Goal: Task Accomplishment & Management: Manage account settings

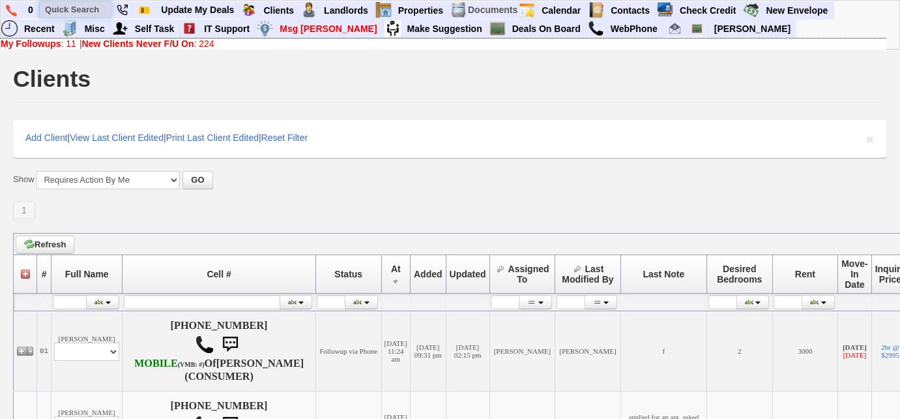
click at [95, 11] on input "text" at bounding box center [76, 9] width 72 height 16
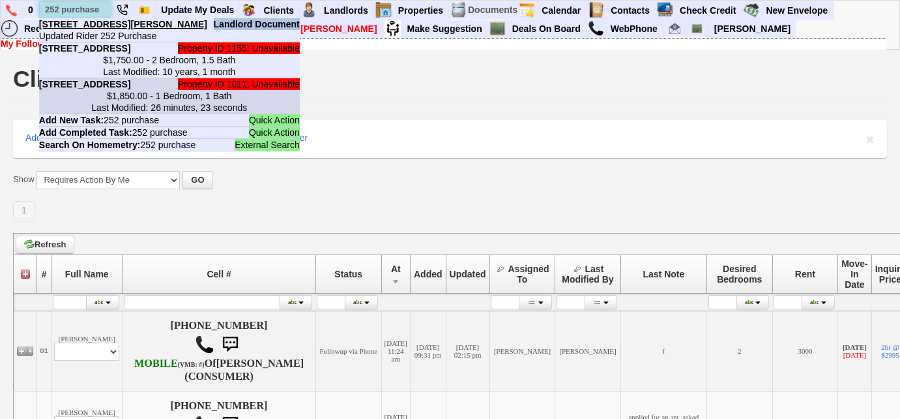
type input "252 purchase"
click at [136, 113] on center "$1,850.00 - 1 Bedroom, 1 Bath Last Modified: 26 minutes, 23 seconds" at bounding box center [169, 101] width 261 height 23
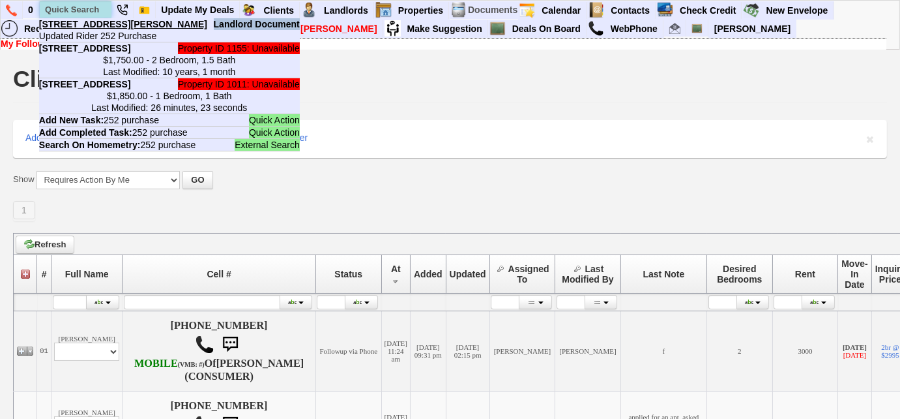
click at [88, 4] on input "text" at bounding box center [76, 9] width 72 height 16
paste input "646) 209-8977"
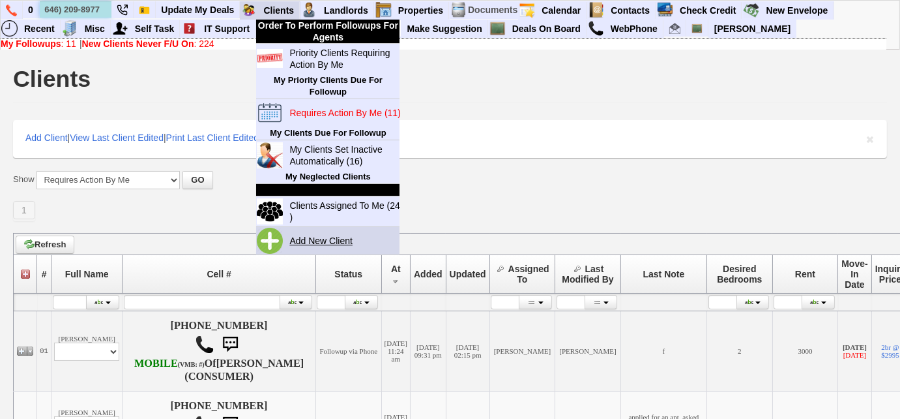
type input "646) 209-8977"
click at [324, 239] on link "Add New Client" at bounding box center [326, 240] width 84 height 17
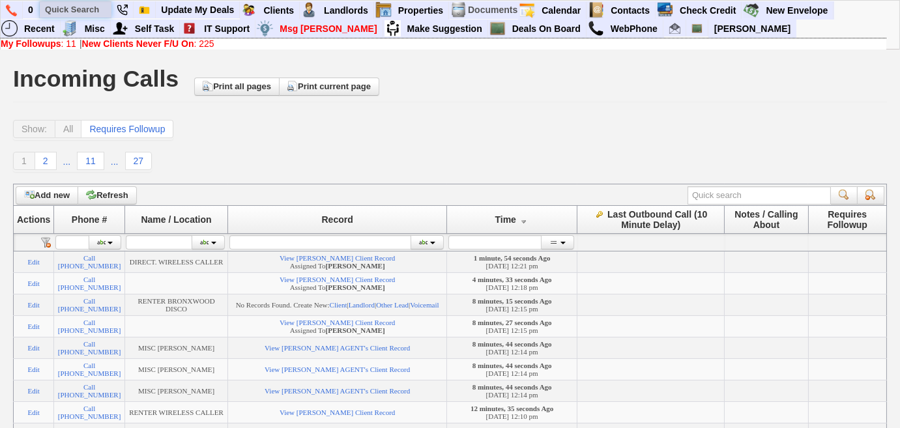
click at [91, 13] on input "text" at bounding box center [76, 9] width 72 height 16
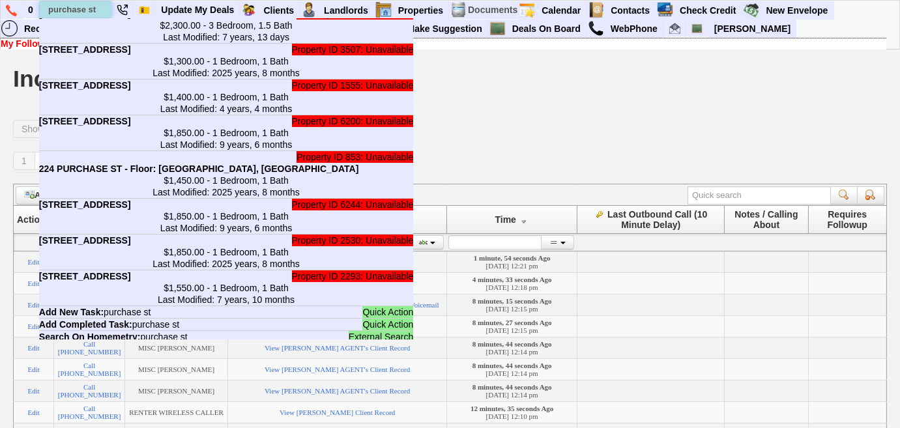
scroll to position [2129, 0]
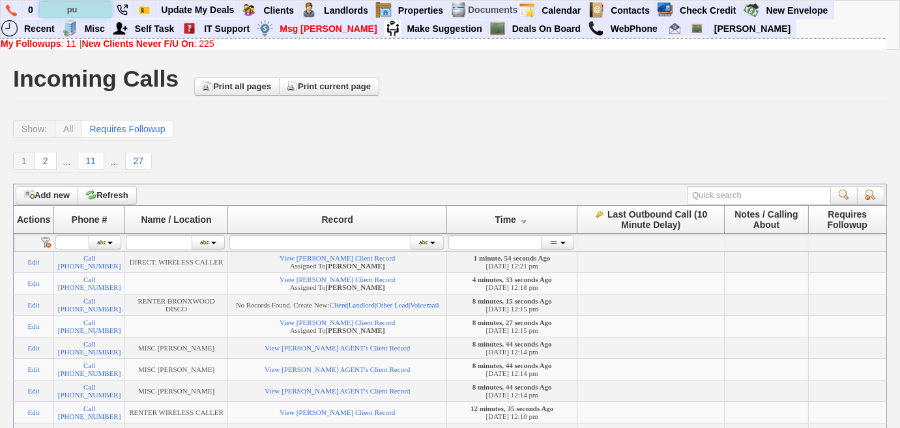
type input "p"
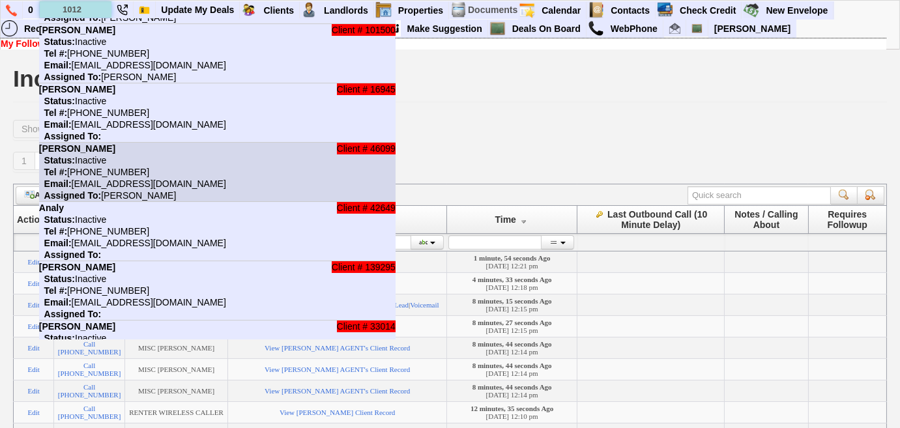
scroll to position [0, 0]
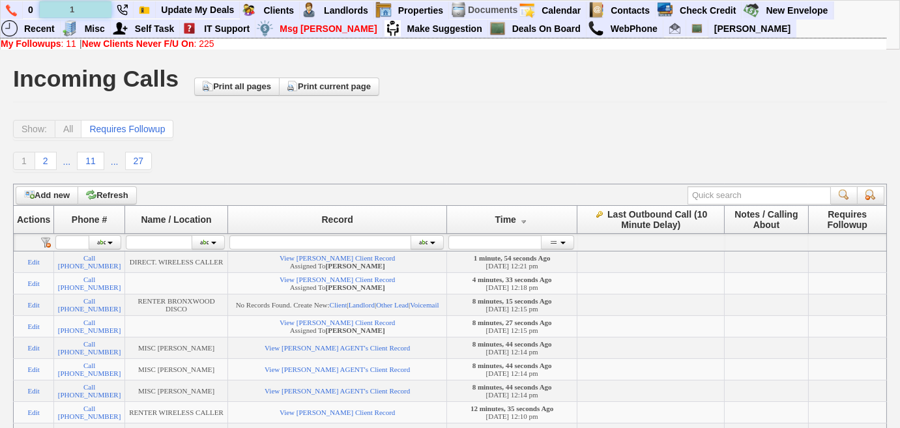
type input "1"
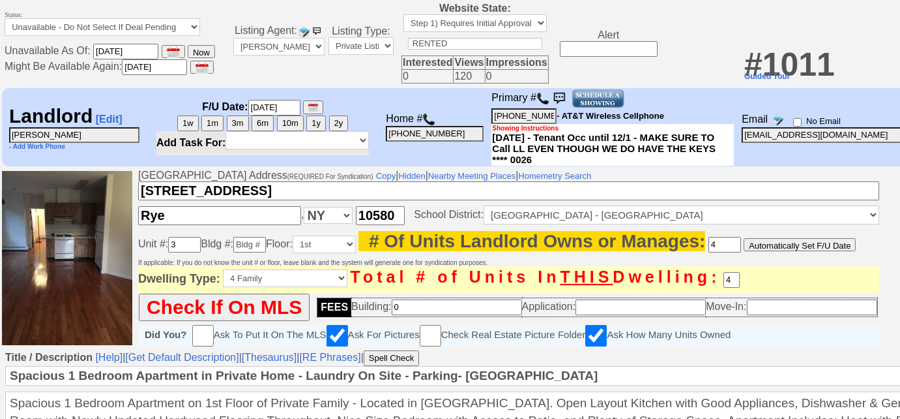
scroll to position [0, 231]
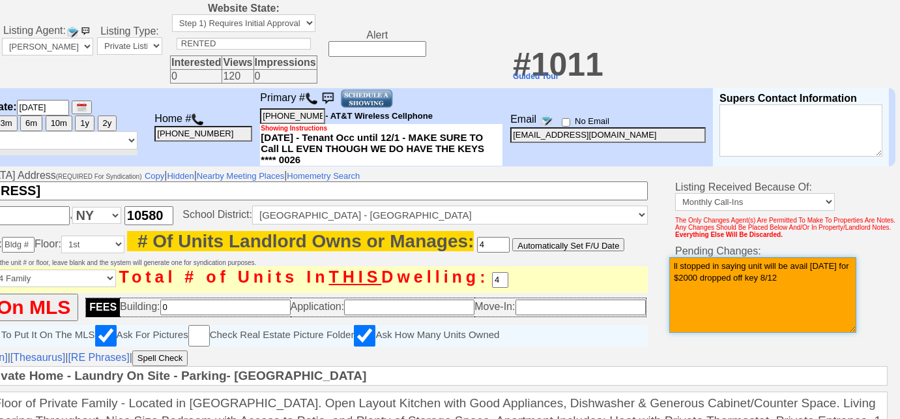
click at [798, 283] on textarea "ll stopped in saying unit will be avail oct 1 for $2000 dropped off key 8/12" at bounding box center [763, 295] width 187 height 76
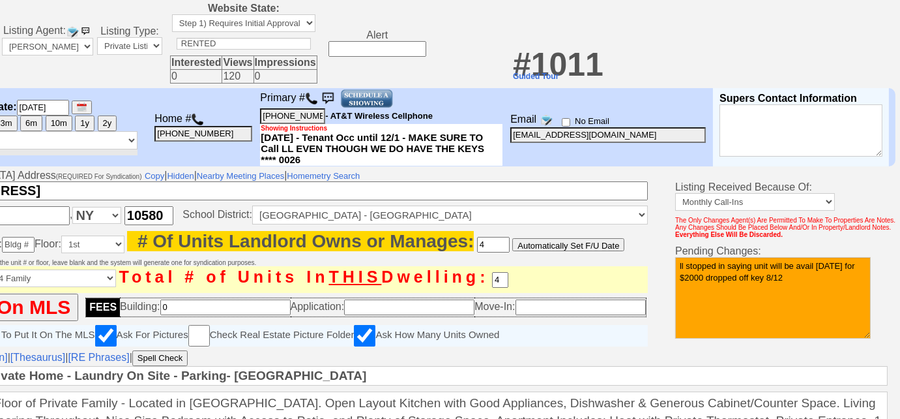
click at [689, 286] on textarea "ll stopped in saying unit will be avail oct 1 for $2000 dropped off key 8/12" at bounding box center [774, 298] width 196 height 82
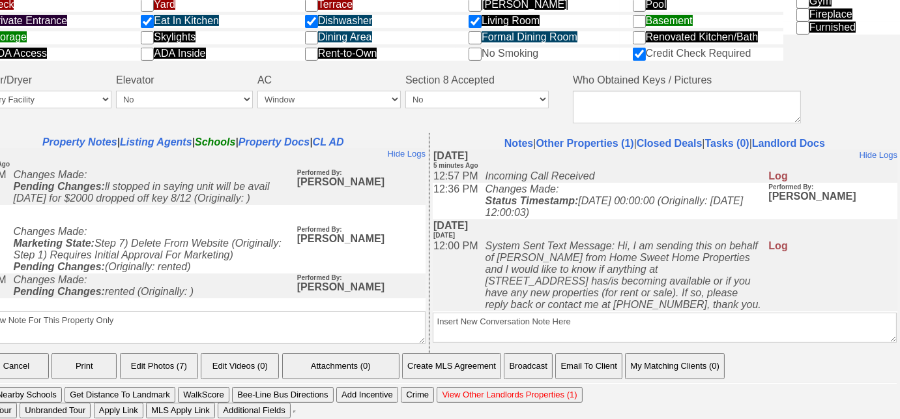
scroll to position [679, 0]
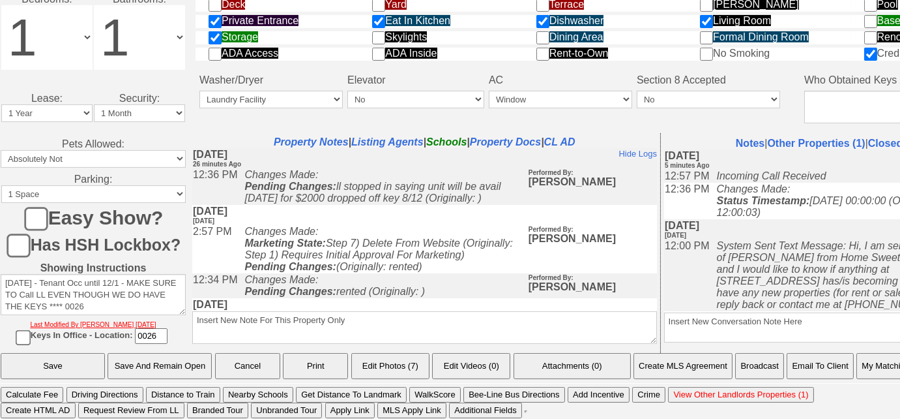
type textarea "ll stopped in saying unit will be avail oct 1 for $2300/mo, dropped off key 8/12"
click at [74, 368] on input "Save" at bounding box center [53, 366] width 104 height 26
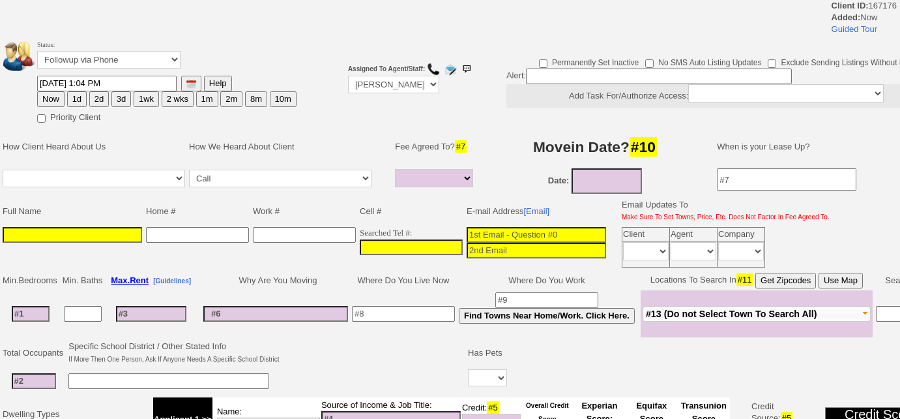
select select
click at [361, 241] on input "___-___-____" at bounding box center [411, 247] width 103 height 16
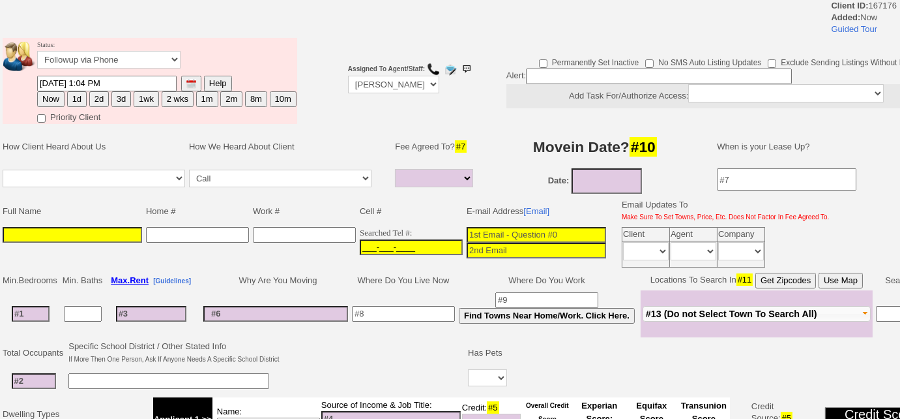
paste input "646-209-8977"
type input "646-209-8977"
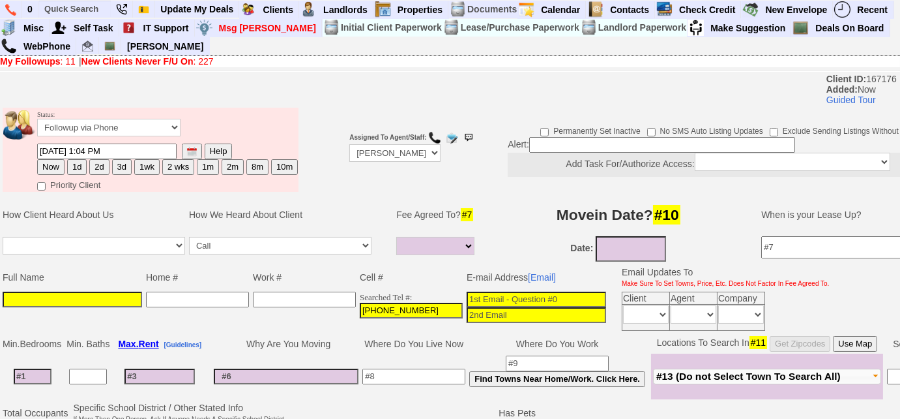
click at [11, 292] on input at bounding box center [73, 299] width 140 height 16
paste input "Robin talachi"
click at [35, 298] on input "Robin talachi" at bounding box center [73, 299] width 140 height 16
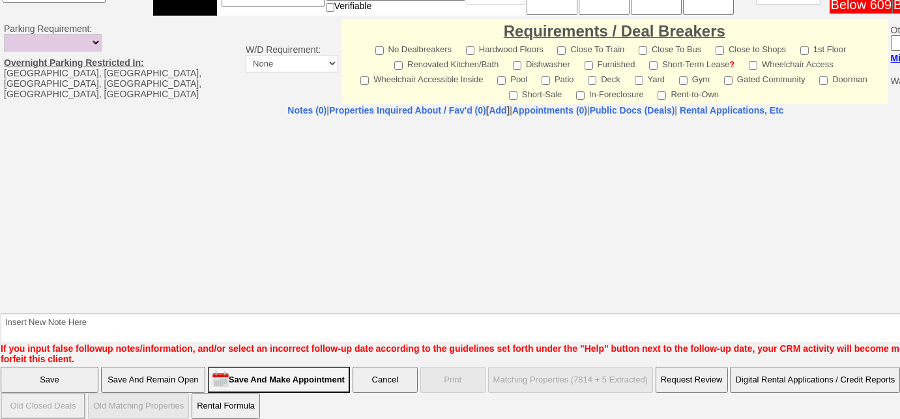
type input "Robin Talachi"
click at [151, 366] on input "Save And Remain Open" at bounding box center [153, 379] width 104 height 26
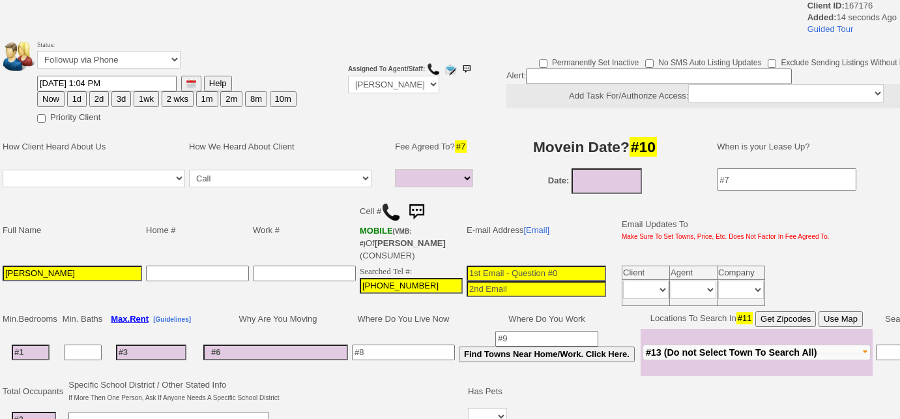
select select
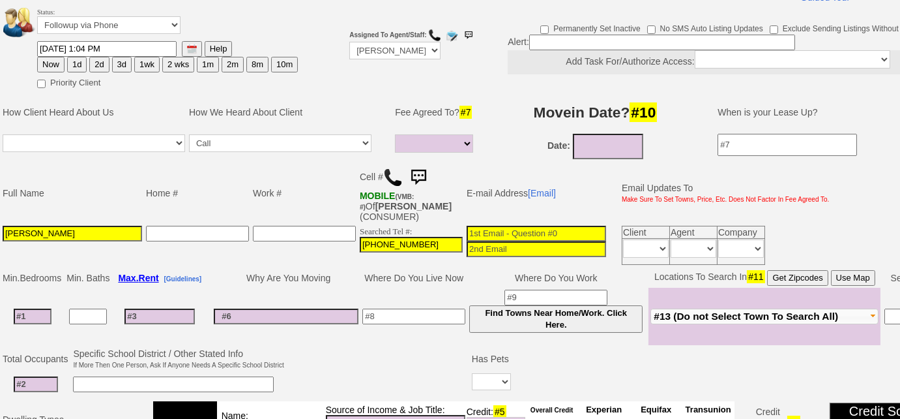
scroll to position [177, 0]
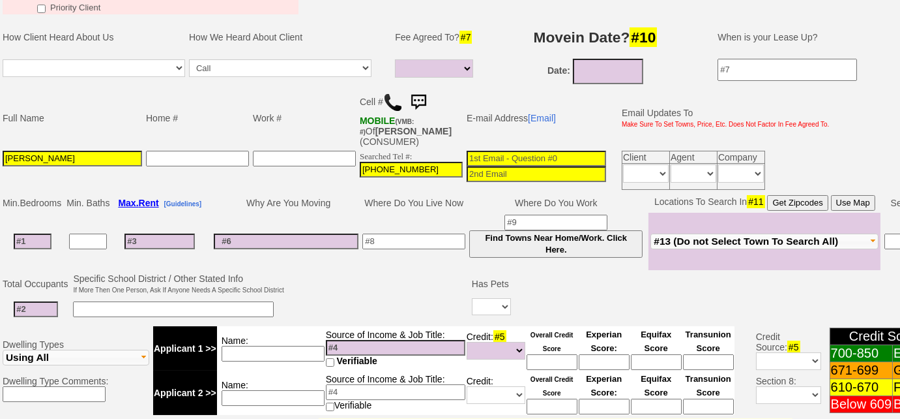
click at [762, 242] on span "#13 (Do not Select Town To Search All)" at bounding box center [746, 240] width 185 height 11
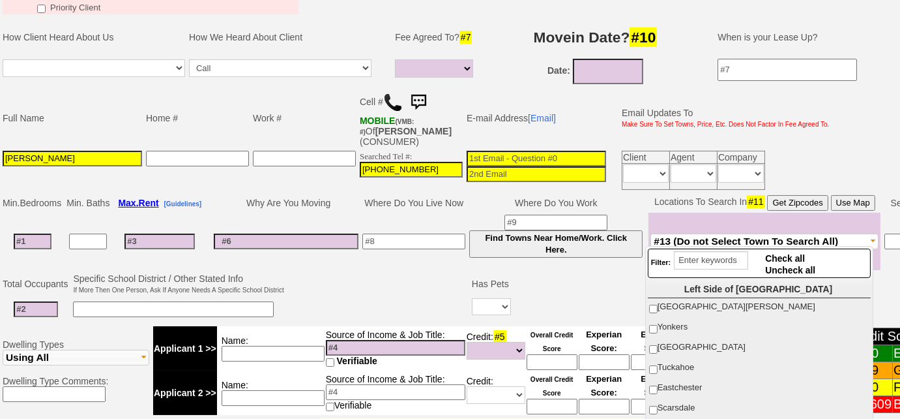
scroll to position [237, 0]
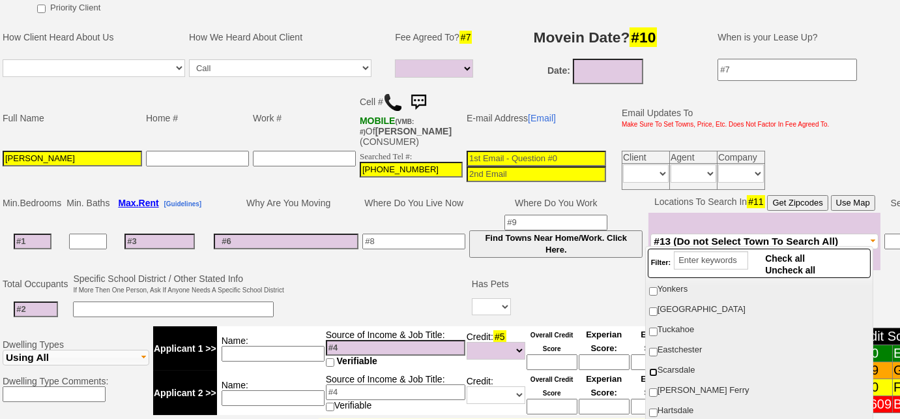
click at [653, 368] on input "Scarsdale" at bounding box center [653, 372] width 8 height 8
checkbox input "true"
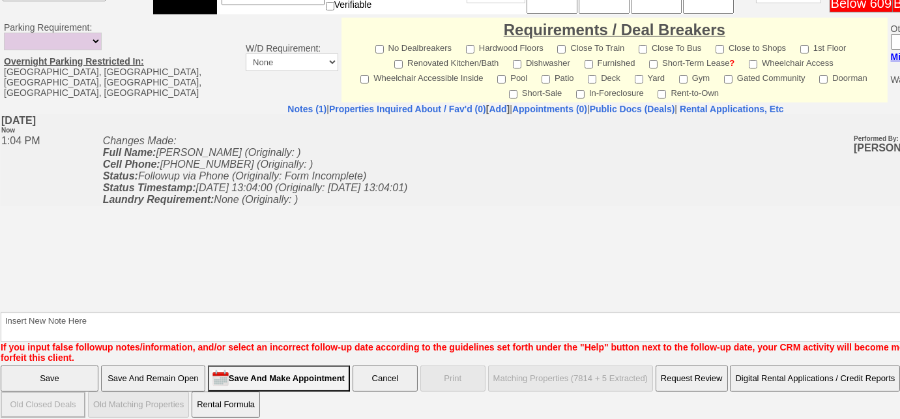
click at [183, 373] on input "Save And Remain Open" at bounding box center [153, 378] width 104 height 26
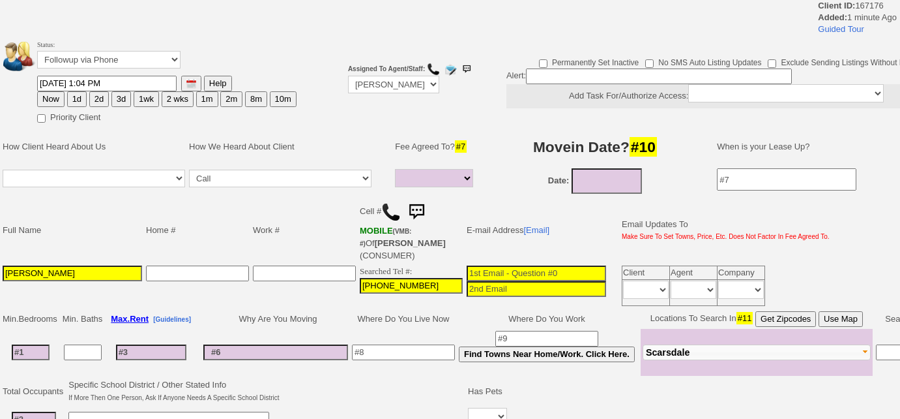
select select
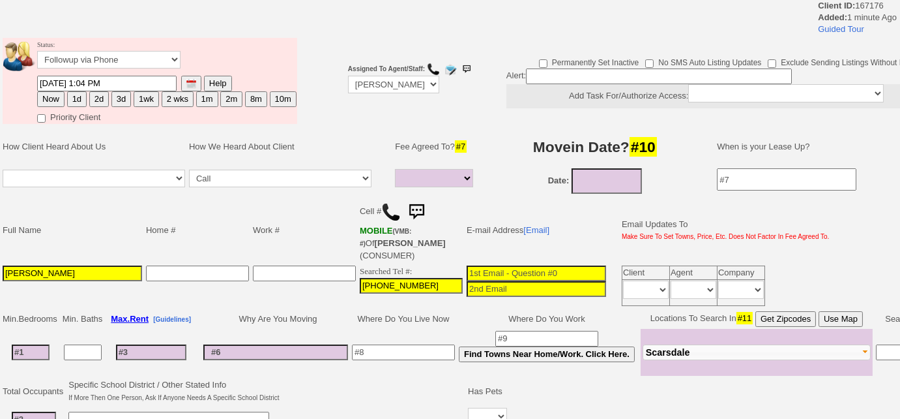
click at [391, 216] on img at bounding box center [391, 212] width 20 height 20
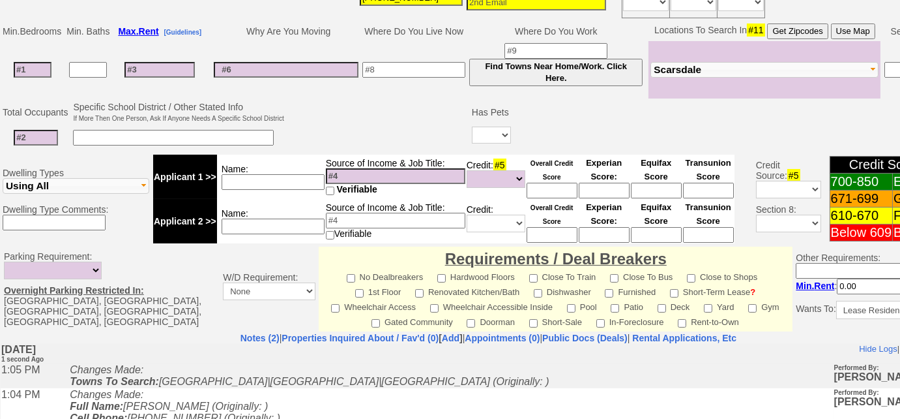
scroll to position [111, 0]
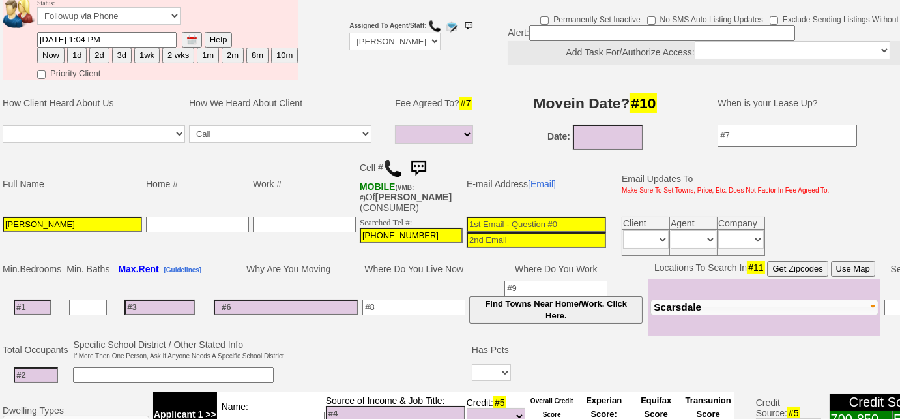
click at [43, 308] on input at bounding box center [33, 307] width 38 height 16
click at [76, 52] on button "1d" at bounding box center [77, 56] width 20 height 16
type input "[DATE] 01:05 PM"
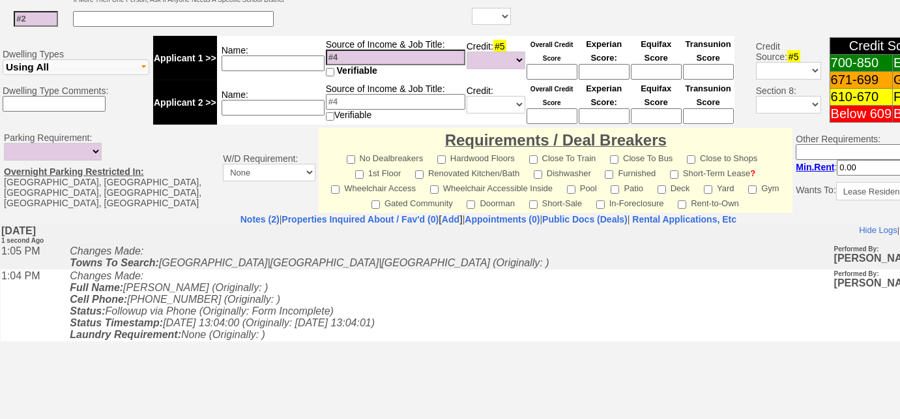
scroll to position [586, 0]
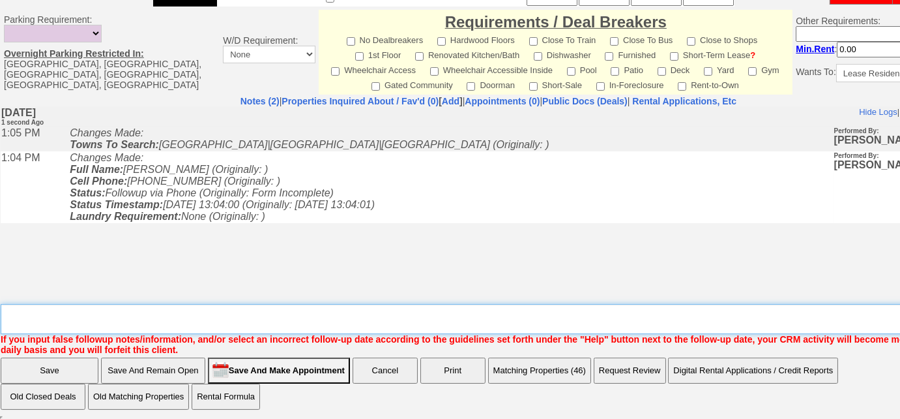
click at [218, 318] on textarea "Insert New Note Here" at bounding box center [493, 319] width 985 height 30
type textarea "will call me back"
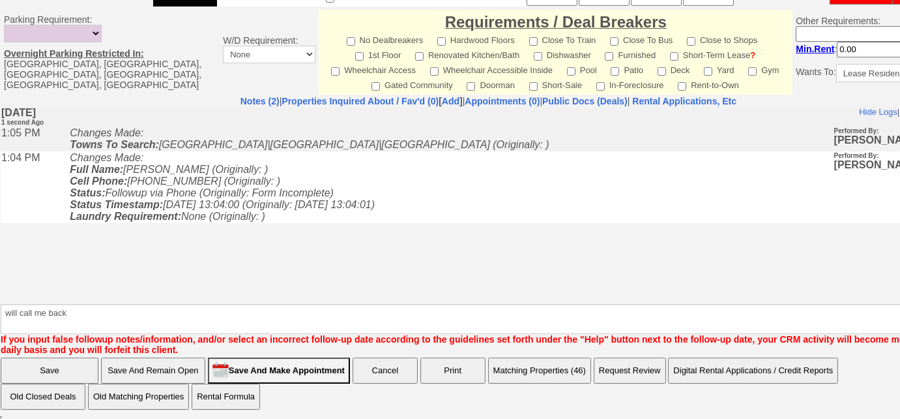
click at [83, 363] on input "Save" at bounding box center [50, 370] width 98 height 26
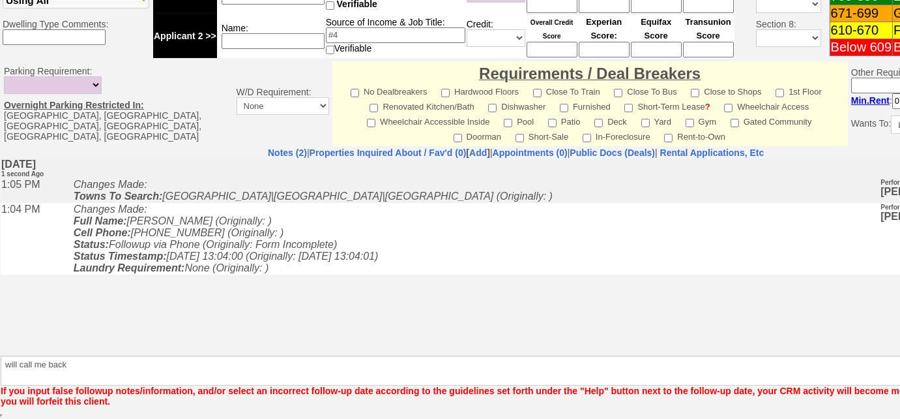
scroll to position [520, 0]
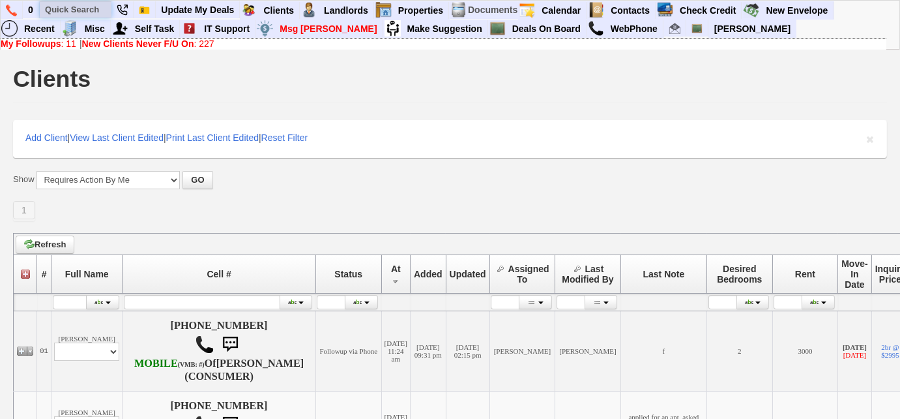
click at [74, 6] on input "text" at bounding box center [76, 9] width 72 height 16
paste input "914) 312-4233"
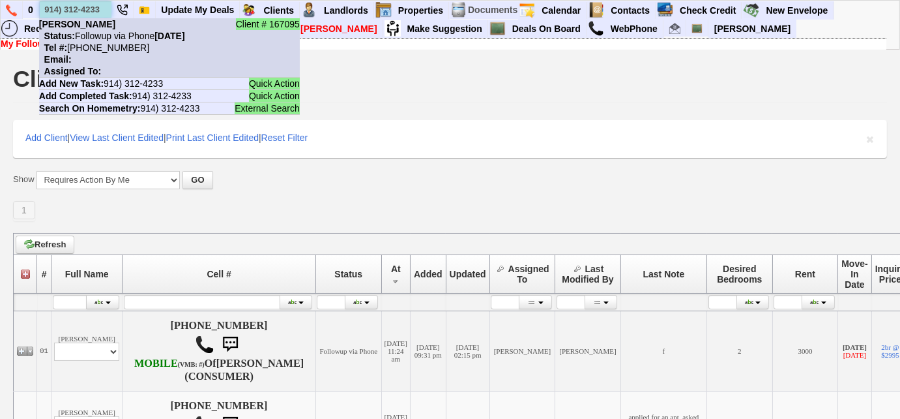
type input "914) 312-4233"
click at [98, 40] on nobr "Status: Followup via Phone [DATE]" at bounding box center [112, 36] width 146 height 10
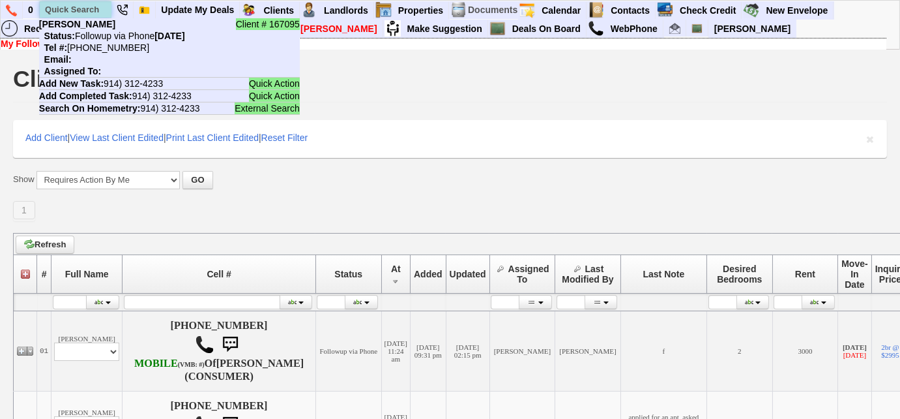
click at [67, 10] on input "text" at bounding box center [76, 9] width 72 height 16
paste input "312) 363-7215"
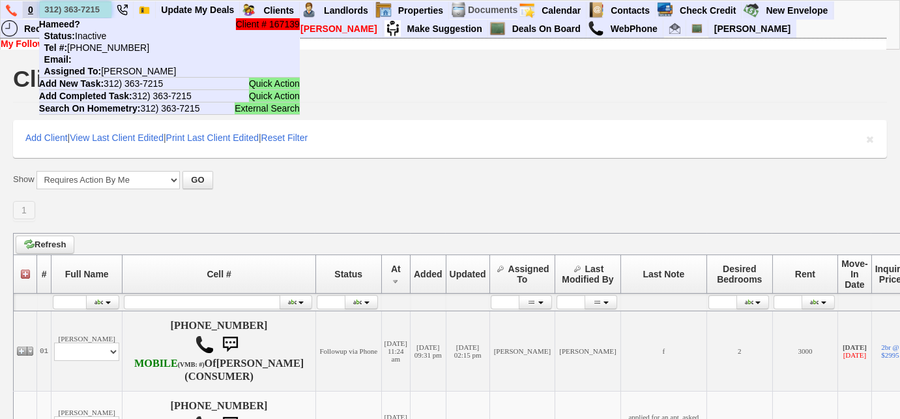
drag, startPoint x: 102, startPoint y: 7, endPoint x: 35, endPoint y: 4, distance: 67.9
click at [835, 1] on ul "0 312) 363-7215 Client # 167139 [PERSON_NAME]? Status: Inactive Tel #: [PHONE_N…" at bounding box center [835, 1] width 0 height 0
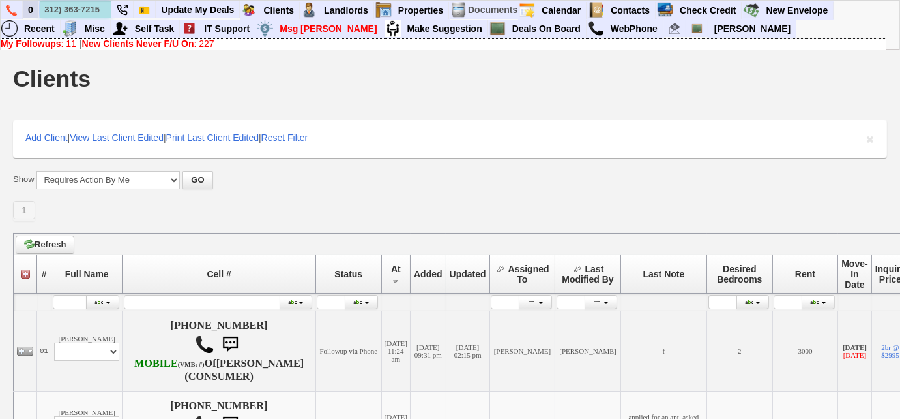
paste input "646) 247-4011"
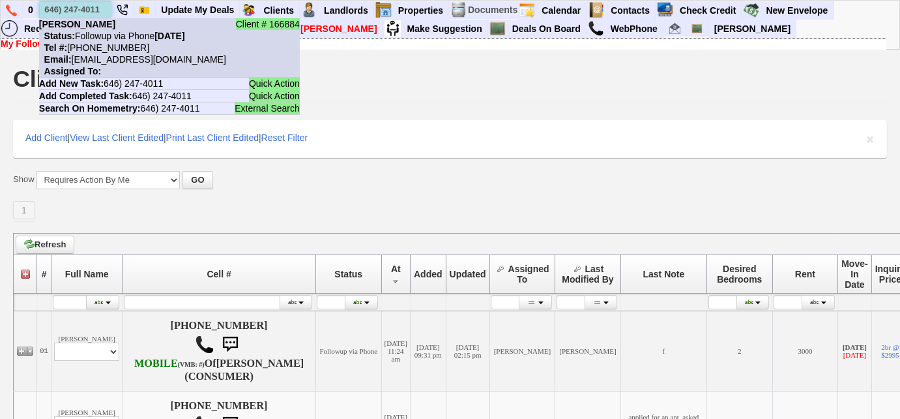
type input "646) 247-4011"
click at [106, 55] on nobr "Email: [EMAIL_ADDRESS][DOMAIN_NAME]" at bounding box center [132, 59] width 187 height 10
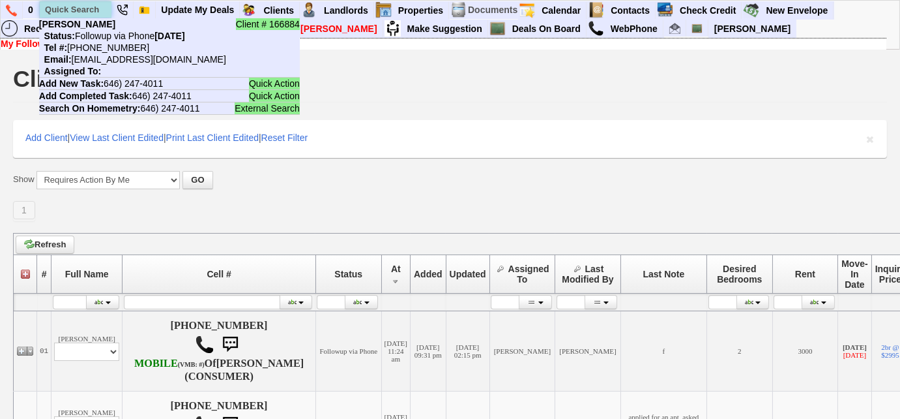
click at [72, 12] on input "text" at bounding box center [76, 9] width 72 height 16
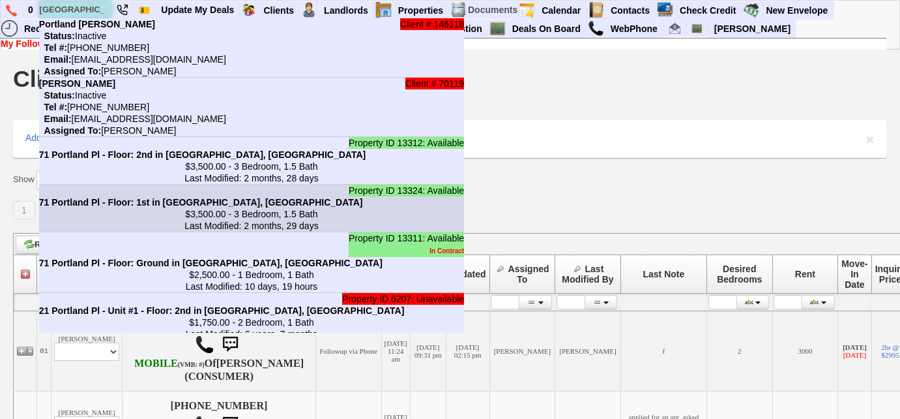
type input "[GEOGRAPHIC_DATA]"
click at [156, 203] on b "71 Portland Pl - Floor: 1st in [GEOGRAPHIC_DATA], [GEOGRAPHIC_DATA]" at bounding box center [201, 202] width 324 height 10
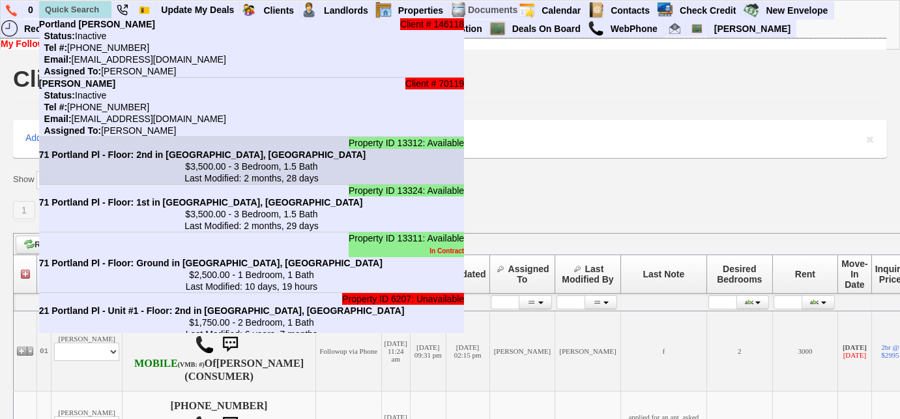
click at [106, 164] on center "$3,500.00 - 3 Bedroom, 1.5 Bath Last Modified: 2 months, 28 days" at bounding box center [251, 171] width 425 height 23
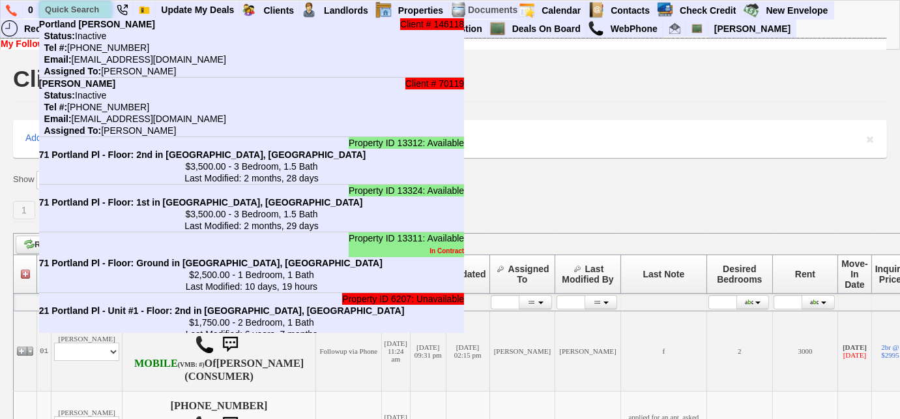
click at [73, 9] on input "text" at bounding box center [76, 9] width 72 height 16
paste input "914) 602-5792"
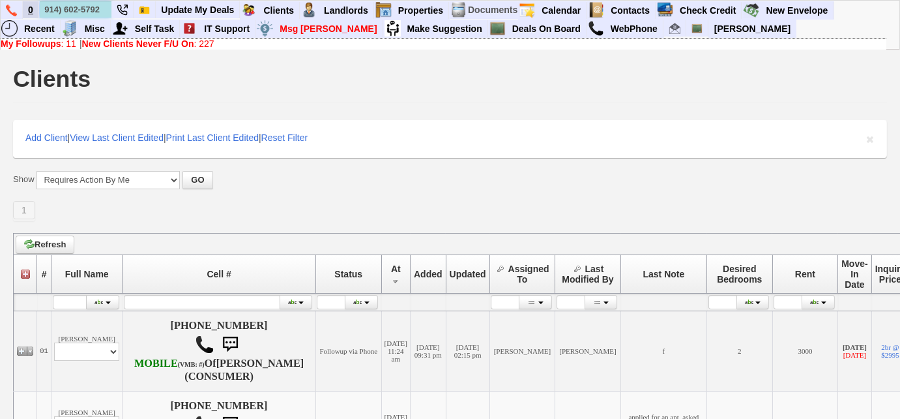
drag, startPoint x: 104, startPoint y: 9, endPoint x: 25, endPoint y: 3, distance: 79.1
click at [835, 1] on ul "0 914) 602-5792 Client # 138497 [PERSON_NAME] Status: Followup via Phone [DATE]…" at bounding box center [835, 1] width 0 height 0
paste input "224-5940"
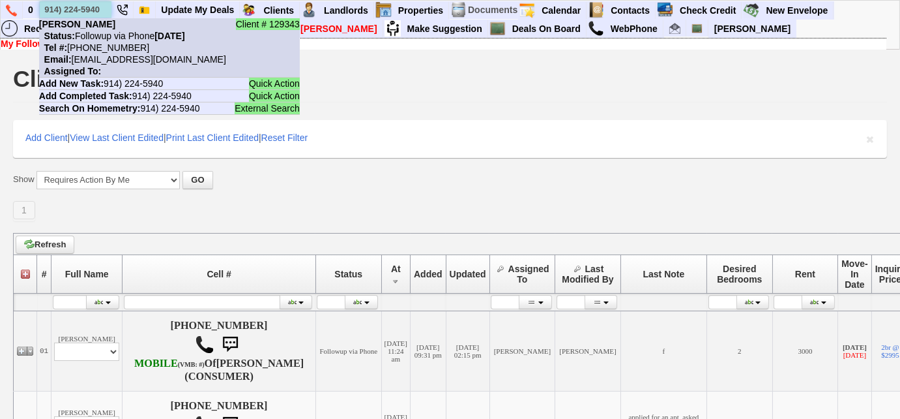
type input "914) 224-5940"
click at [116, 68] on li "Client # 129343 [PERSON_NAME] Status: Followup via Phone [DATE] Tel #: [PHONE_N…" at bounding box center [169, 47] width 261 height 59
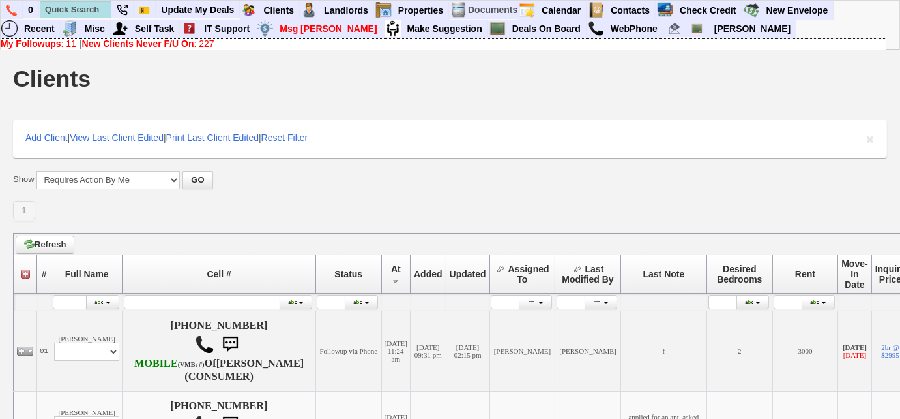
click at [64, 42] on link "My Followups : 11" at bounding box center [39, 43] width 76 height 10
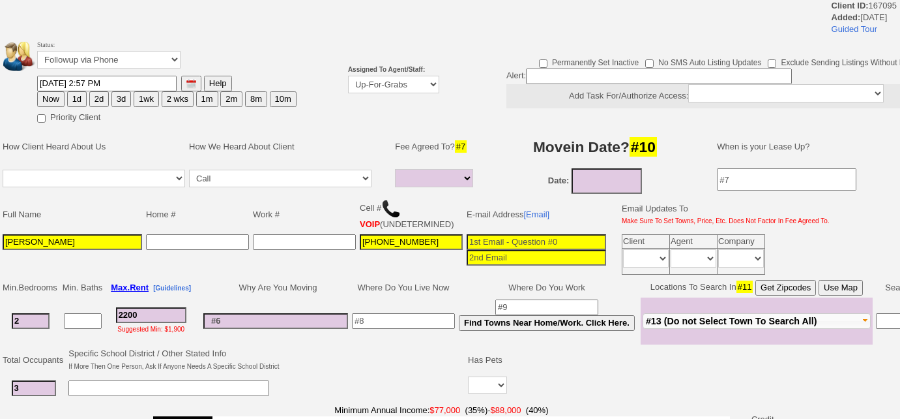
select select
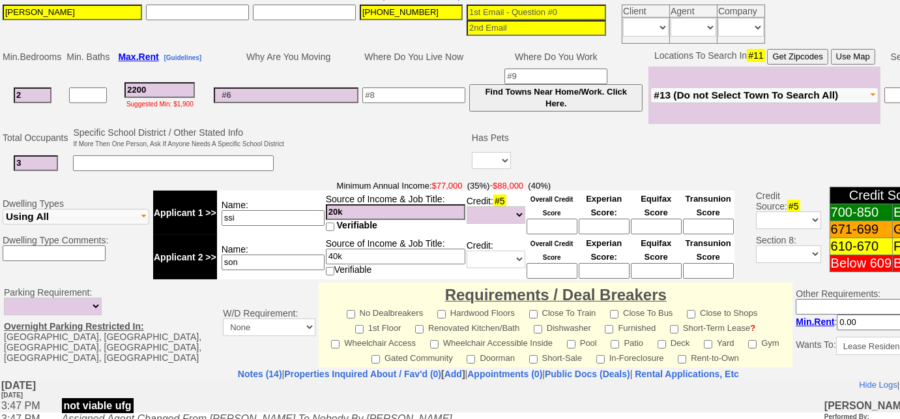
scroll to position [372, 0]
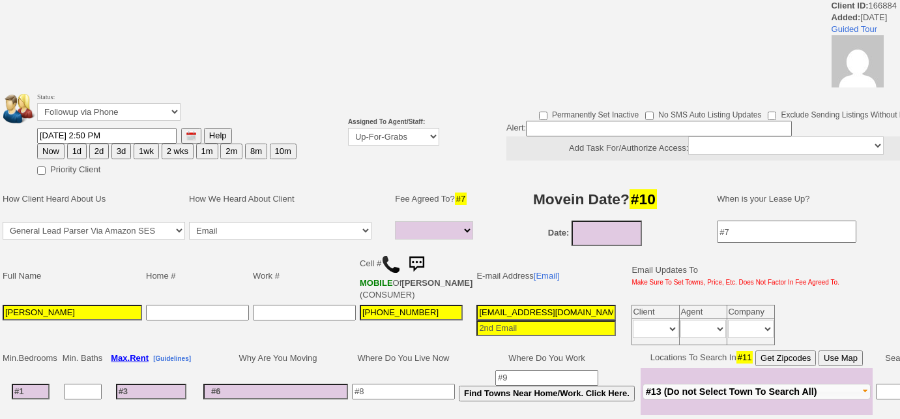
select select
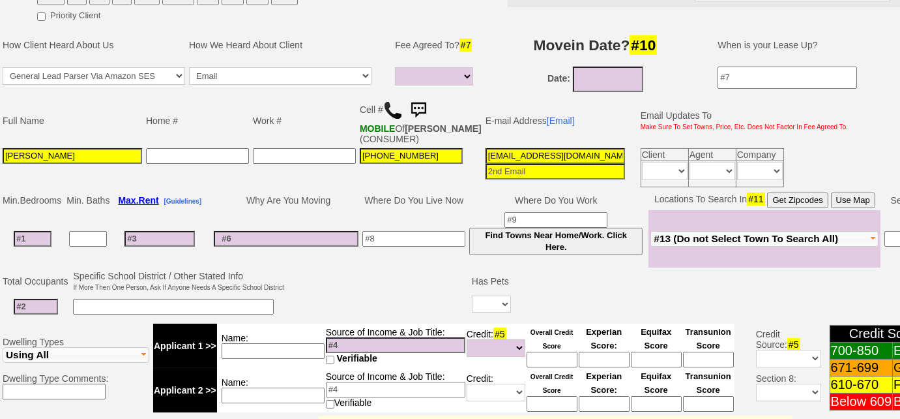
scroll to position [151, 0]
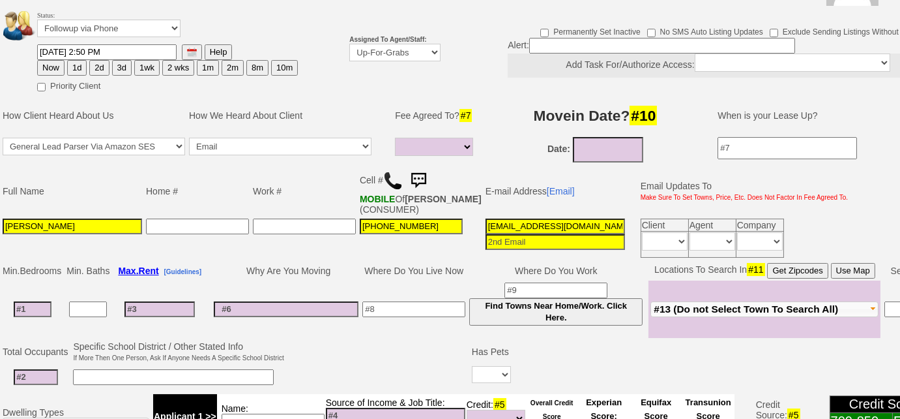
click at [395, 179] on img at bounding box center [393, 181] width 20 height 20
click at [398, 58] on select "Up-For-Grabs ***** STAFF ***** [PERSON_NAME] [PHONE_NUMBER] [PERSON_NAME] [PHON…" at bounding box center [394, 53] width 91 height 18
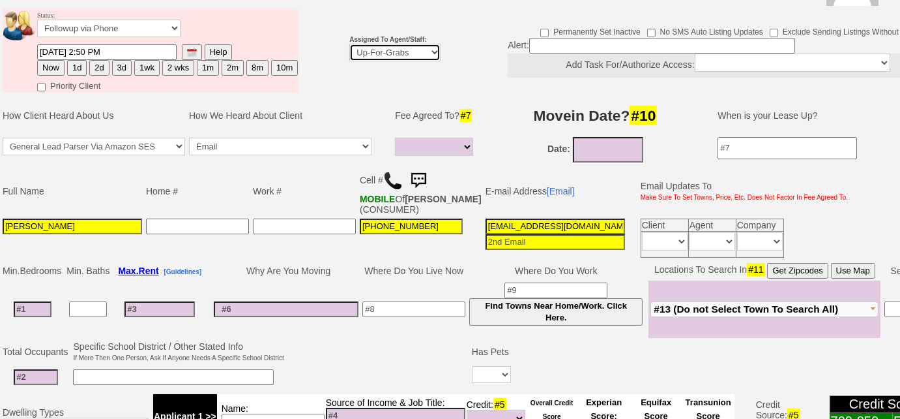
select select "227"
click at [349, 44] on select "Up-For-Grabs ***** STAFF ***** [PERSON_NAME] [PHONE_NUMBER] [PERSON_NAME] [PHON…" at bounding box center [394, 53] width 91 height 18
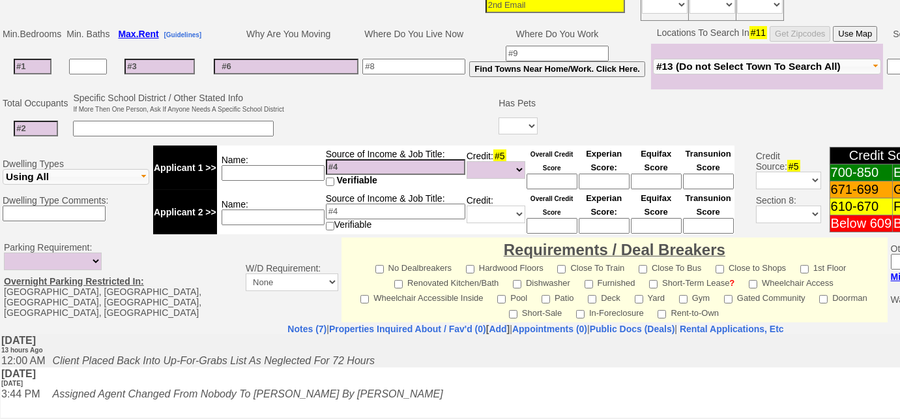
scroll to position [210, 0]
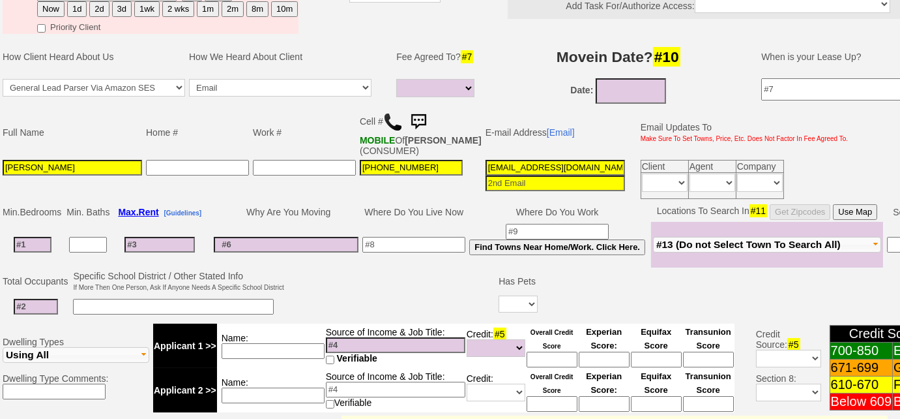
click at [684, 239] on span "#13 (Do not Select Town To Search All)" at bounding box center [749, 244] width 185 height 11
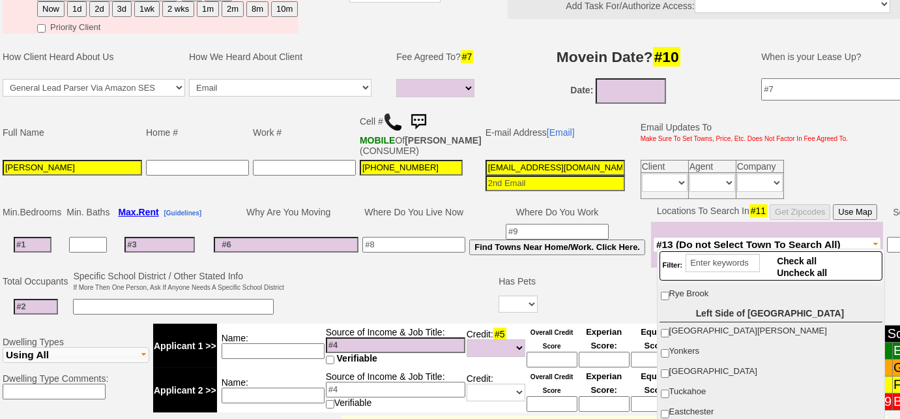
scroll to position [388, 0]
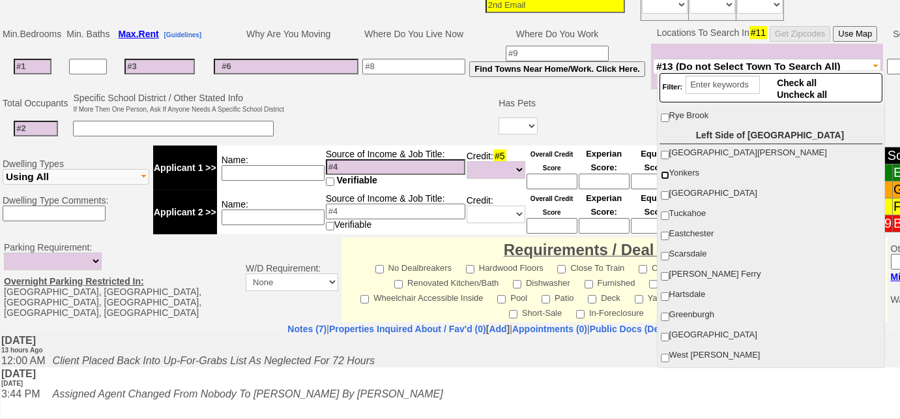
click at [666, 171] on input "Yonkers" at bounding box center [665, 175] width 8 height 8
checkbox input "true"
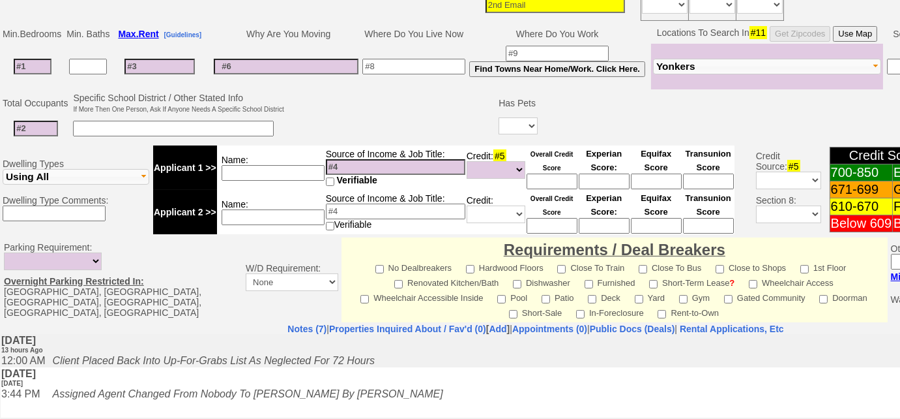
click at [312, 132] on td at bounding box center [391, 117] width 211 height 52
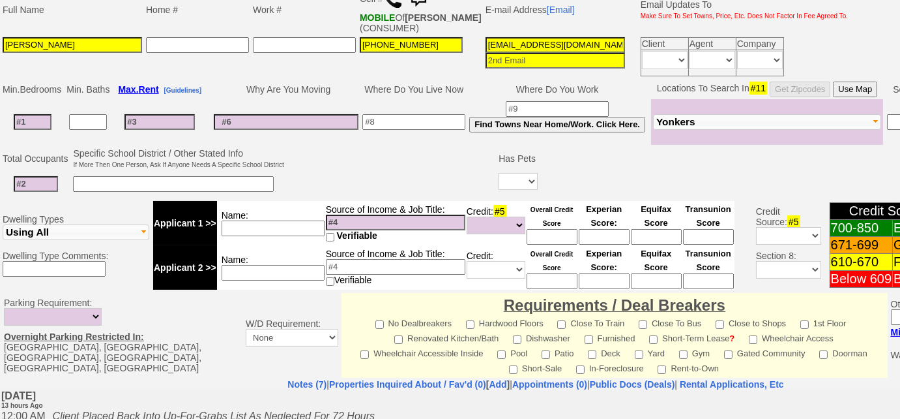
scroll to position [269, 0]
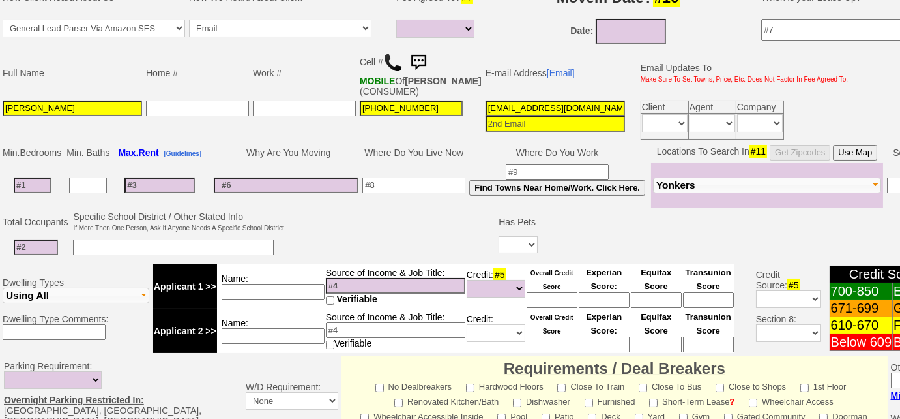
click at [49, 182] on input at bounding box center [33, 185] width 38 height 16
type input "2"
select select
type input "2"
select select
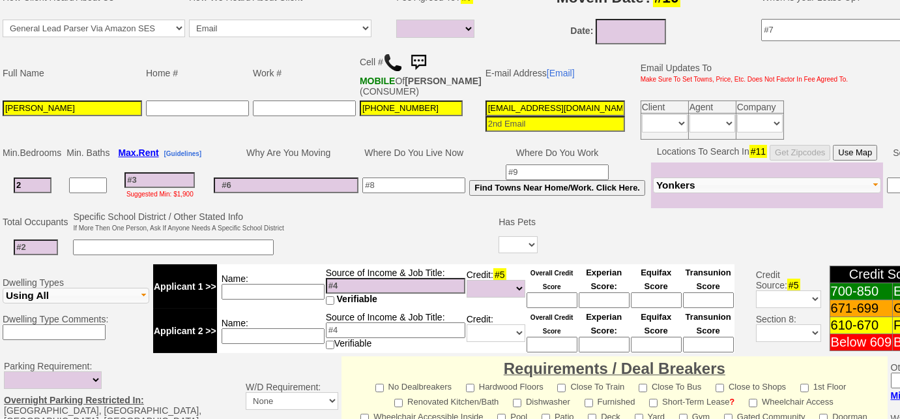
click at [80, 185] on input at bounding box center [88, 185] width 38 height 16
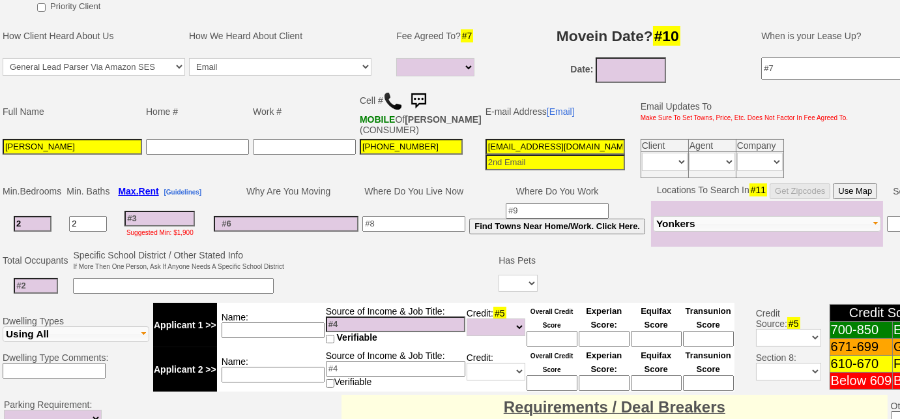
scroll to position [210, 0]
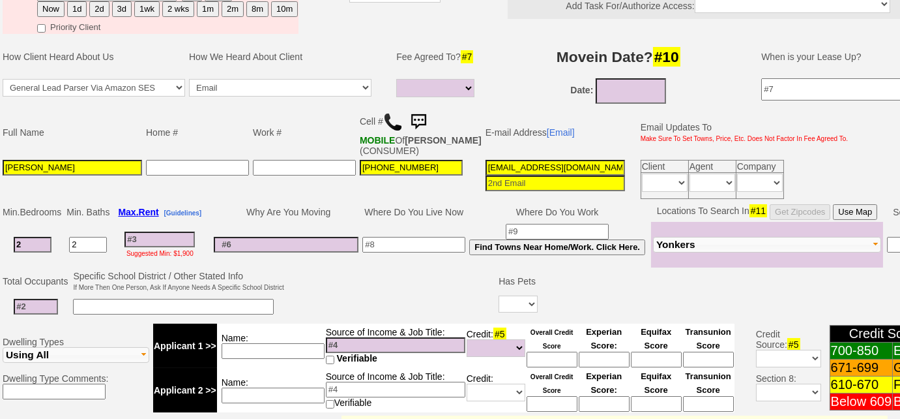
type input "2"
click at [158, 232] on input at bounding box center [160, 239] width 70 height 16
type input "30"
select select
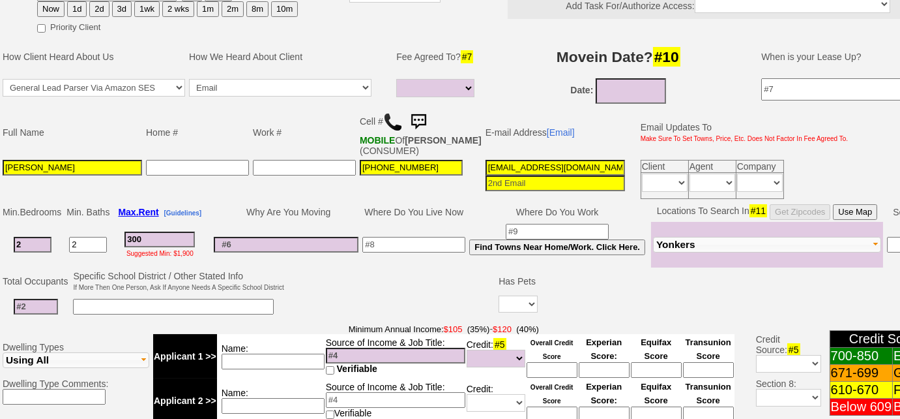
type input "3000"
select select
type input "3000"
select select
click at [87, 246] on input "2" at bounding box center [88, 245] width 38 height 16
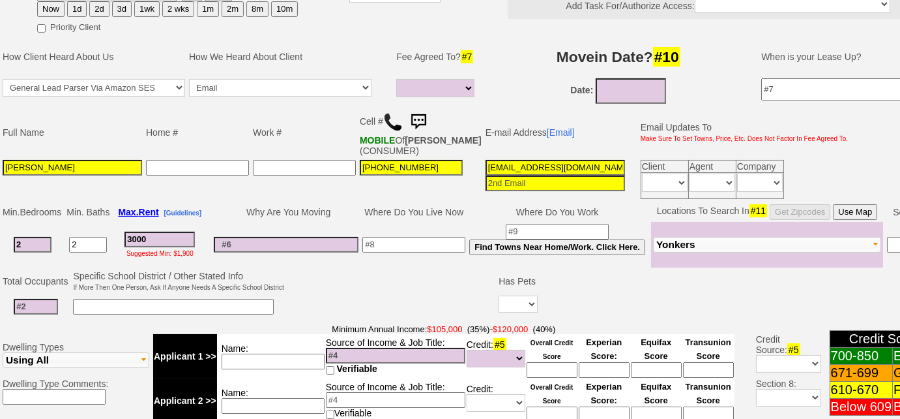
drag, startPoint x: 95, startPoint y: 238, endPoint x: 68, endPoint y: 238, distance: 26.1
click at [68, 238] on td "2" at bounding box center [88, 245] width 47 height 46
click at [117, 304] on input at bounding box center [173, 307] width 201 height 16
type input "1.5 baths +"
click at [45, 303] on input at bounding box center [36, 307] width 44 height 16
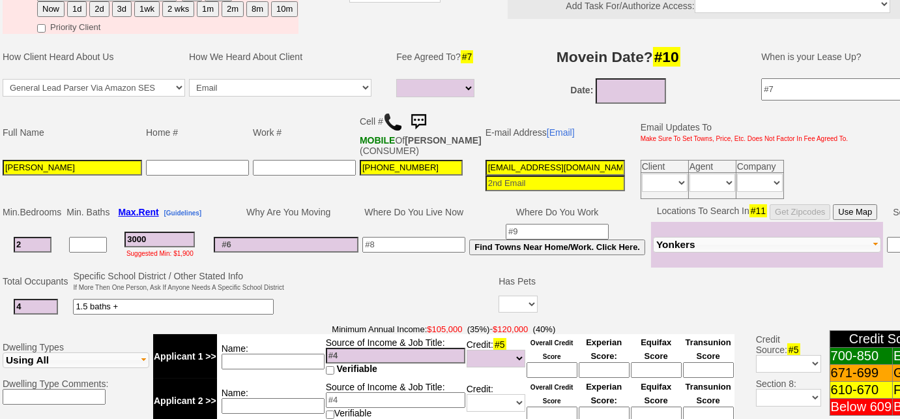
type input "4"
click at [141, 299] on input "1.5 baths +" at bounding box center [173, 307] width 201 height 16
type input "1.5 baths + 3 adults and 1 kid"
click at [508, 295] on select "Yes No" at bounding box center [518, 303] width 39 height 17
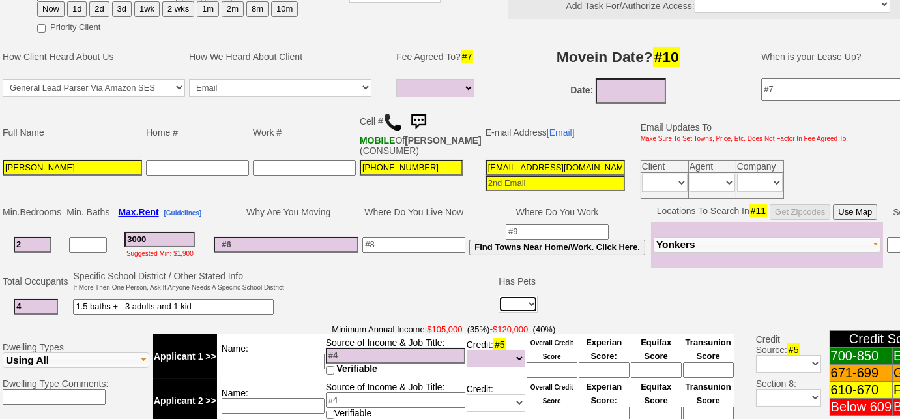
select select "No"
click at [499, 295] on select "Yes No" at bounding box center [518, 303] width 39 height 17
click at [367, 284] on td at bounding box center [391, 295] width 211 height 52
click at [643, 100] on input "[DATE]" at bounding box center [631, 90] width 70 height 25
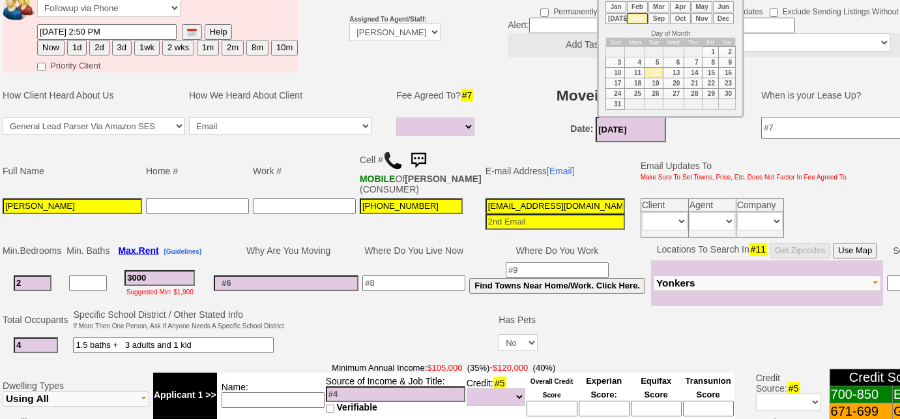
scroll to position [151, 0]
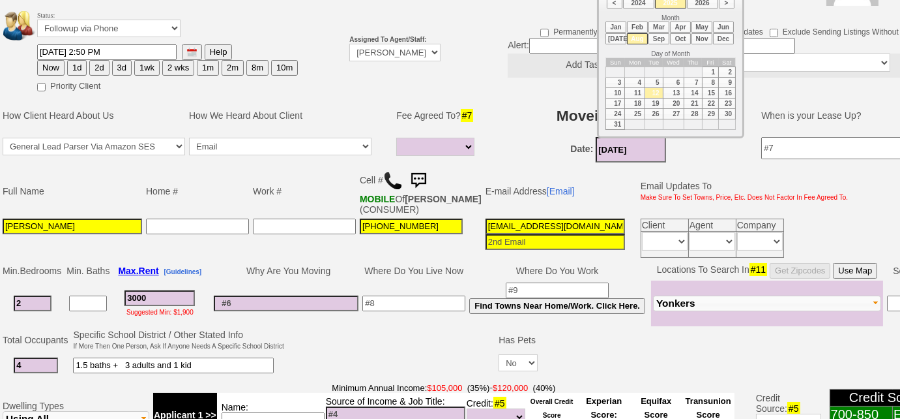
click at [659, 39] on li "Sep" at bounding box center [659, 38] width 21 height 11
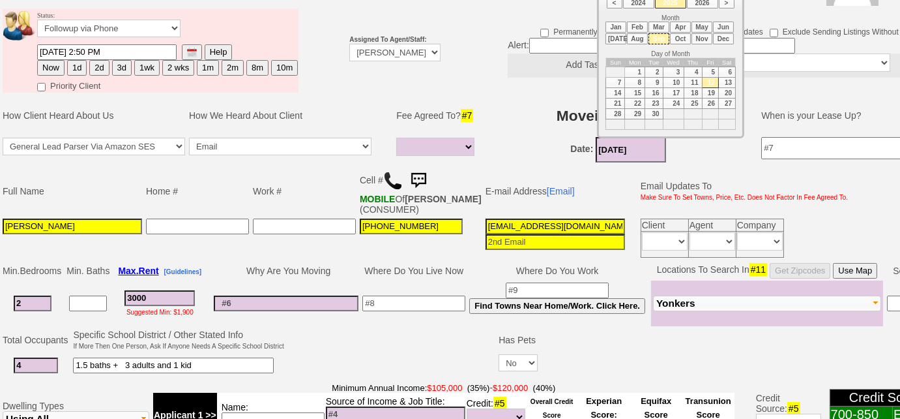
click at [637, 69] on td "1" at bounding box center [635, 72] width 20 height 10
type input "[DATE]"
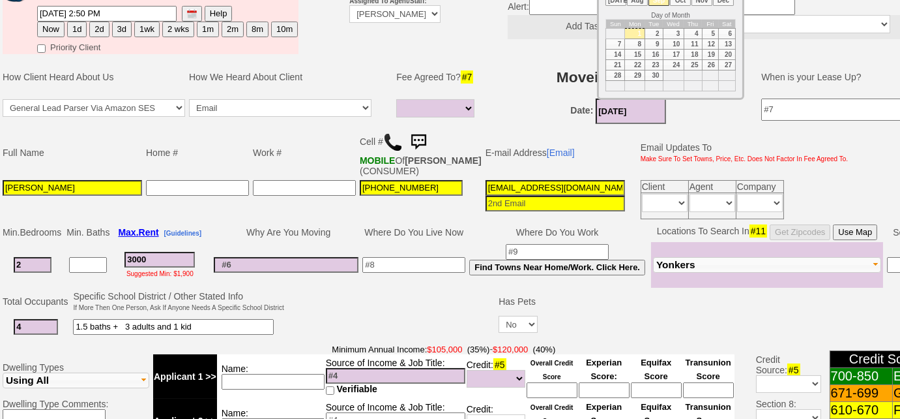
scroll to position [210, 0]
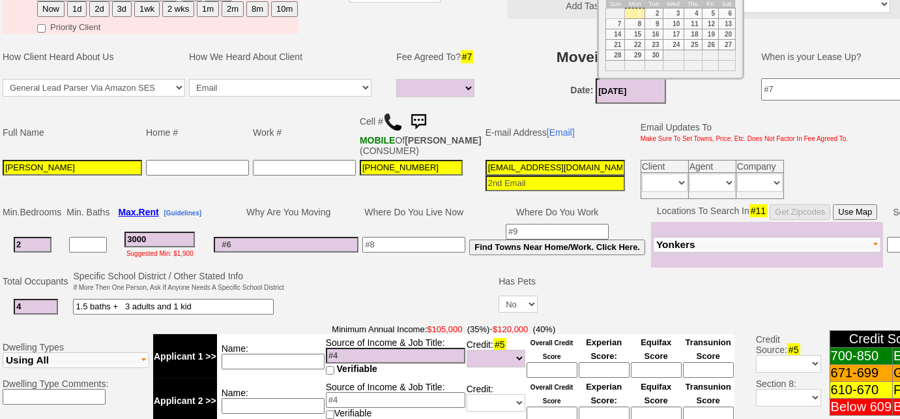
click at [402, 242] on input at bounding box center [414, 245] width 103 height 16
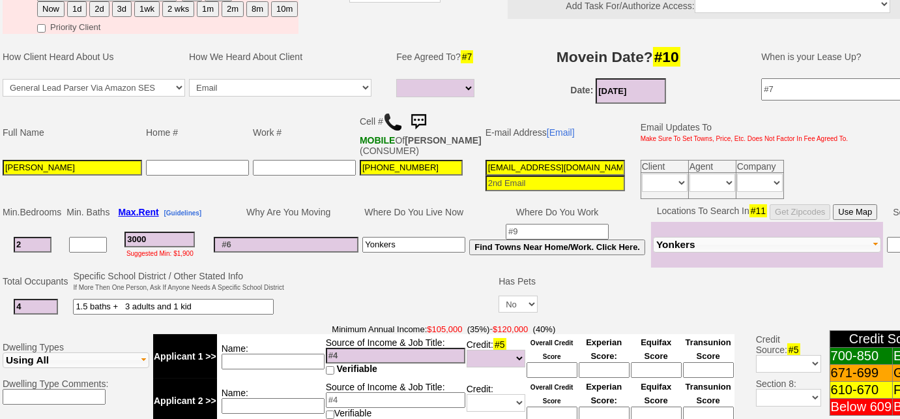
type input "Yonkers"
click at [306, 243] on input at bounding box center [286, 245] width 145 height 16
type input "needs more bathrooms"
click at [93, 237] on input at bounding box center [88, 245] width 38 height 16
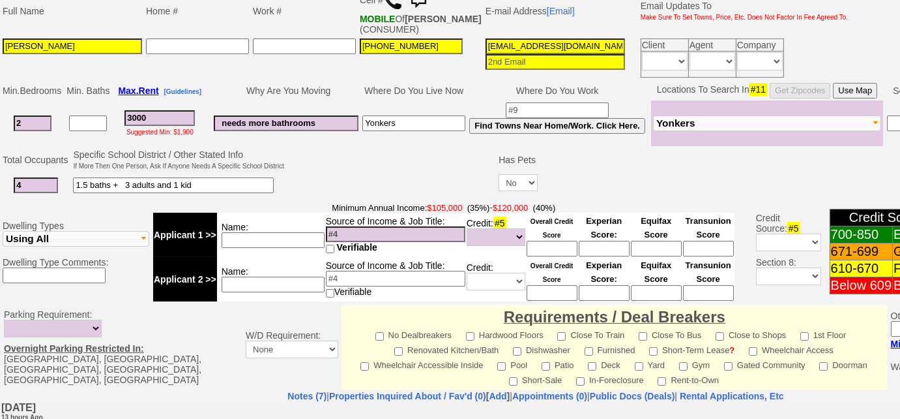
scroll to position [329, 0]
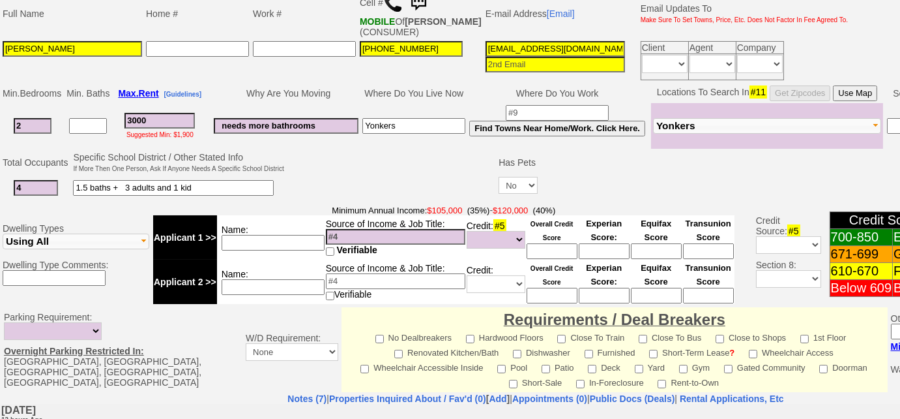
click at [344, 229] on input at bounding box center [396, 237] width 140 height 16
click at [306, 237] on input at bounding box center [273, 243] width 103 height 16
click at [224, 279] on input at bounding box center [273, 287] width 103 height 16
type input "son - [DEMOGRAPHIC_DATA] military -"
click at [337, 273] on input at bounding box center [396, 281] width 140 height 16
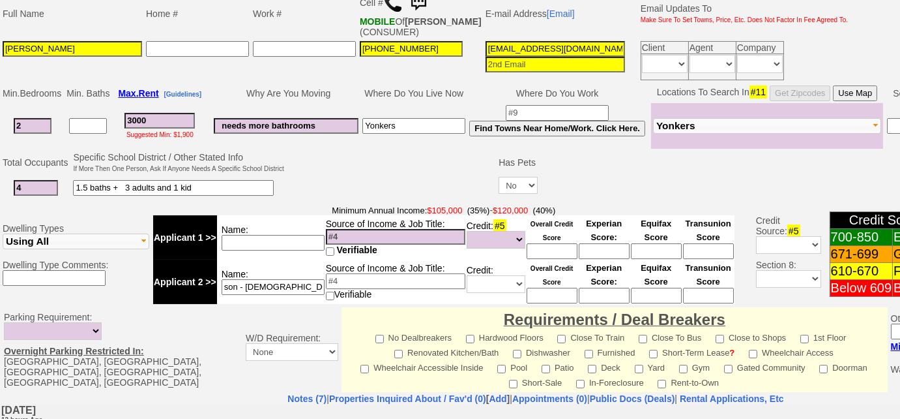
click at [288, 238] on input at bounding box center [273, 243] width 103 height 16
click at [297, 235] on input "combined - $200k" at bounding box center [273, 243] width 103 height 16
click at [303, 286] on input "son - [DEMOGRAPHIC_DATA] military -" at bounding box center [273, 287] width 103 height 16
click at [288, 238] on input "combined - $200k" at bounding box center [273, 243] width 103 height 16
click at [276, 235] on input "combined - $200k" at bounding box center [273, 243] width 103 height 16
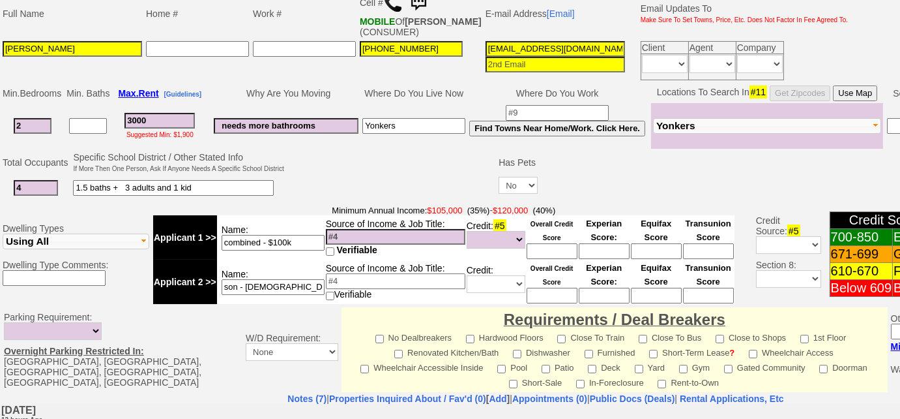
click at [307, 235] on input "combined - $100k" at bounding box center [273, 243] width 103 height 16
type input "combined - $100k"
click at [394, 232] on input at bounding box center [396, 237] width 140 height 16
click at [511, 237] on select "Unknown Bad (Below 609) Fair (610-670) Good (671-699) Excellent (700-850) None" at bounding box center [496, 240] width 59 height 18
select select "Excellent"
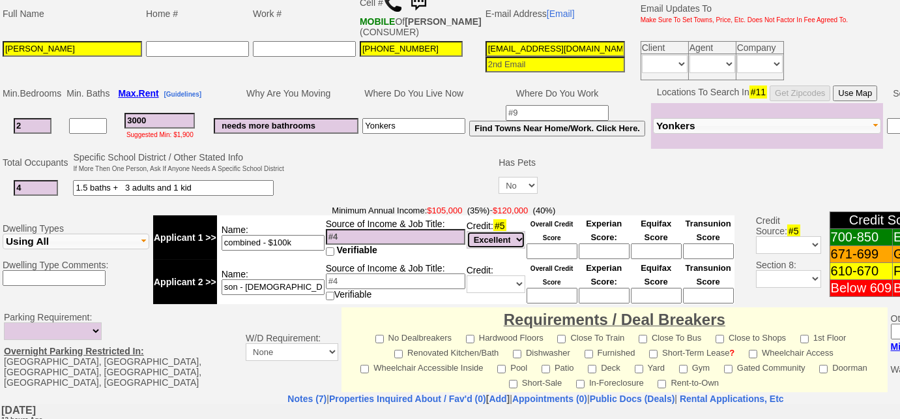
click at [467, 231] on select "Unknown Bad (Below 609) Fair (610-670) Good (671-699) Excellent (700-850) None" at bounding box center [496, 240] width 59 height 18
click at [518, 282] on select "Unknown Bad (Below 609) Fair (610-670) Good (671-699) Excellent (700-850) None" at bounding box center [496, 284] width 59 height 18
select select "Excellent"
click at [467, 275] on select "Unknown Bad (Below 609) Fair (610-670) Good (671-699) Excellent (700-850) None" at bounding box center [496, 284] width 59 height 18
click at [539, 254] on input at bounding box center [552, 251] width 51 height 16
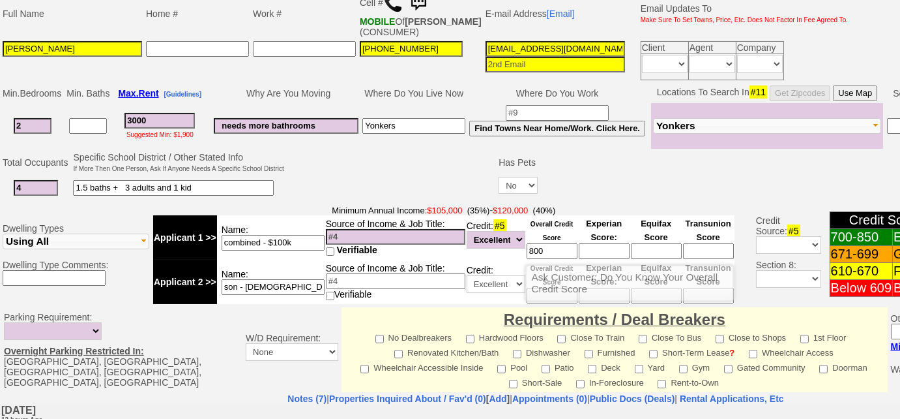
scroll to position [269, 0]
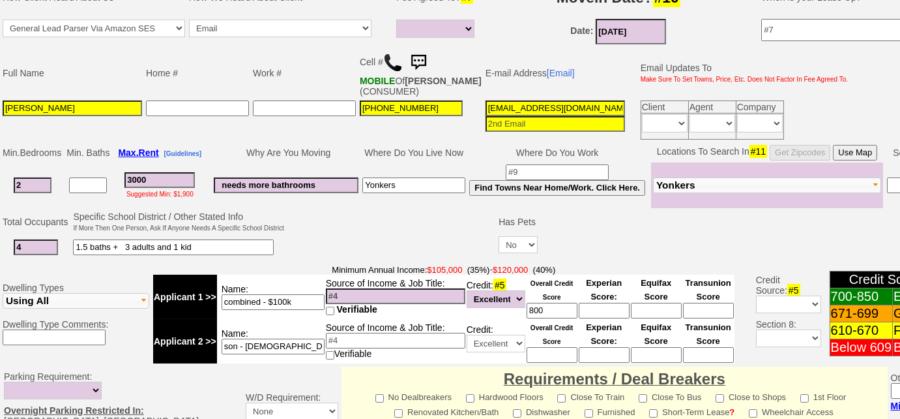
type input "800"
drag, startPoint x: 464, startPoint y: 103, endPoint x: 757, endPoint y: 103, distance: 293.4
click at [757, 103] on tr "Roy Philip 646-247-4011 3r71nv9t2bn6gieg8p6d6zx422@convo.zillow.com Client Agent" at bounding box center [426, 119] width 850 height 43
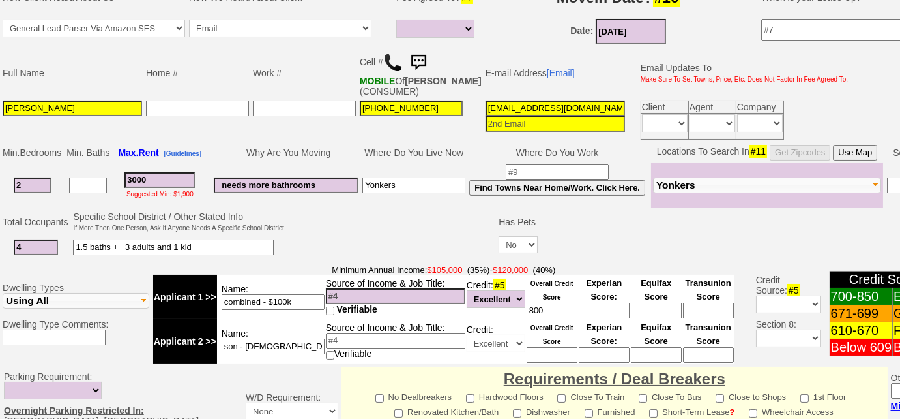
type input "[EMAIL_ADDRESS][DOMAIN_NAME]"
click at [449, 23] on select "Full Fee Fee: $4,320.00 Total Move in Costs: $10,320.00 1 Month Fee: $3,000.00 …" at bounding box center [435, 29] width 78 height 18
select select "Full Fee"
click at [396, 20] on select "Full Fee Fee: $4,320.00 Total Move in Costs: $10,320.00 1 Month Fee: $3,000.00 …" at bounding box center [435, 29] width 78 height 18
click at [309, 68] on td "Work #" at bounding box center [304, 73] width 107 height 51
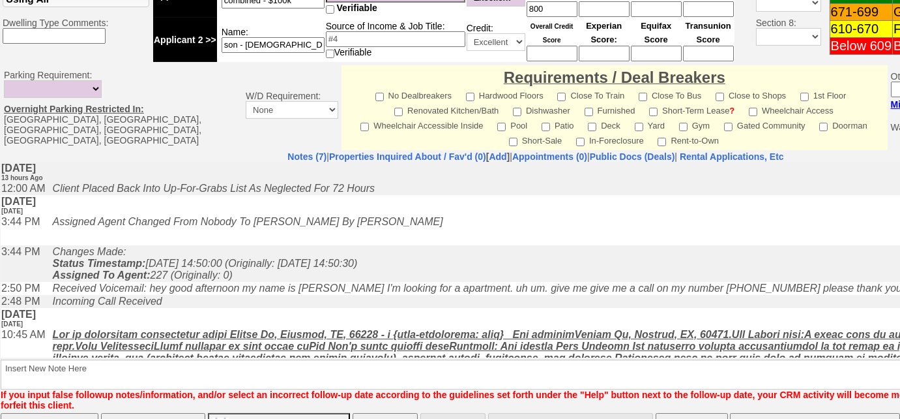
scroll to position [617, 0]
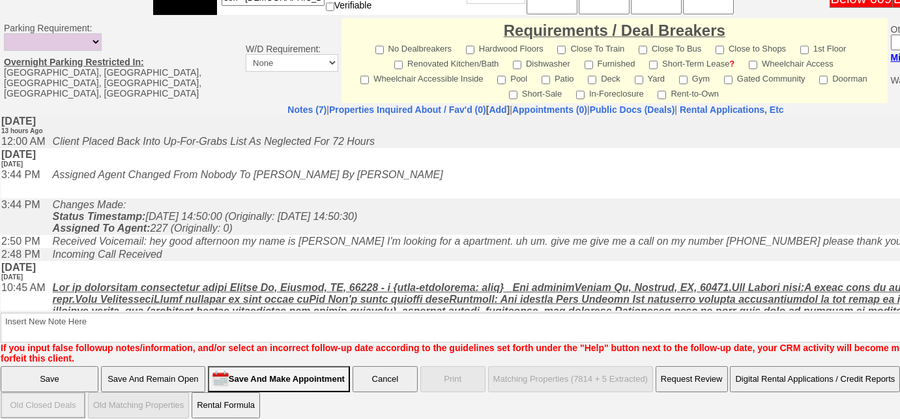
click at [134, 368] on input "Save And Remain Open" at bounding box center [153, 379] width 104 height 26
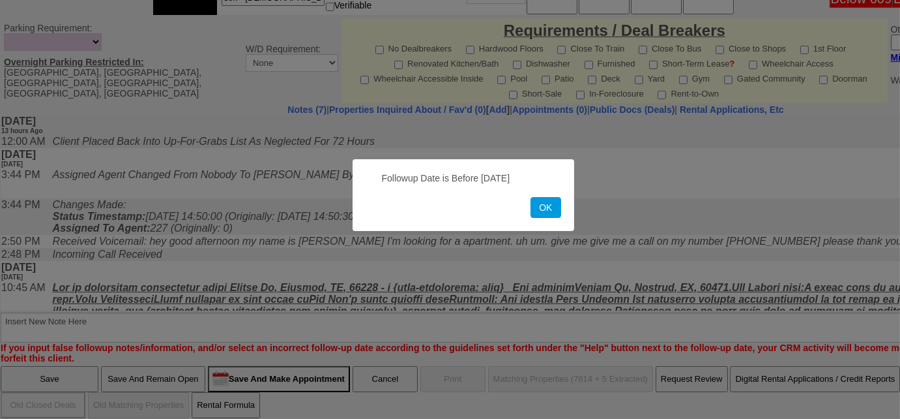
drag, startPoint x: 556, startPoint y: 209, endPoint x: 427, endPoint y: 205, distance: 129.2
click at [556, 209] on button "OK" at bounding box center [546, 207] width 30 height 21
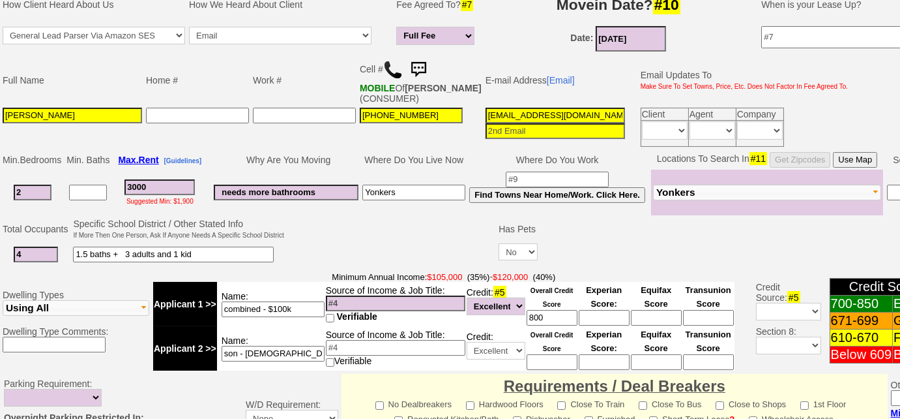
scroll to position [0, 0]
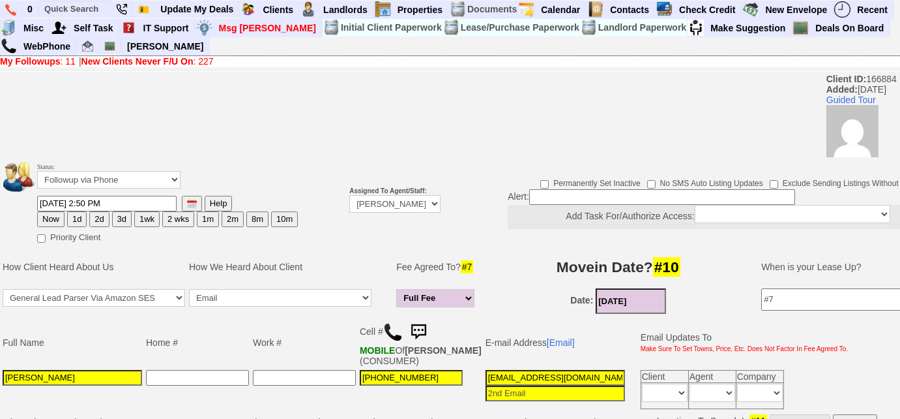
click at [61, 218] on button "Now" at bounding box center [50, 219] width 27 height 16
type input "08/12/2025 01:15 PM"
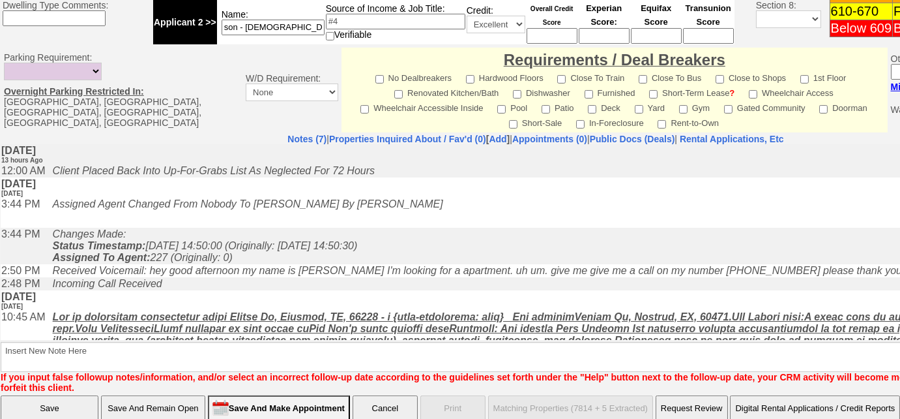
scroll to position [617, 0]
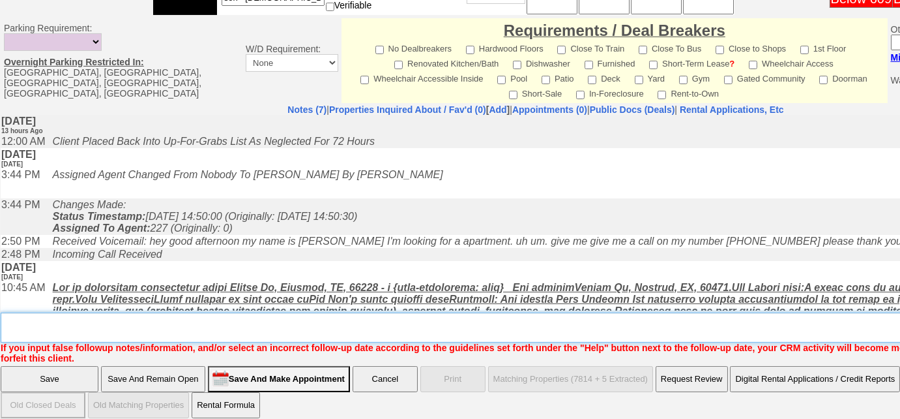
click at [346, 322] on textarea "Insert New Note Here" at bounding box center [541, 327] width 1080 height 30
type textarea "f"
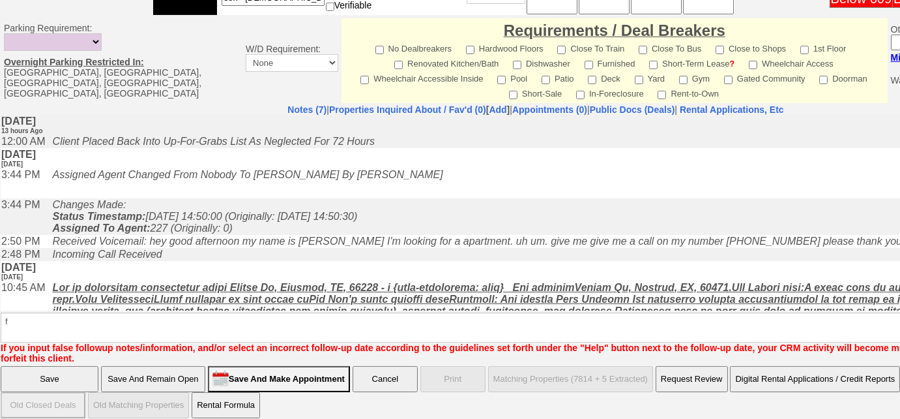
click at [168, 369] on input "Save And Remain Open" at bounding box center [153, 379] width 104 height 26
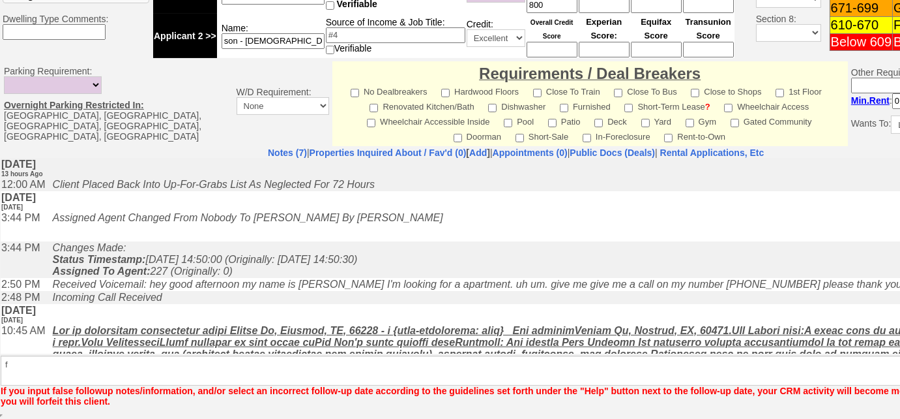
scroll to position [572, 0]
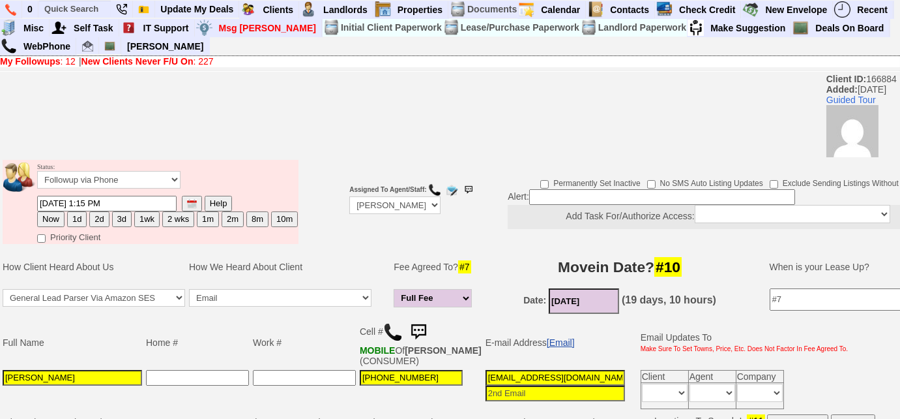
click at [547, 338] on link "[Email]" at bounding box center [561, 342] width 28 height 10
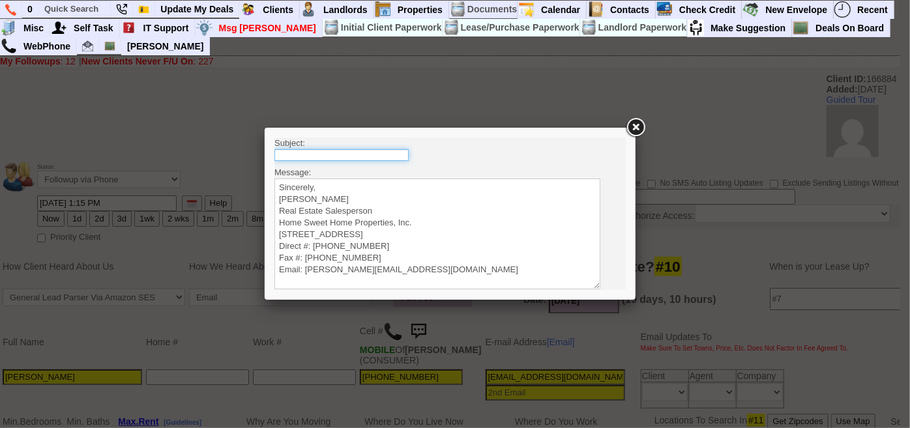
click at [345, 154] on input "text" at bounding box center [341, 155] width 134 height 12
type input "Rental Intake Form"
click at [330, 180] on textarea "Sincerely, Renata Staroselsky Real Estate Salesperson Home Sweet Home Propertie…" at bounding box center [437, 233] width 326 height 111
paste textarea "Good Afternoon Roy, It was a pleasure speaking with you! I am excited to work t…"
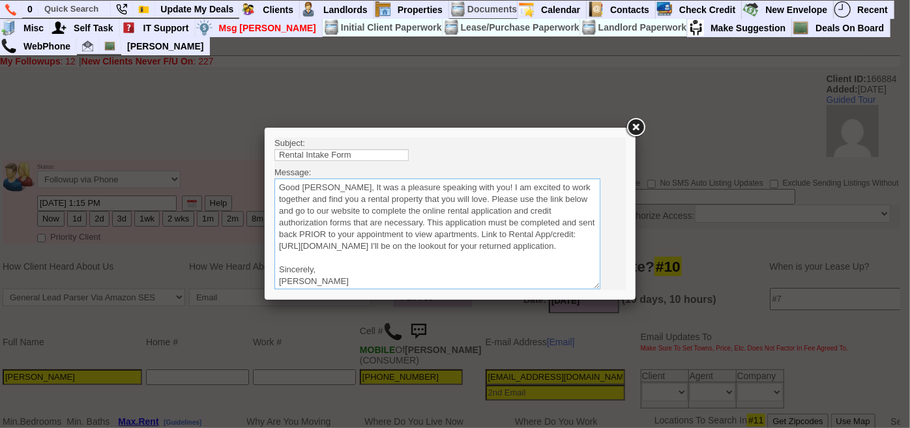
click at [360, 186] on textarea "Sincerely, Renata Staroselsky Real Estate Salesperson Home Sweet Home Propertie…" at bounding box center [437, 233] width 326 height 111
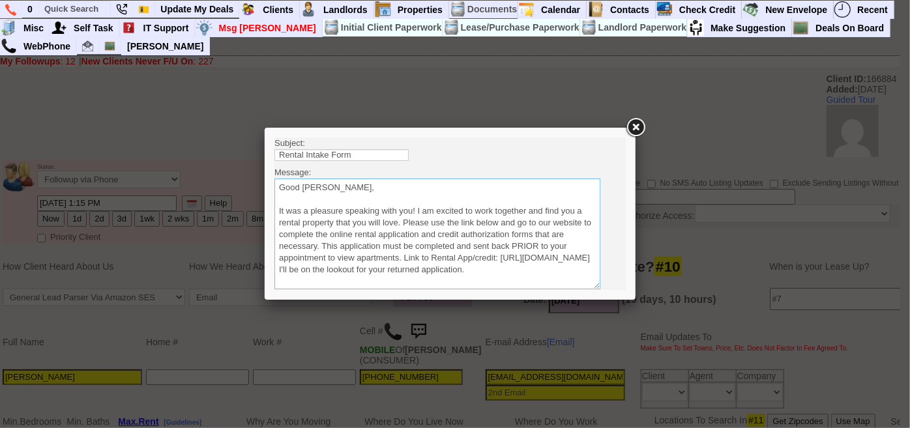
click at [404, 221] on textarea "Sincerely, Renata Staroselsky Real Estate Salesperson Home Sweet Home Propertie…" at bounding box center [437, 233] width 326 height 111
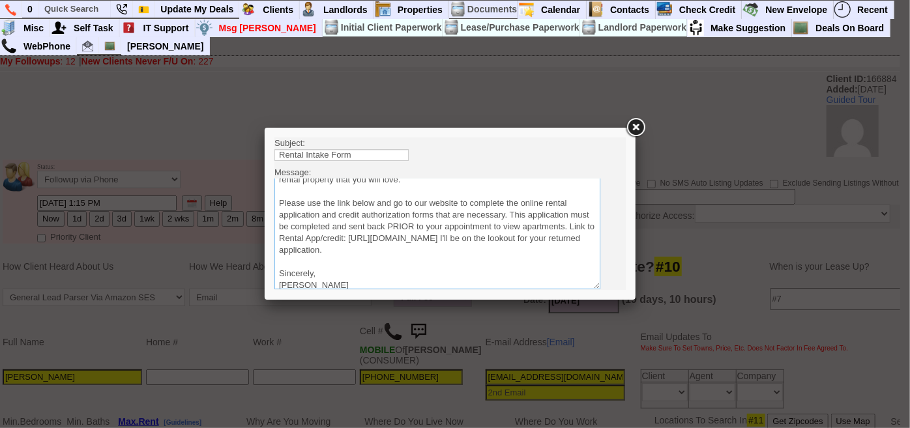
scroll to position [59, 0]
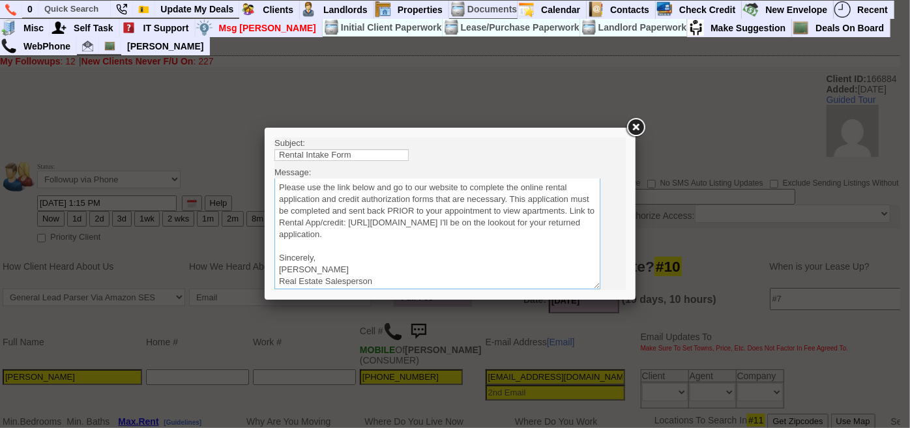
click at [557, 235] on textarea "Sincerely, Renata Staroselsky Real Estate Salesperson Home Sweet Home Propertie…" at bounding box center [437, 233] width 326 height 111
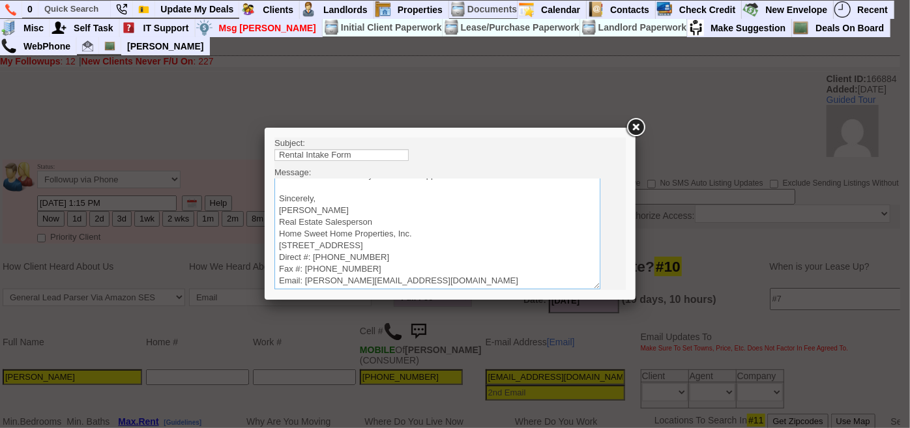
click at [276, 230] on textarea "Sincerely, Renata Staroselsky Real Estate Salesperson Home Sweet Home Propertie…" at bounding box center [437, 233] width 326 height 111
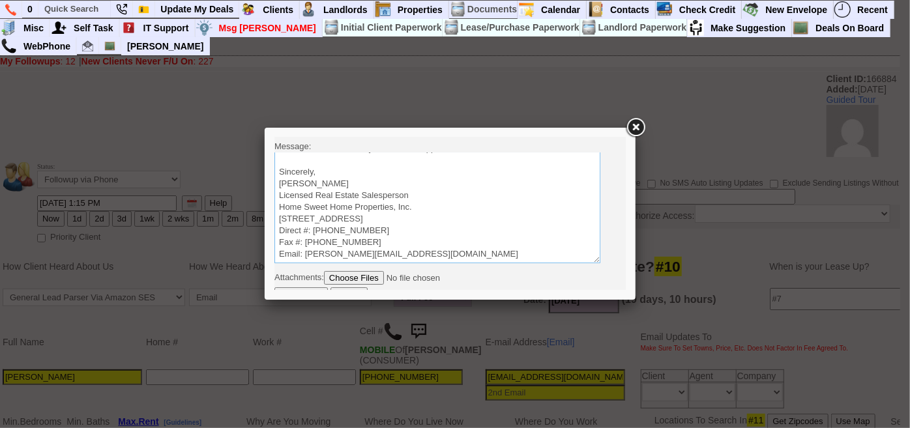
scroll to position [38, 0]
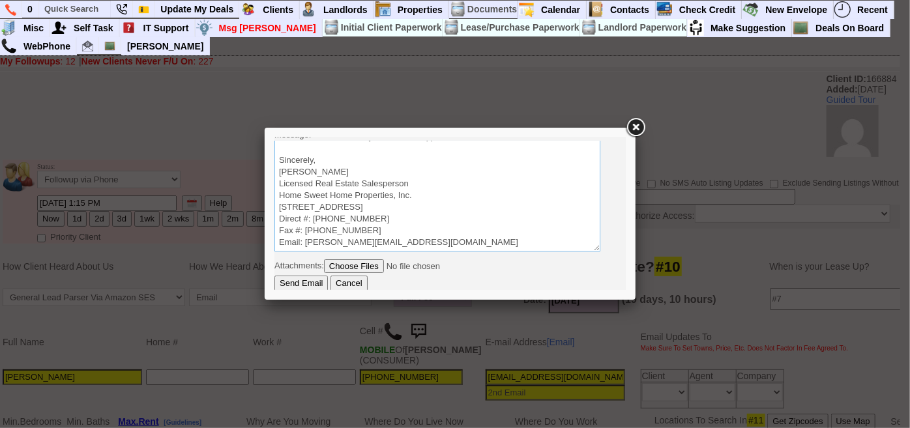
type textarea "Good Afternoon Roy, It was a pleasure speaking with you! I am excited to work t…"
click at [310, 284] on input "Send Email" at bounding box center [300, 283] width 53 height 16
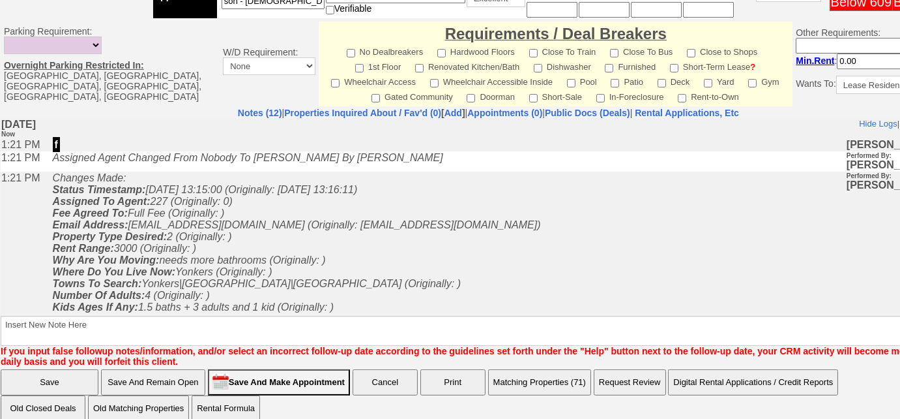
scroll to position [638, 0]
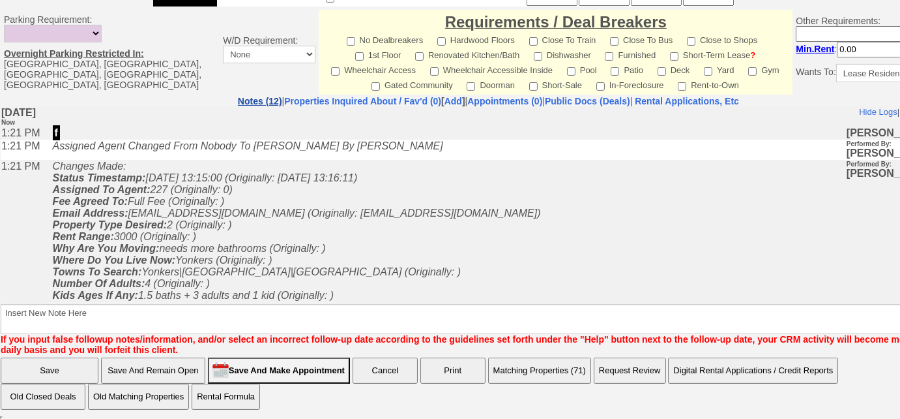
click at [238, 100] on link "Notes (12)" at bounding box center [260, 101] width 44 height 10
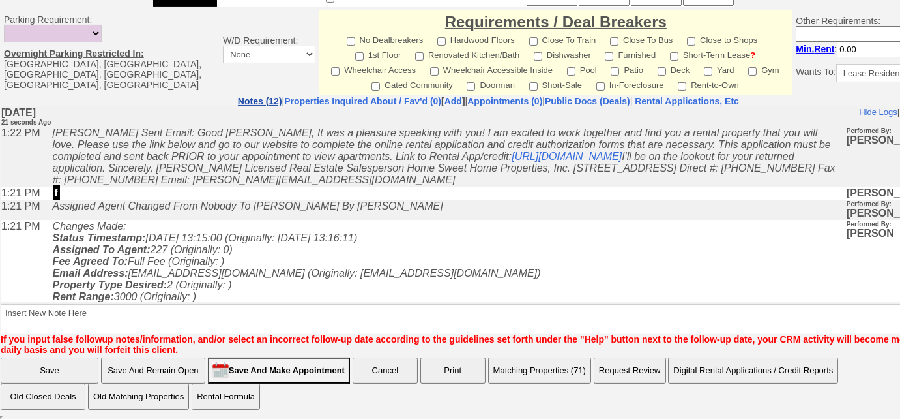
scroll to position [0, 0]
click at [559, 374] on button "Matching Properties (71)" at bounding box center [539, 370] width 103 height 26
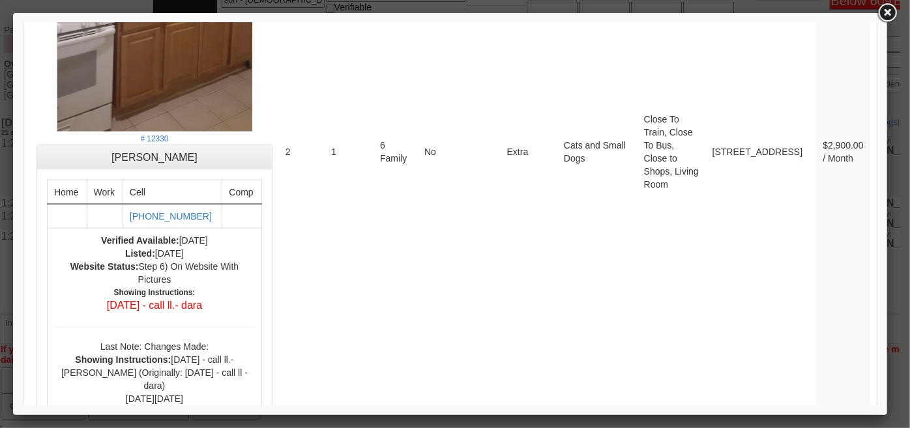
scroll to position [6038, 0]
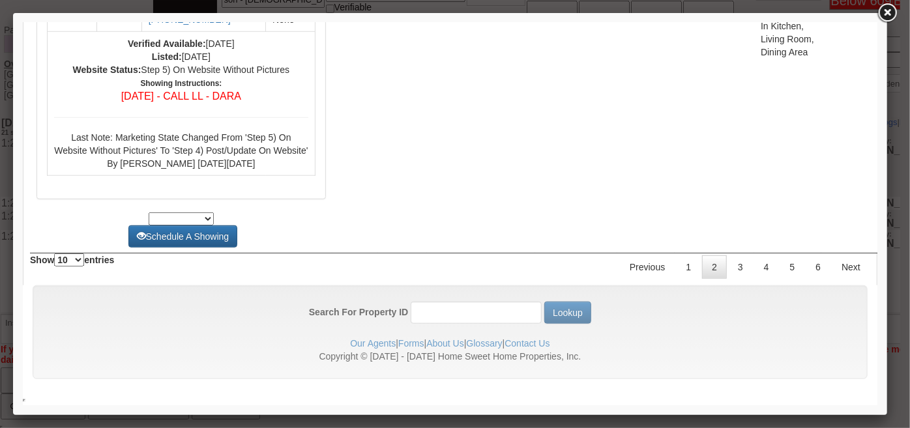
scroll to position [5637, 0]
click at [728, 268] on link "3" at bounding box center [740, 266] width 25 height 23
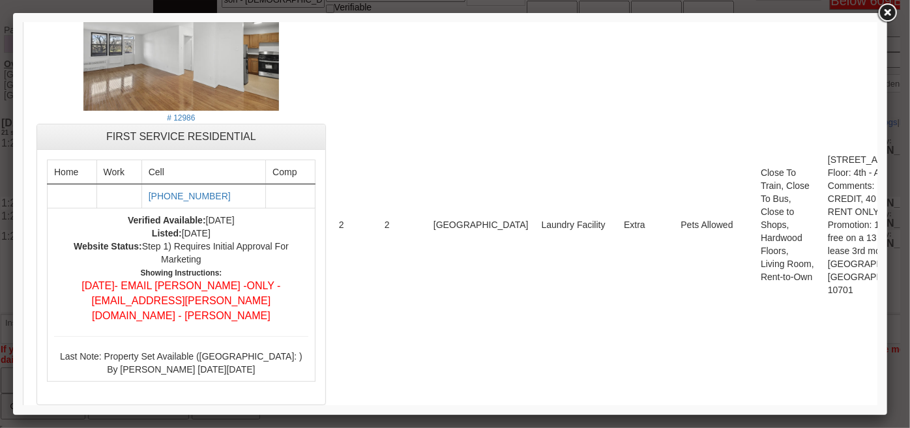
scroll to position [5216, 0]
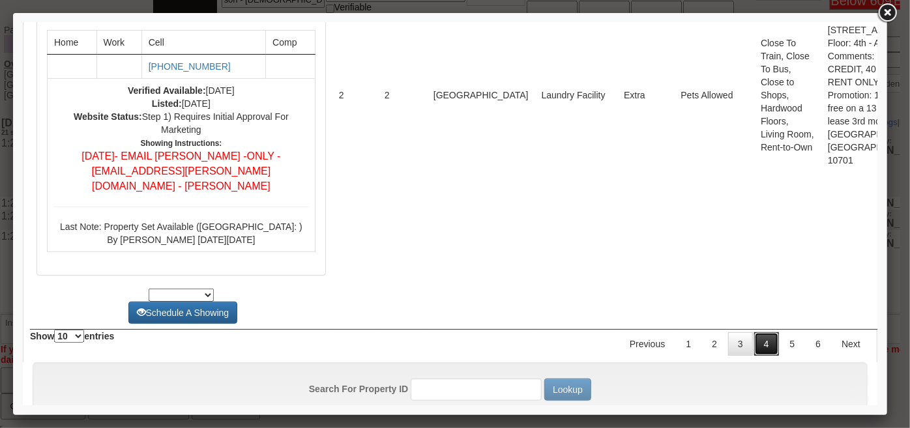
click at [761, 355] on link "4" at bounding box center [766, 343] width 25 height 23
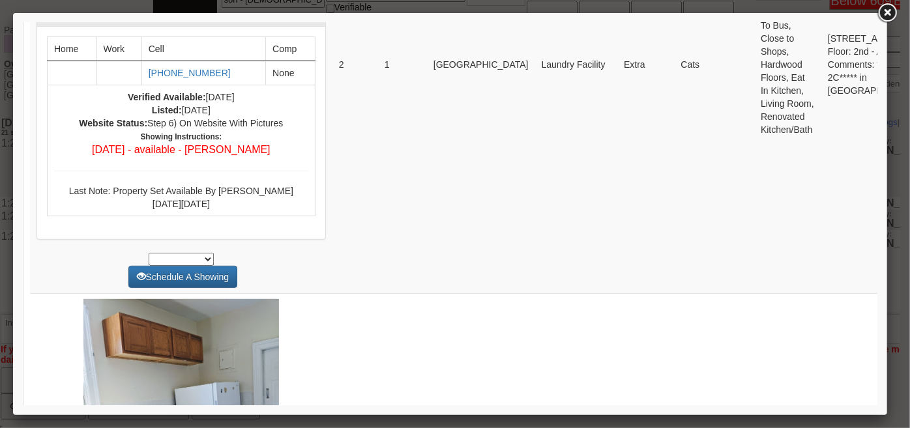
scroll to position [0, 0]
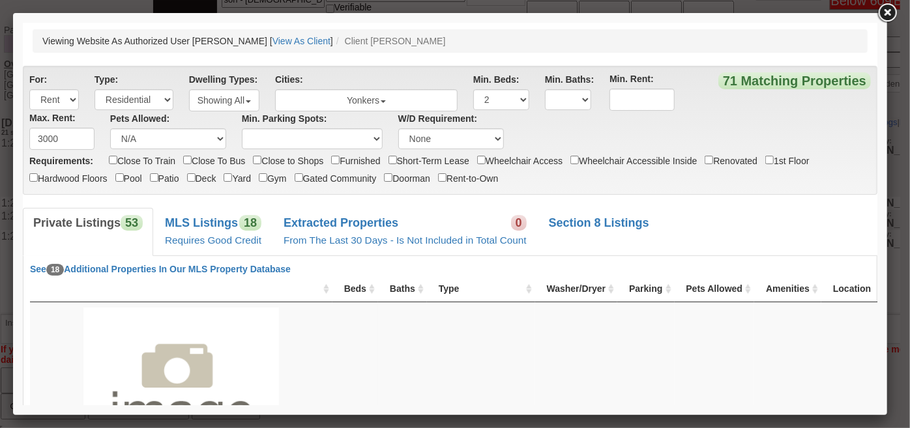
drag, startPoint x: 873, startPoint y: 336, endPoint x: 829, endPoint y: 44, distance: 295.5
drag, startPoint x: 873, startPoint y: 351, endPoint x: 807, endPoint y: 38, distance: 319.8
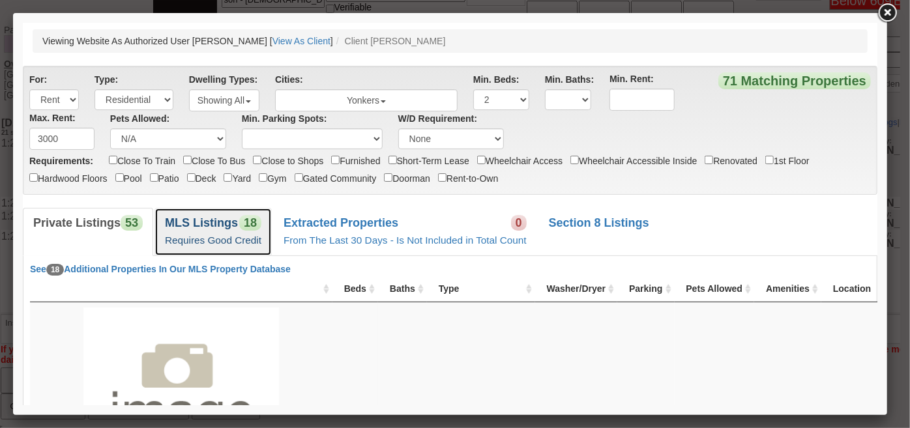
click at [201, 229] on b "MLS Listings" at bounding box center [200, 222] width 73 height 13
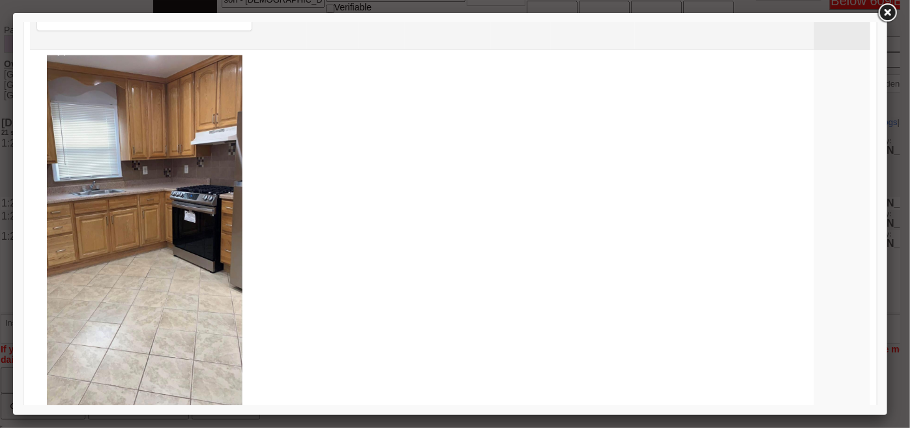
scroll to position [1185, 0]
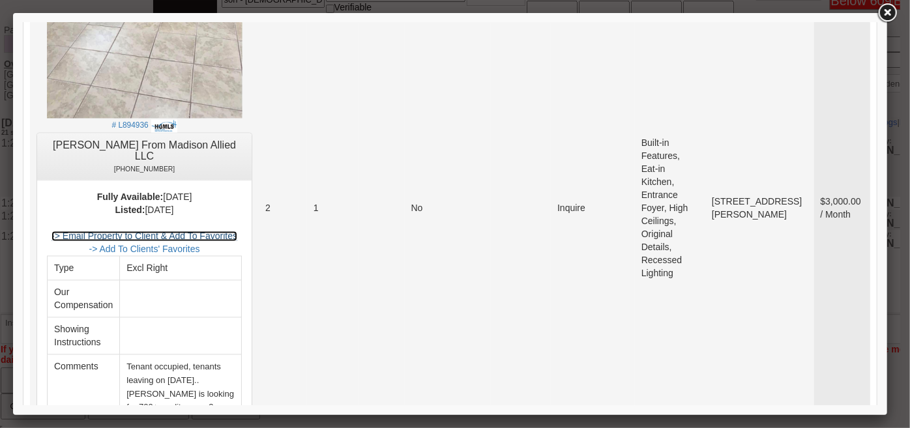
click at [229, 231] on link "-> Email Property to Client & Add To Favorites" at bounding box center [144, 236] width 186 height 10
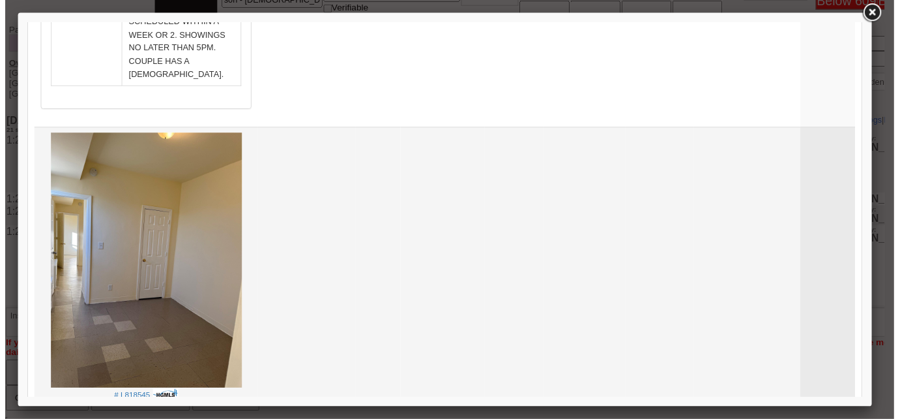
scroll to position [1956, 0]
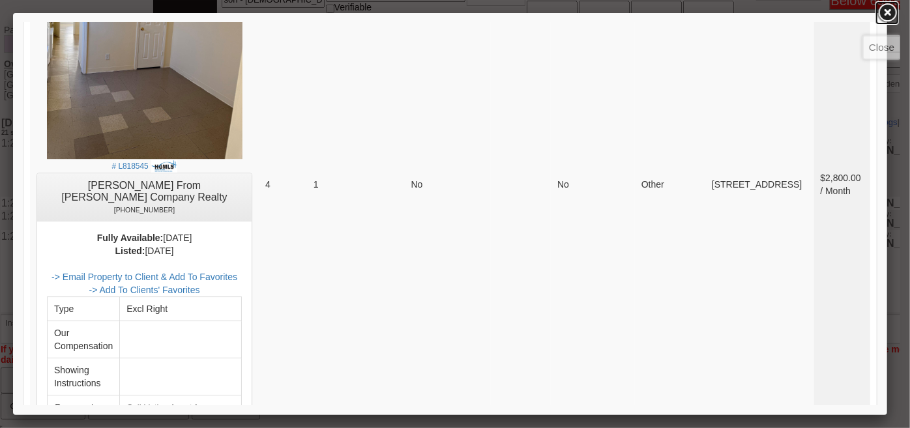
drag, startPoint x: 888, startPoint y: 12, endPoint x: 706, endPoint y: 16, distance: 182.0
click at [888, 11] on link at bounding box center [887, 12] width 23 height 23
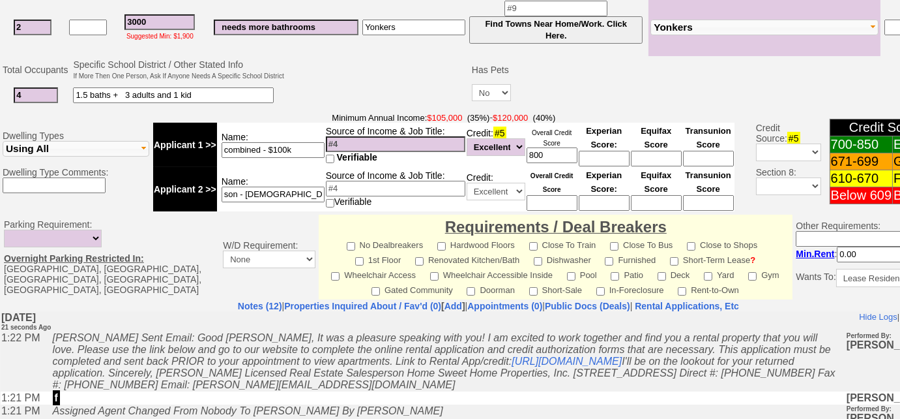
scroll to position [331, 0]
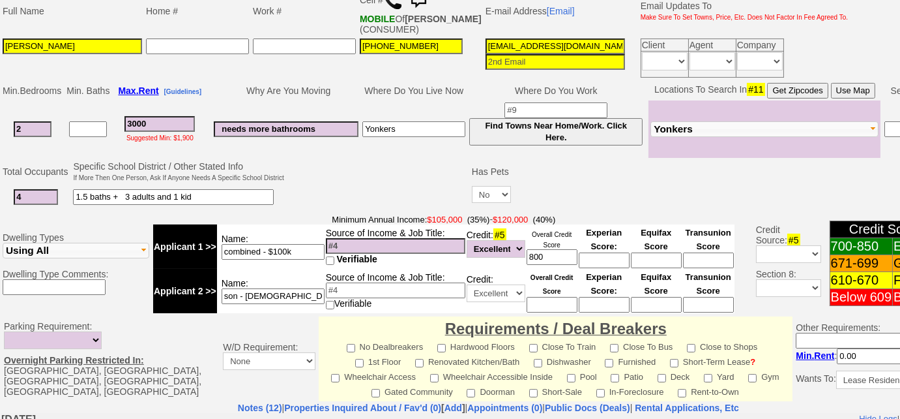
click at [100, 124] on input at bounding box center [88, 129] width 38 height 16
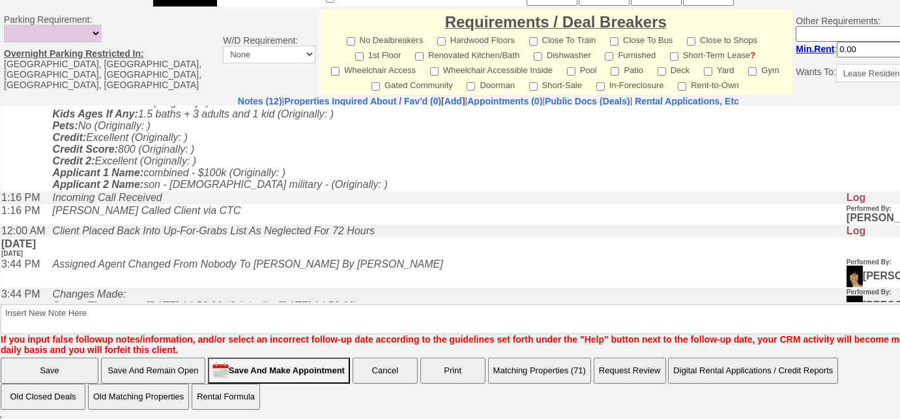
scroll to position [355, 0]
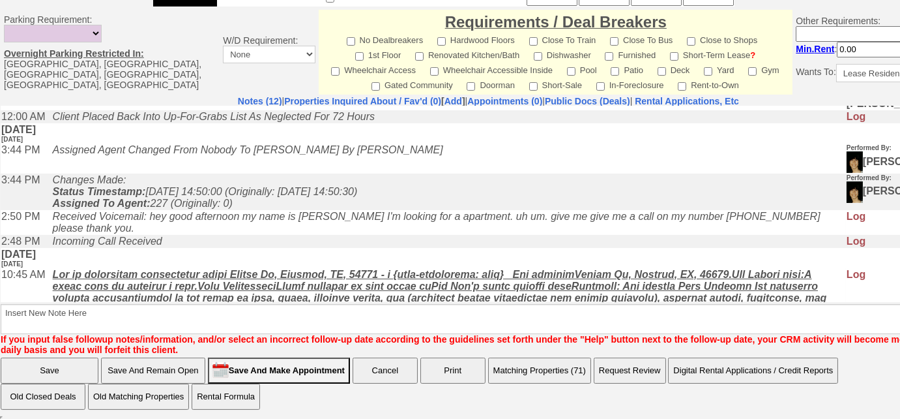
type input "2"
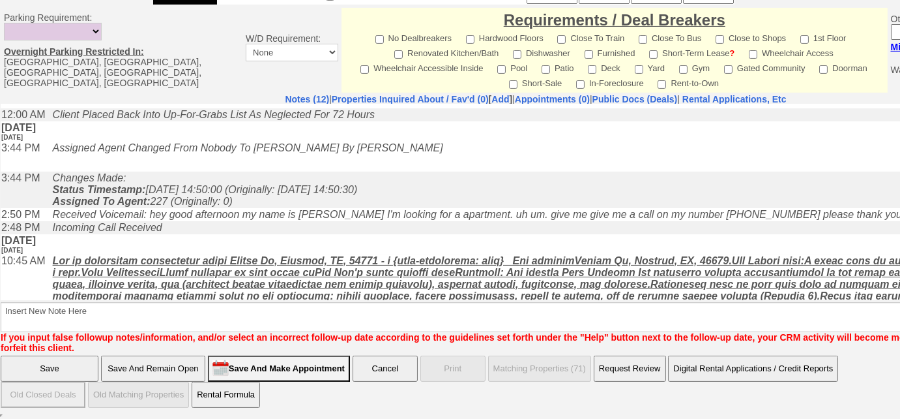
scroll to position [572, 0]
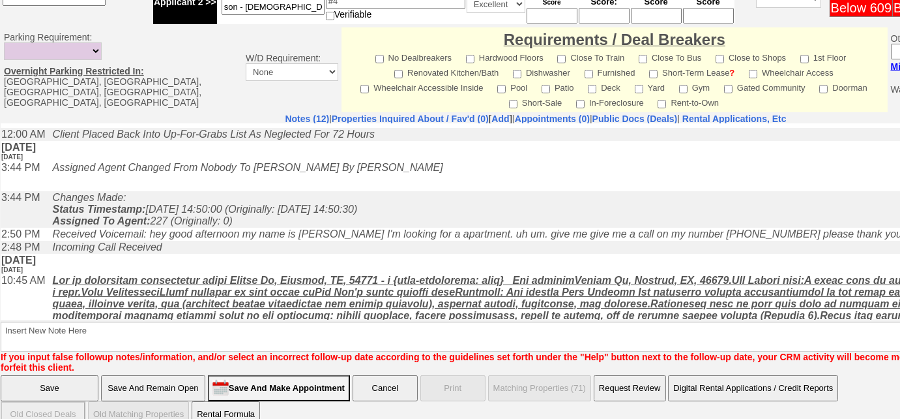
click at [146, 375] on input "Save And Remain Open" at bounding box center [153, 388] width 104 height 26
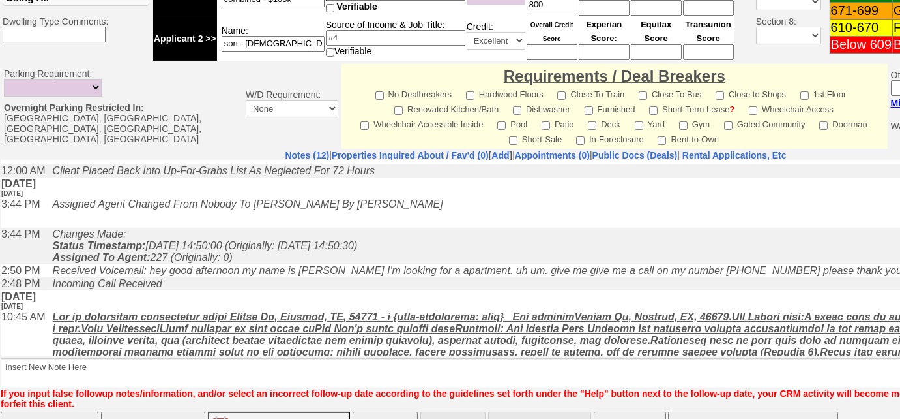
scroll to position [344, 0]
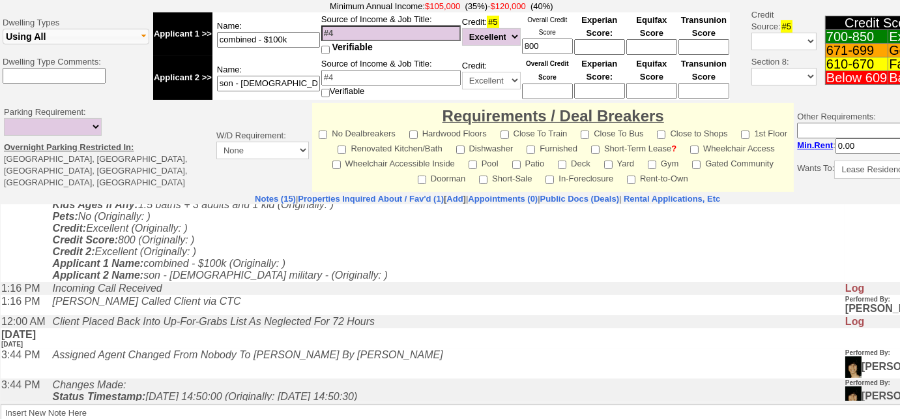
scroll to position [355, 0]
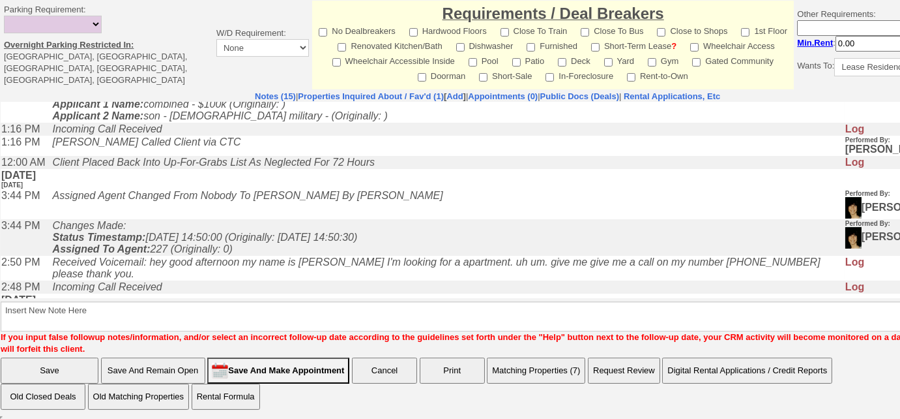
click at [556, 368] on button "Matching Properties (7)" at bounding box center [536, 370] width 98 height 26
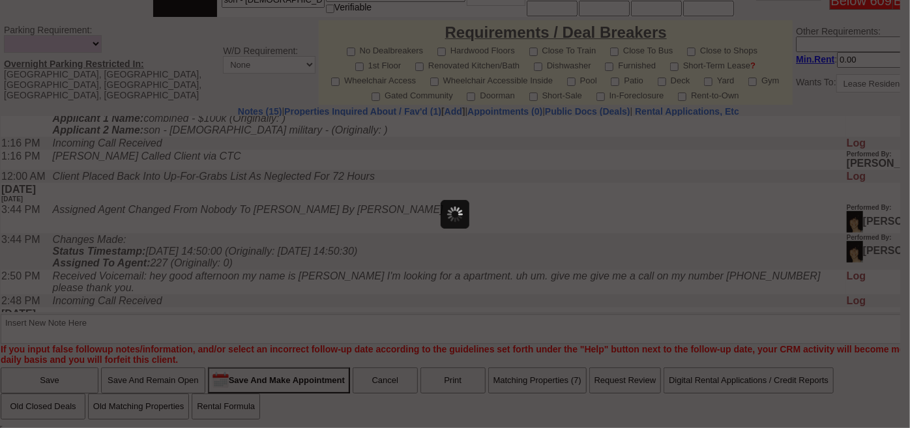
scroll to position [0, 0]
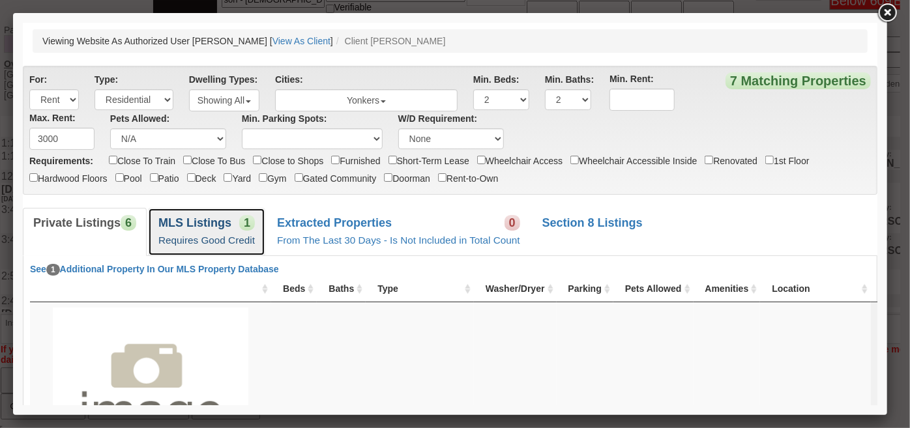
click at [216, 240] on small "Requires Good Credit" at bounding box center [206, 239] width 97 height 11
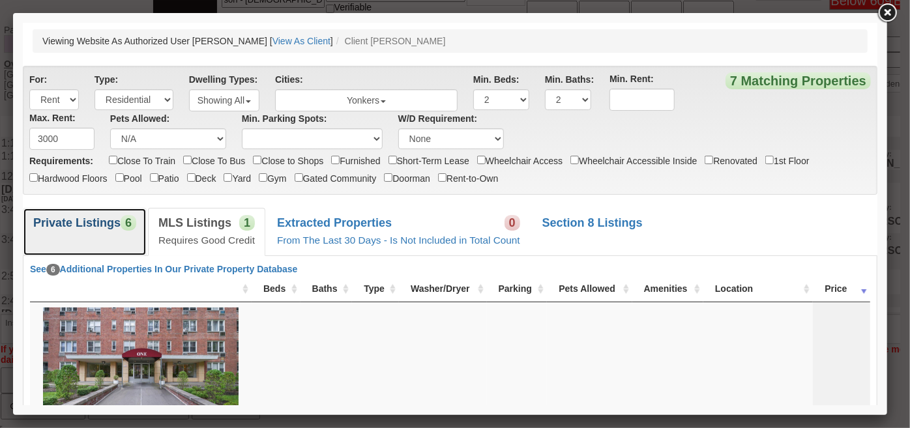
click at [116, 226] on b "Private Listings" at bounding box center [76, 222] width 87 height 13
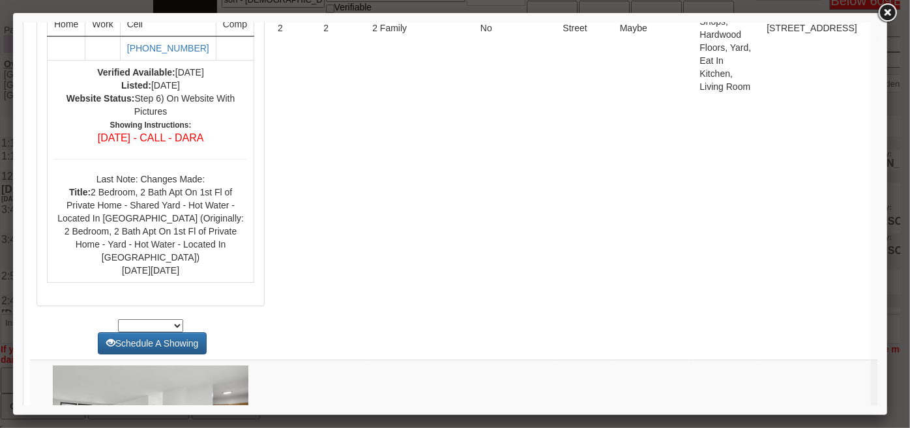
scroll to position [2608, 0]
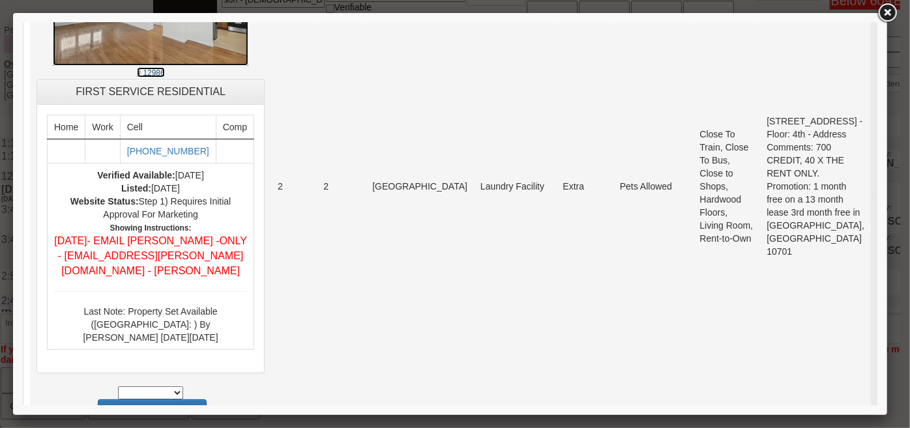
click at [164, 77] on small "# 12986" at bounding box center [150, 72] width 28 height 9
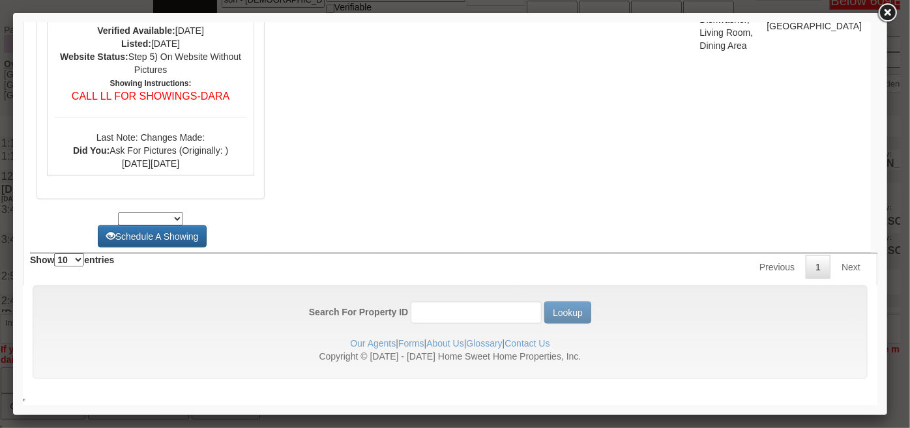
scroll to position [0, 0]
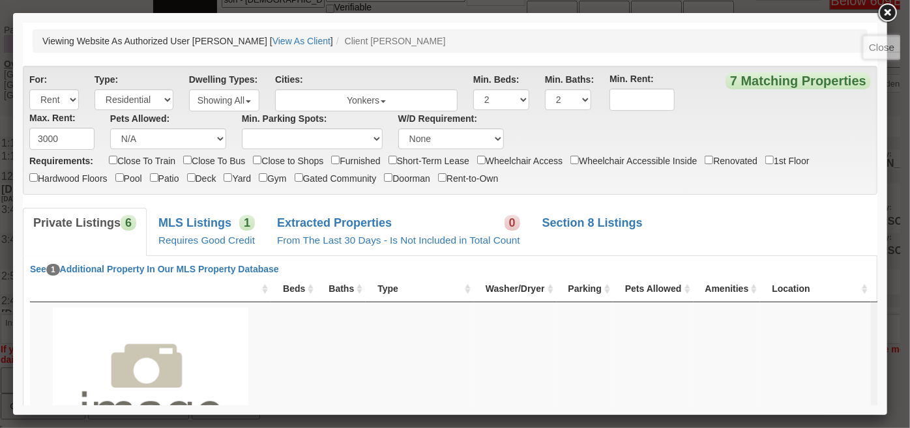
click at [889, 11] on link at bounding box center [887, 12] width 23 height 23
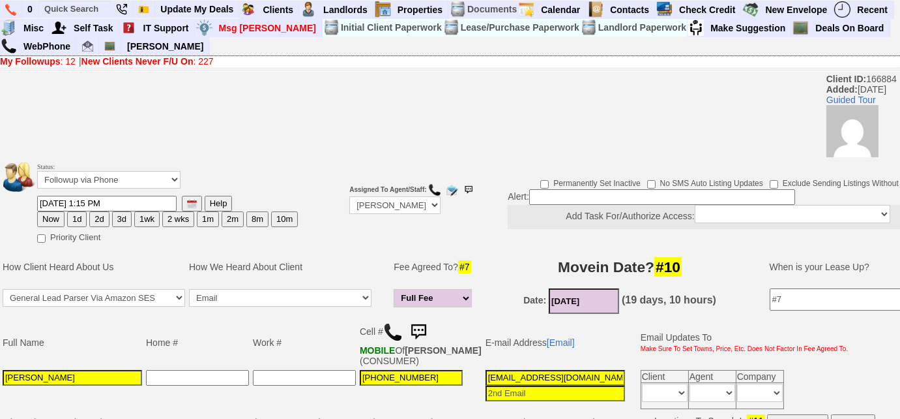
click at [119, 217] on button "3d" at bounding box center [122, 219] width 20 height 16
type input "08/15/2025 01:25 PM"
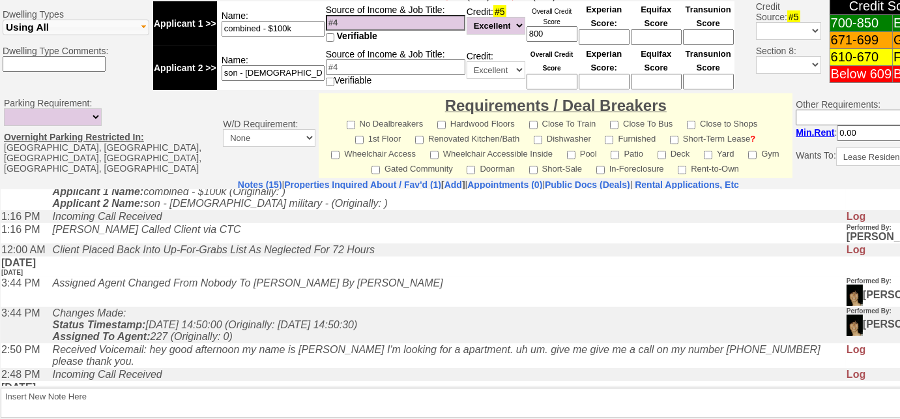
scroll to position [638, 0]
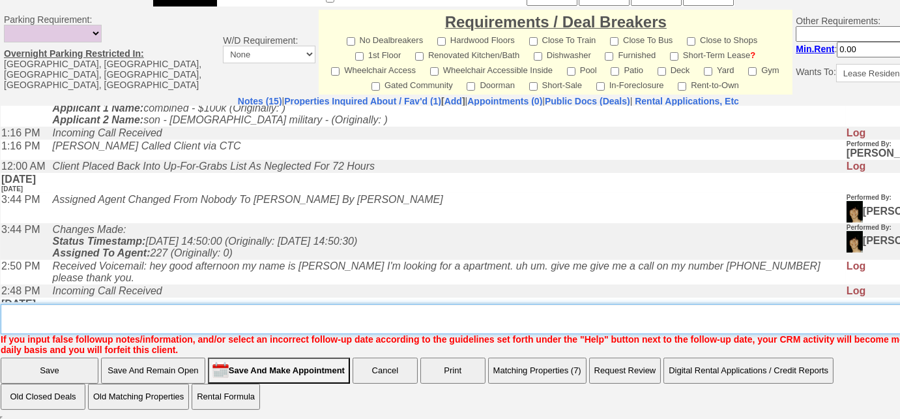
click at [171, 314] on textarea "Insert New Note Here" at bounding box center [493, 319] width 985 height 30
type textarea "needs a second bathroom; sent rental appl and listings"
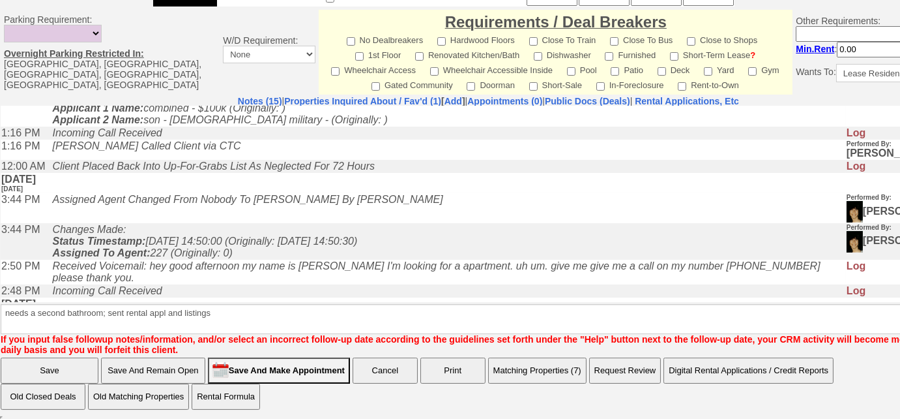
click at [37, 368] on input "Save" at bounding box center [50, 370] width 98 height 26
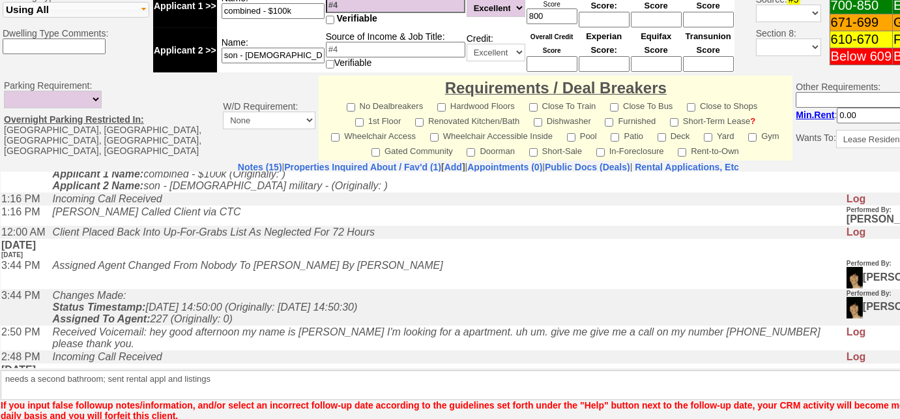
scroll to position [344, 0]
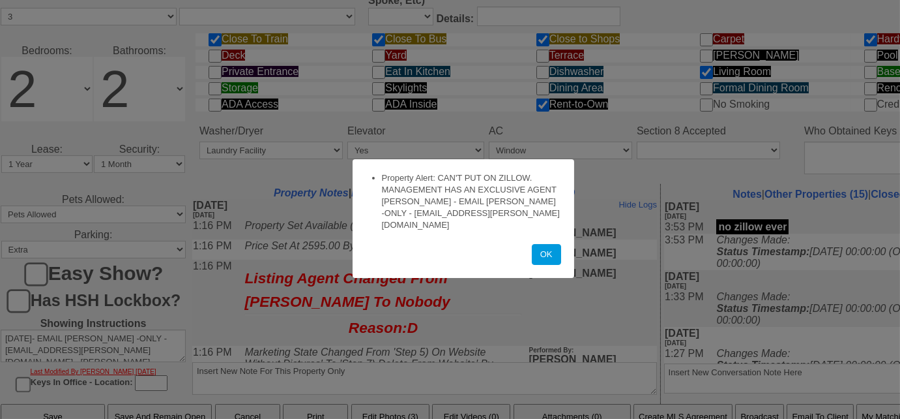
scroll to position [577, 0]
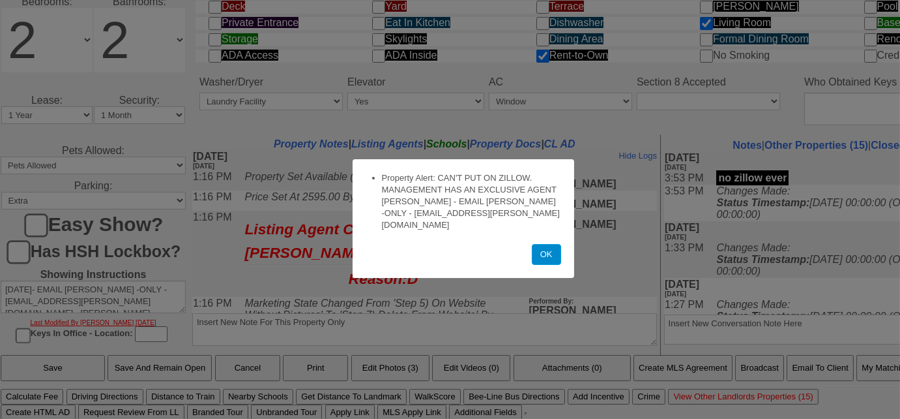
click at [543, 245] on button "OK" at bounding box center [546, 254] width 29 height 21
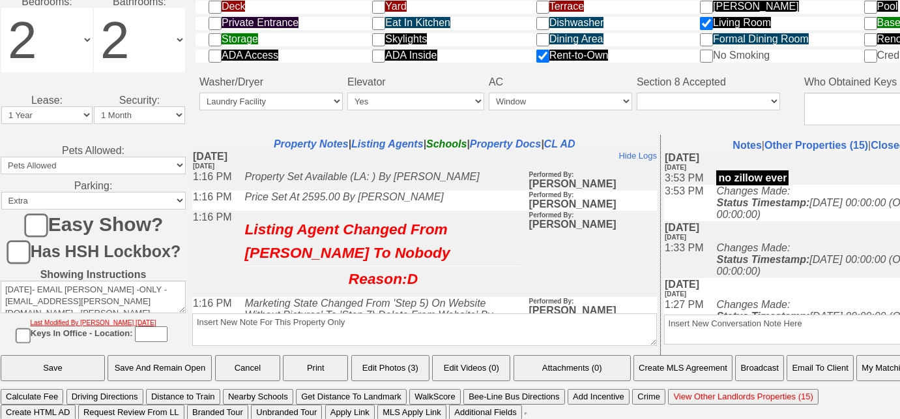
click at [824, 370] on button "Email To Client" at bounding box center [820, 368] width 67 height 26
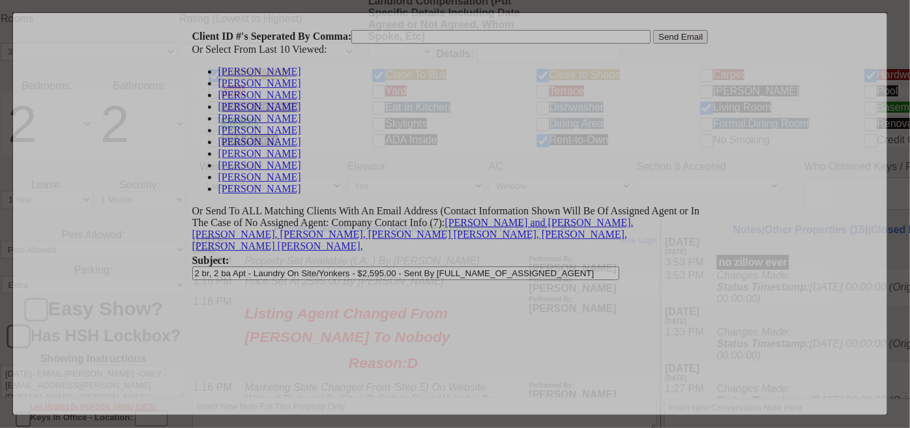
scroll to position [0, 0]
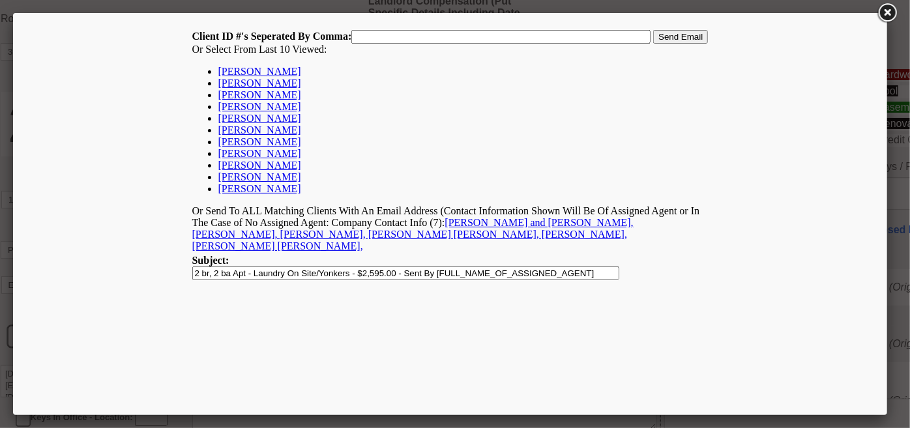
click at [248, 70] on link "[PERSON_NAME]" at bounding box center [259, 70] width 83 height 11
type input "166884,"
click at [676, 33] on input "Send Email" at bounding box center [680, 36] width 55 height 14
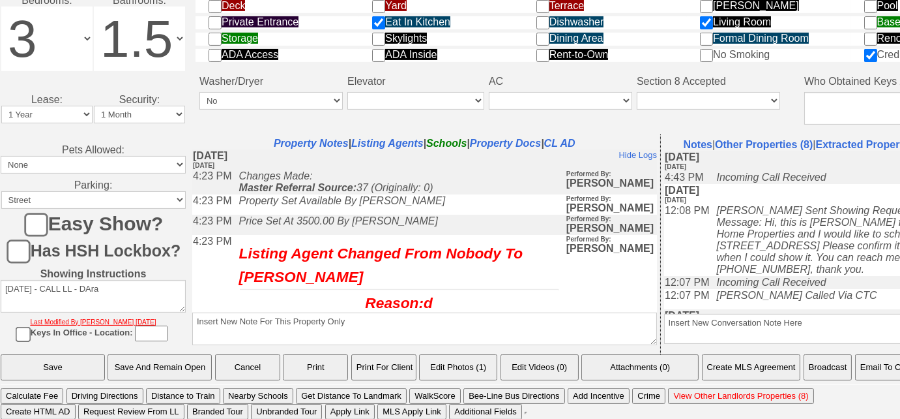
click at [878, 371] on button "Email To Client" at bounding box center [888, 367] width 67 height 26
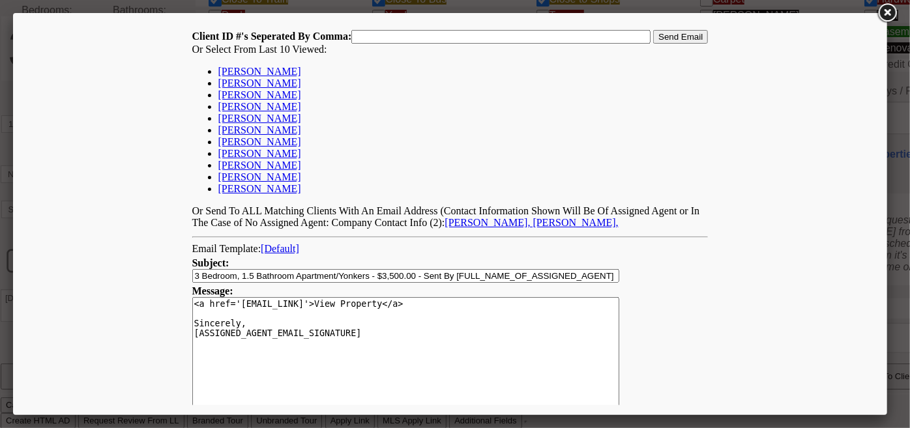
click at [237, 71] on link "[PERSON_NAME]" at bounding box center [259, 70] width 83 height 11
type input "166884,"
drag, startPoint x: 658, startPoint y: 41, endPoint x: 637, endPoint y: 23, distance: 27.7
click at [659, 40] on input "Send Email" at bounding box center [680, 36] width 55 height 14
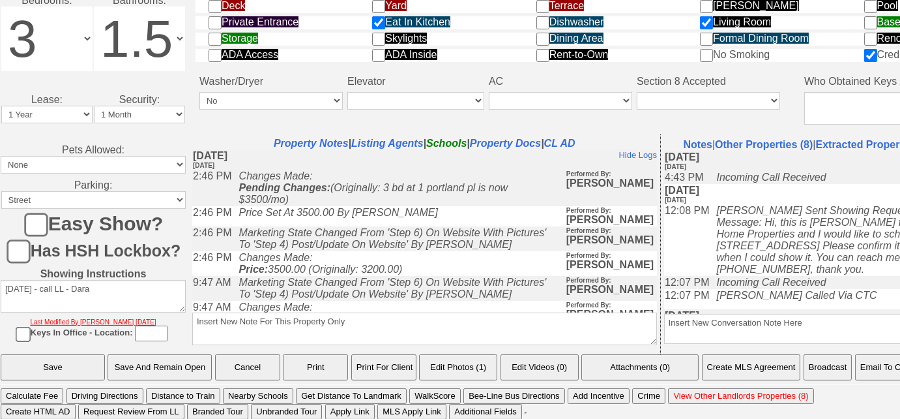
click at [893, 360] on button "Email To Client" at bounding box center [888, 367] width 67 height 26
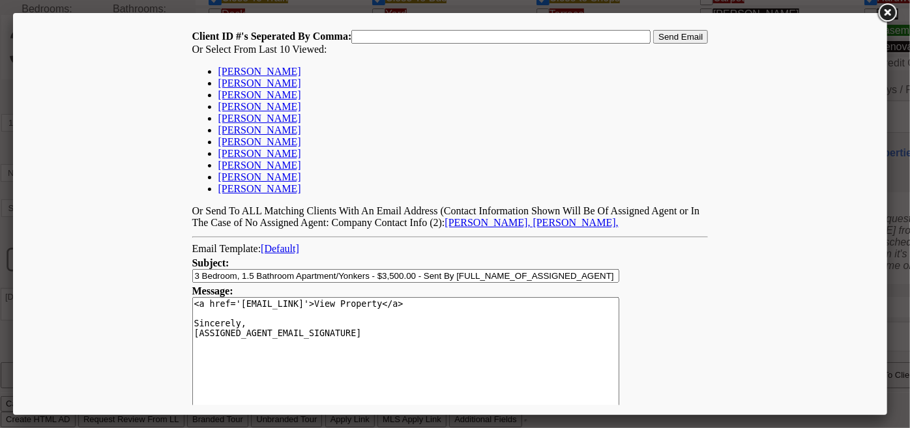
click at [240, 74] on link "Roy Philip" at bounding box center [259, 70] width 83 height 11
type input "166884,"
click at [674, 39] on input "Send Email" at bounding box center [680, 36] width 55 height 14
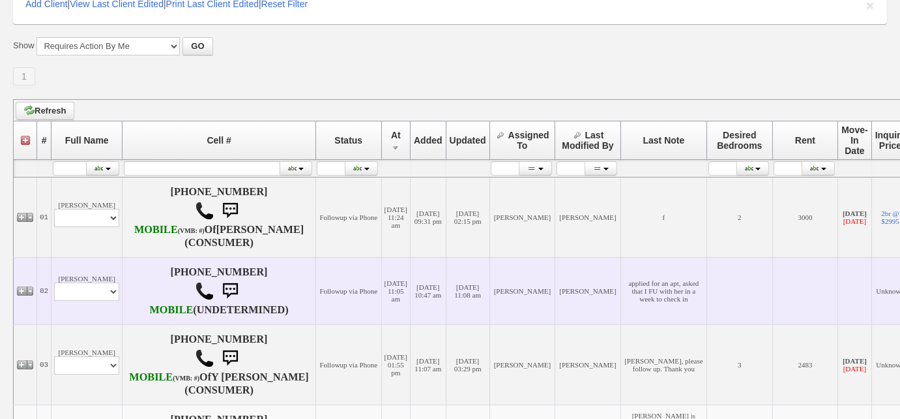
scroll to position [237, 0]
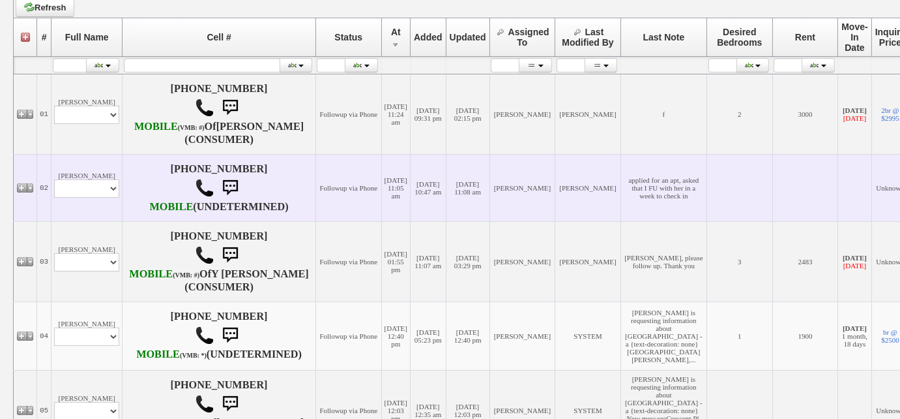
click at [67, 215] on td "Myrna Asencio Profile Edit Print Closed Deals" at bounding box center [87, 187] width 71 height 67
click at [71, 198] on select "Profile Edit Print Closed Deals" at bounding box center [86, 188] width 65 height 18
select select "ChangeURL,/crm/custom/edit_client_form.php?redirect=%2Fcrm%2Fclients.php&id=166…"
click at [54, 196] on select "Profile Edit Print Closed Deals" at bounding box center [86, 188] width 65 height 18
select select
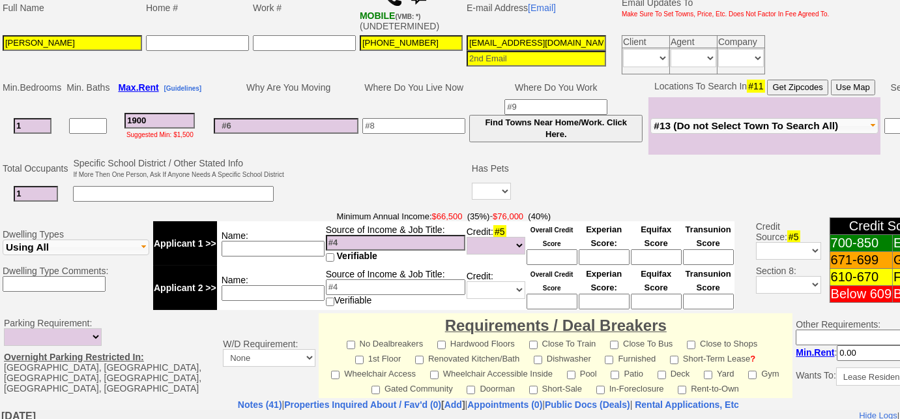
scroll to position [236, 0]
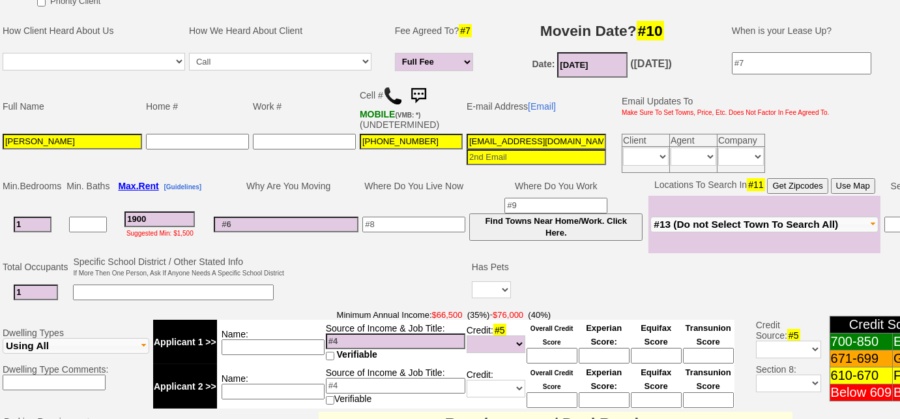
click at [389, 89] on img at bounding box center [393, 96] width 20 height 20
click at [792, 221] on span "#13 (Do not Select Town To Search All)" at bounding box center [746, 223] width 185 height 11
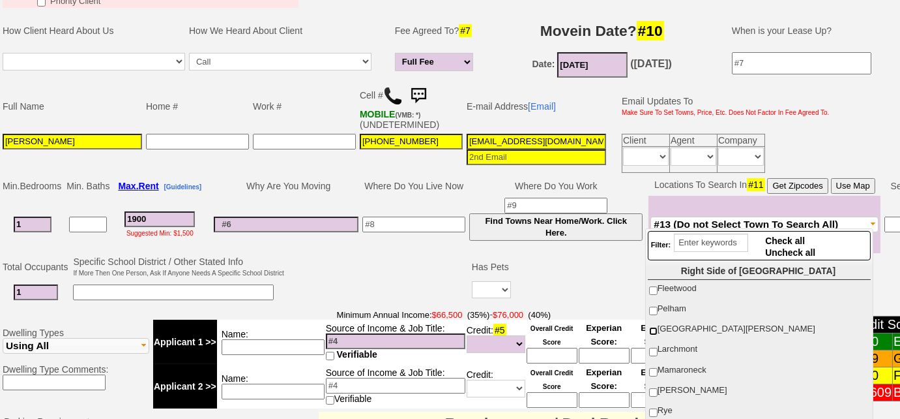
click at [654, 327] on input "[GEOGRAPHIC_DATA][PERSON_NAME]" at bounding box center [653, 331] width 8 height 8
checkbox input "true"
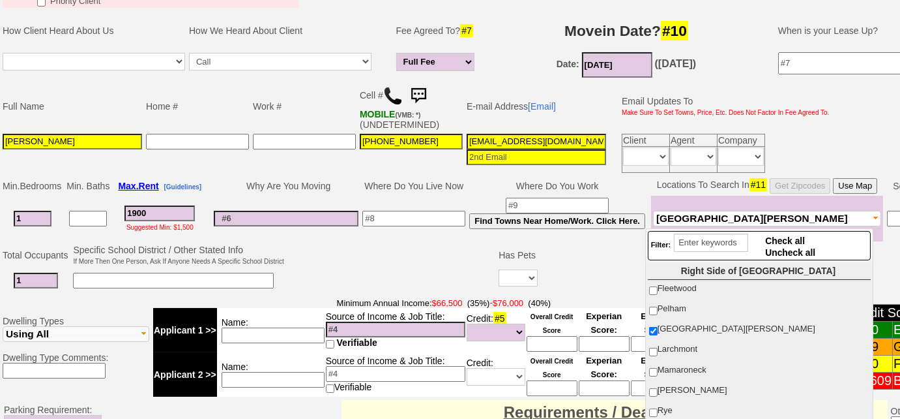
click at [431, 258] on td at bounding box center [391, 269] width 211 height 52
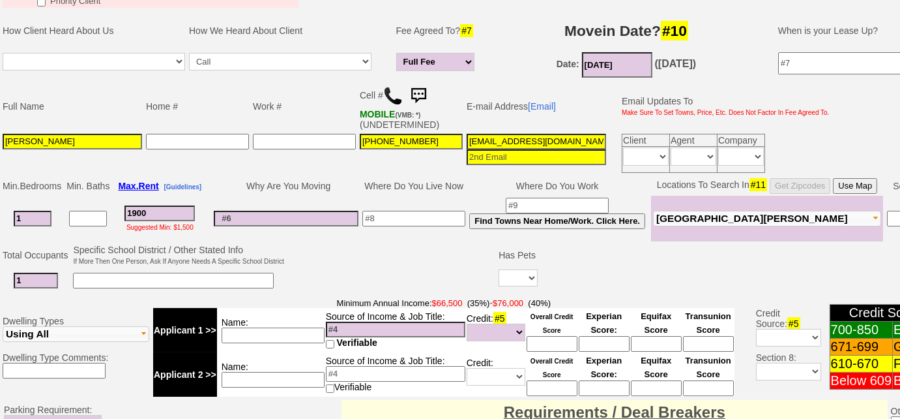
scroll to position [118, 0]
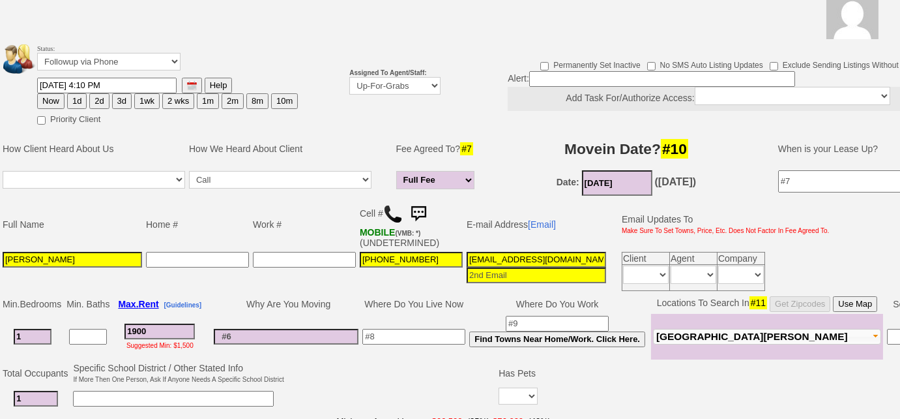
click at [121, 100] on button "3d" at bounding box center [122, 101] width 20 height 16
type input "08/15/2025 01:29 PM"
click at [372, 85] on select "Up-For-Grabs ***** STAFF ***** Bob Bruno 914-419-3579 Cristy Liberto 914-486-10…" at bounding box center [394, 86] width 91 height 18
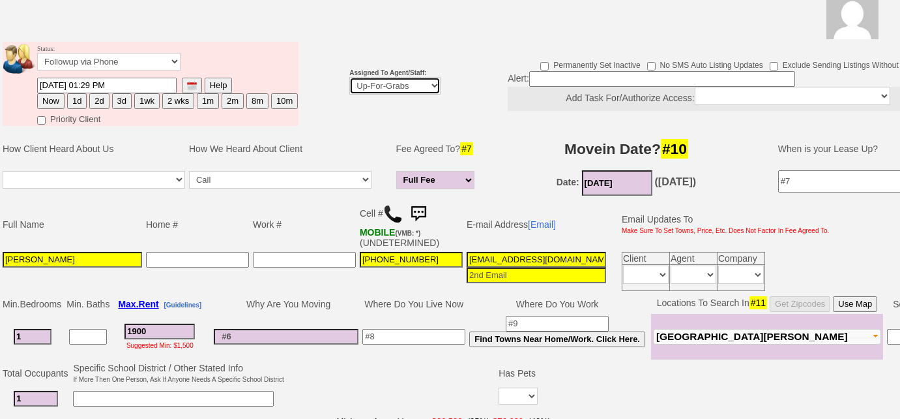
select select "227"
click at [349, 77] on select "Up-For-Grabs ***** STAFF ***** Bob Bruno 914-419-3579 Cristy Liberto 914-486-10…" at bounding box center [394, 86] width 91 height 18
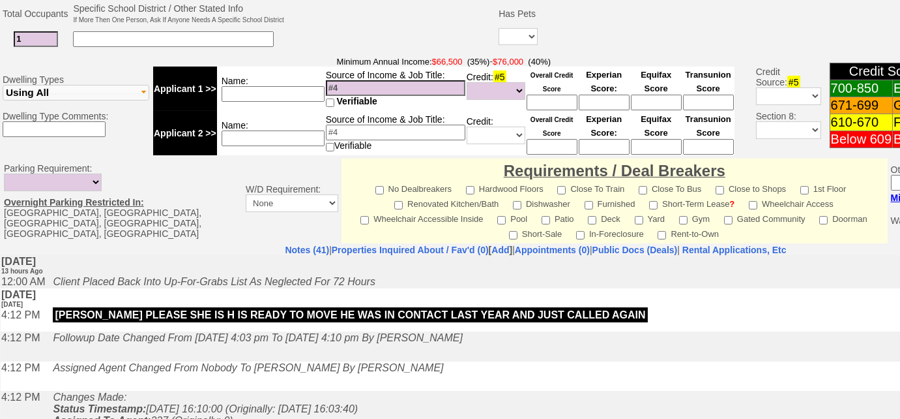
scroll to position [617, 0]
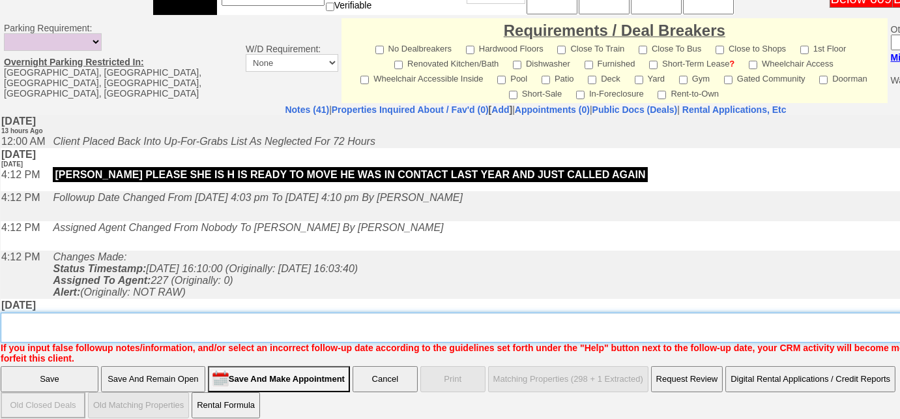
click at [261, 312] on textarea "Insert New Note Here" at bounding box center [541, 327] width 1080 height 30
type textarea "Left VM to FU"
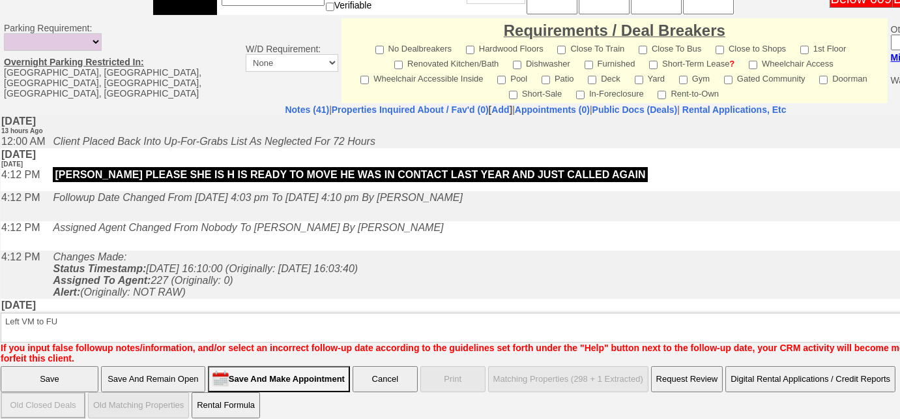
click at [33, 366] on input "Save" at bounding box center [50, 379] width 98 height 26
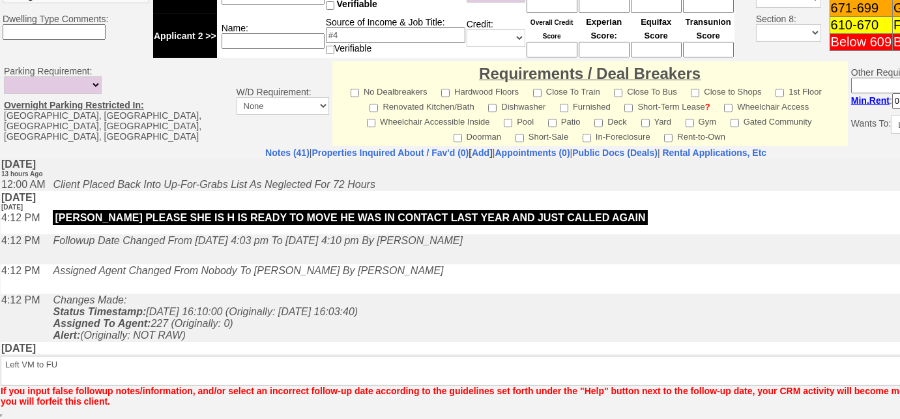
scroll to position [572, 0]
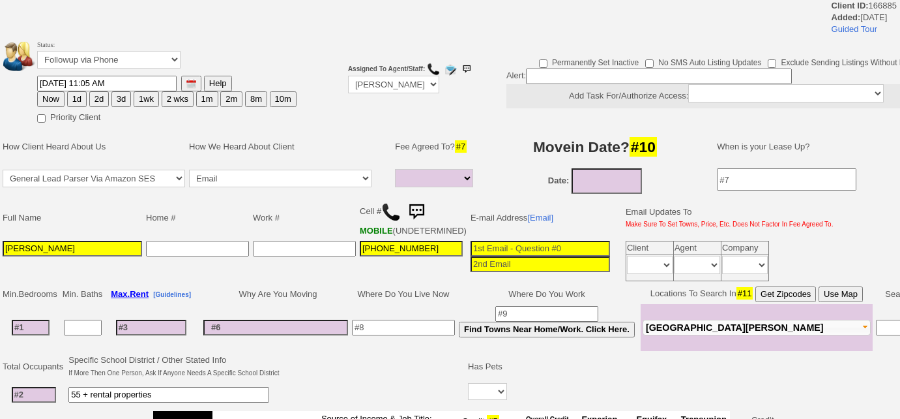
select select
click at [100, 58] on select "Followup via Phone Followup via Email Followup When Section 8 Property Found De…" at bounding box center [108, 60] width 143 height 18
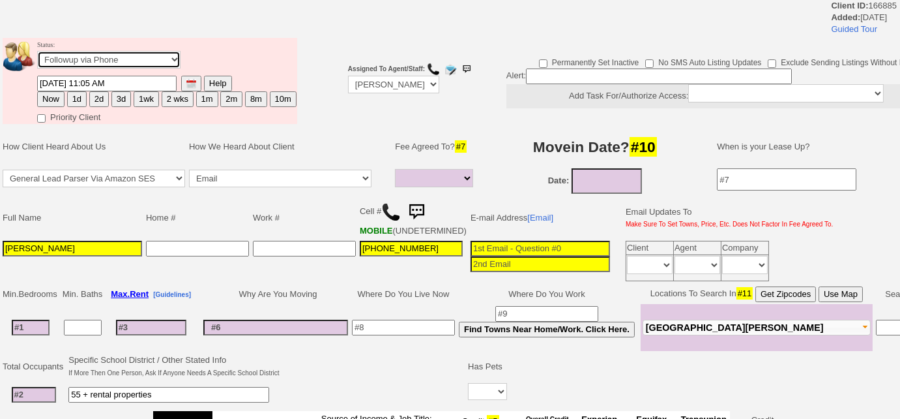
select select "Inactive"
click at [37, 51] on select "Followup via Phone Followup via Email Followup When Section 8 Property Found De…" at bounding box center [108, 60] width 143 height 18
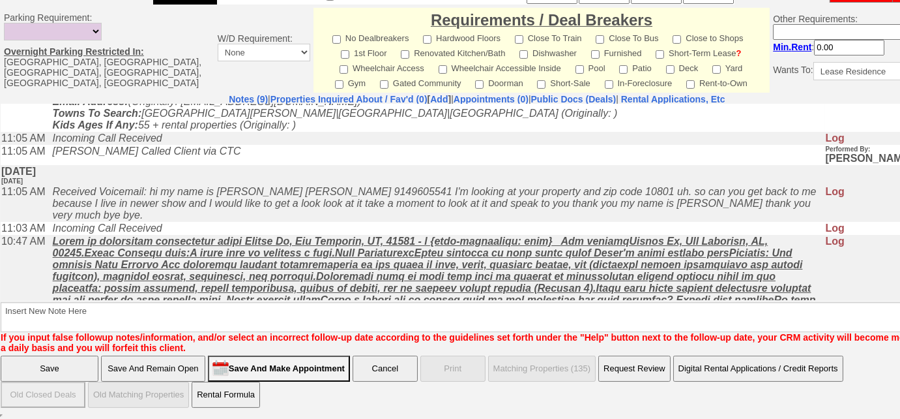
scroll to position [553, 0]
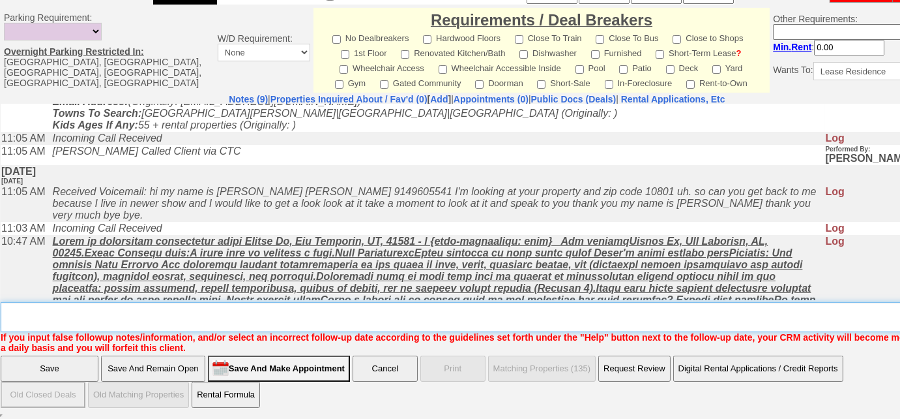
click at [139, 316] on textarea "Insert New Note Here" at bounding box center [482, 317] width 962 height 30
type textarea "applied for an apt on her own"
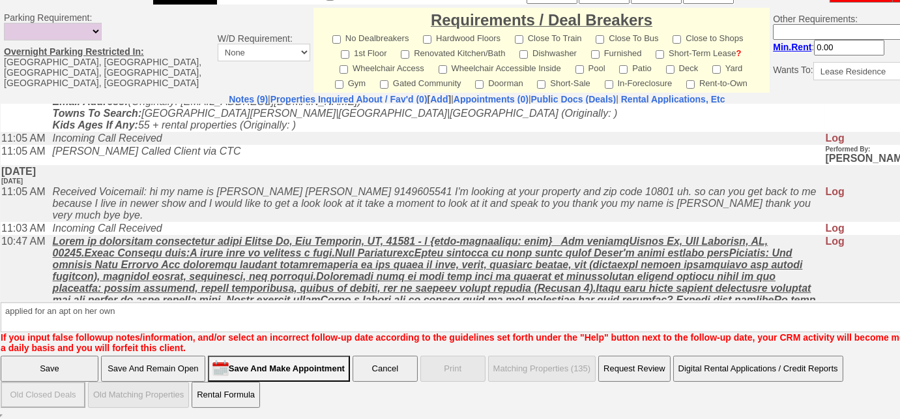
click at [63, 369] on input "Save" at bounding box center [50, 368] width 98 height 26
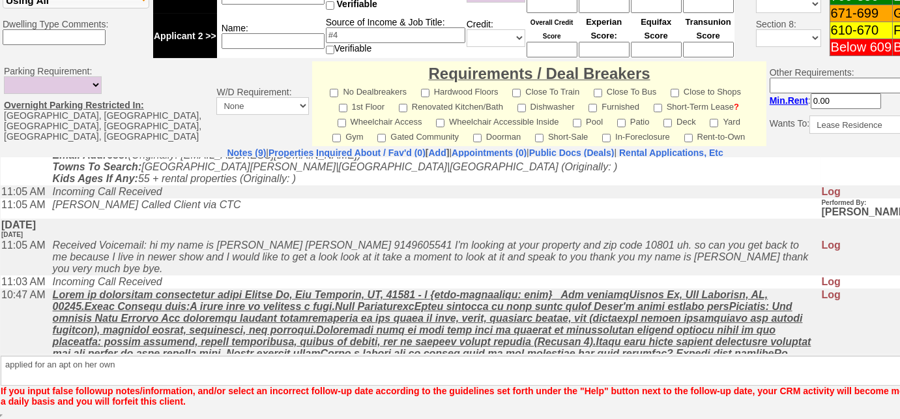
scroll to position [499, 0]
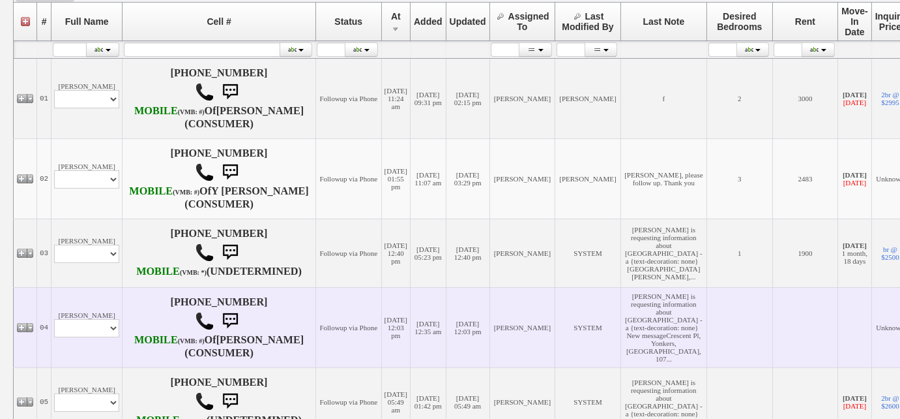
scroll to position [355, 0]
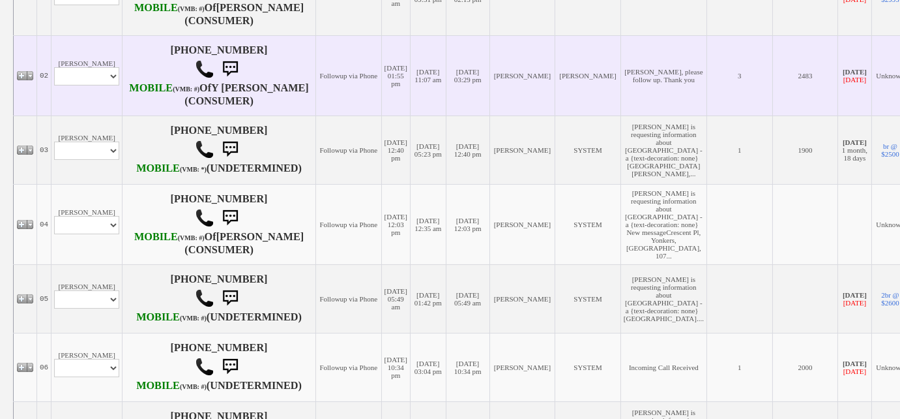
click at [92, 104] on td "Yuridia Fernandez Profile Edit Print Email Externally (Will Not Be Tracked In C…" at bounding box center [87, 75] width 71 height 80
click at [95, 85] on select "Profile Edit Print Email Externally (Will Not Be Tracked In CRM) Closed Deals" at bounding box center [86, 76] width 65 height 18
select select "ChangeURL,/crm/custom/edit_client_form.php?redirect=%2Fcrm%2Fclients.php&id=122…"
click at [54, 84] on select "Profile Edit Print Email Externally (Will Not Be Tracked In CRM) Closed Deals" at bounding box center [86, 76] width 65 height 18
select select
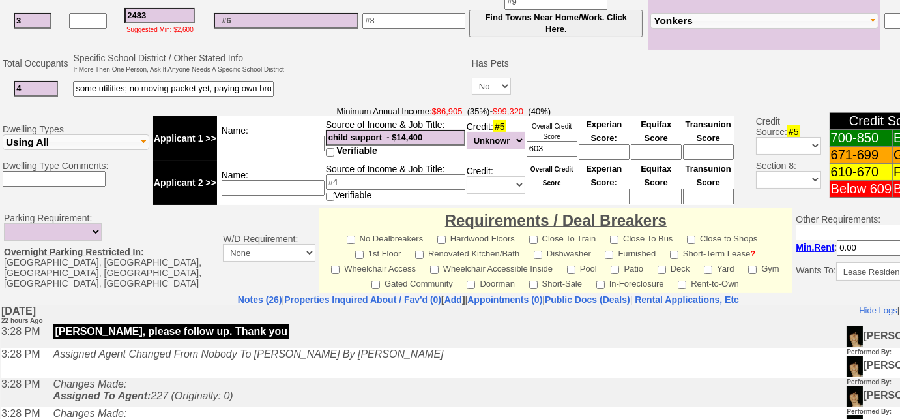
scroll to position [291, 0]
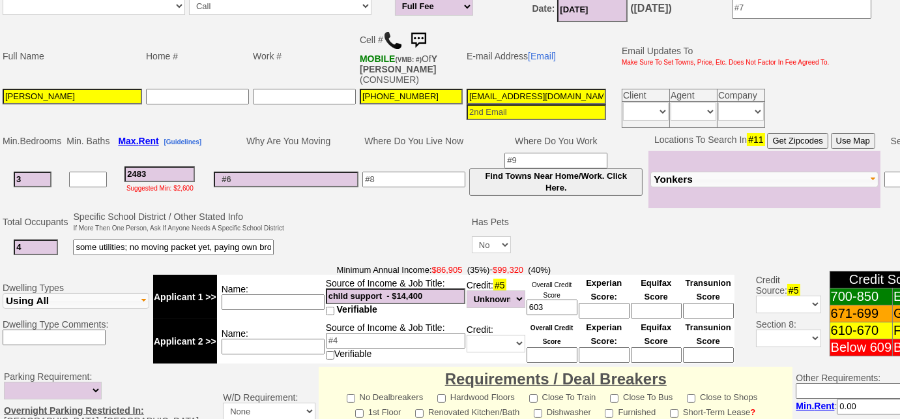
click at [393, 37] on img at bounding box center [393, 41] width 20 height 20
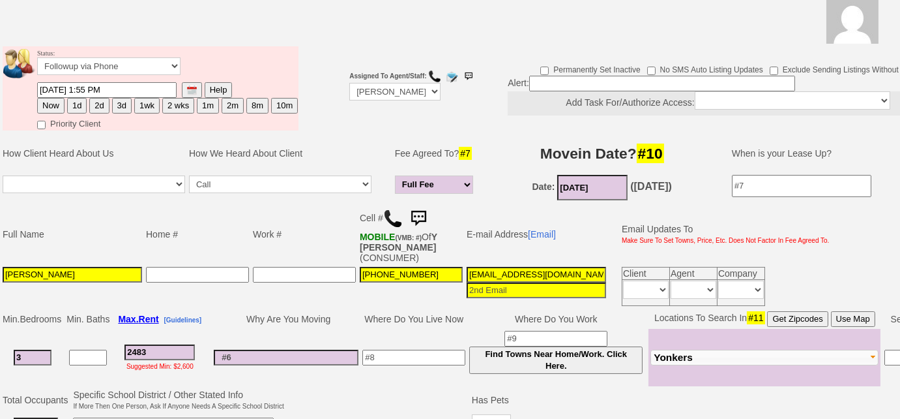
scroll to position [0, 62]
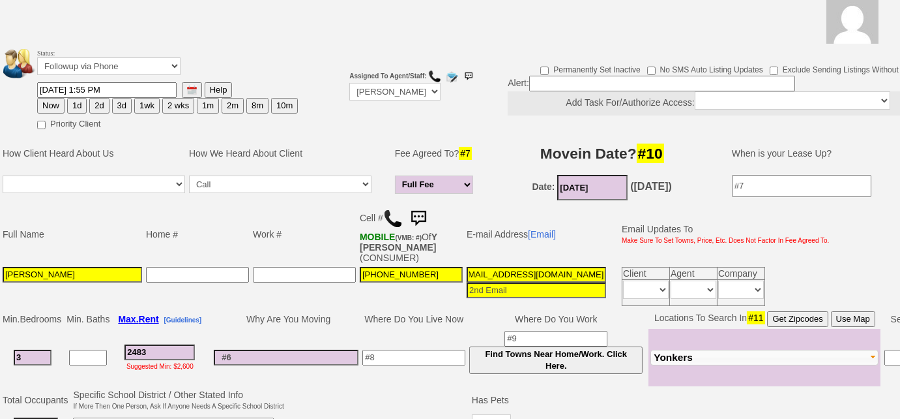
drag, startPoint x: 466, startPoint y: 267, endPoint x: 679, endPoint y: 287, distance: 214.2
click at [679, 287] on tr "[PERSON_NAME] [PHONE_NUMBER] [EMAIL_ADDRESS][DOMAIN_NAME] Client Agent Company …" at bounding box center [416, 286] width 831 height 43
click at [601, 186] on input "[DATE]" at bounding box center [592, 187] width 70 height 25
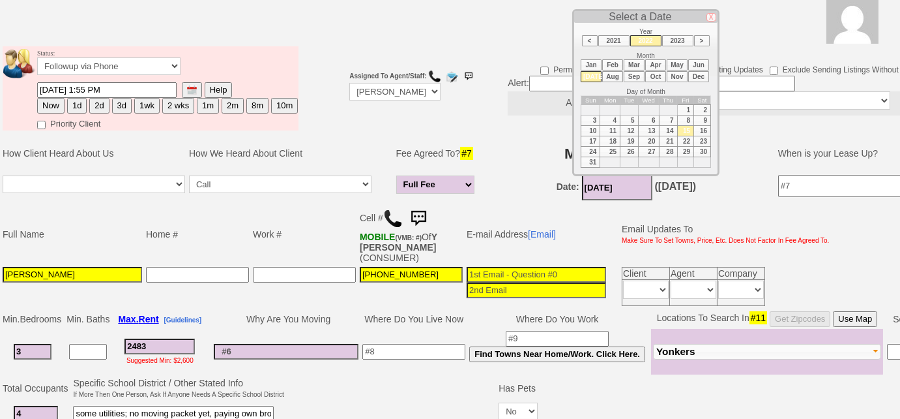
click at [628, 73] on li "Sep" at bounding box center [634, 76] width 21 height 11
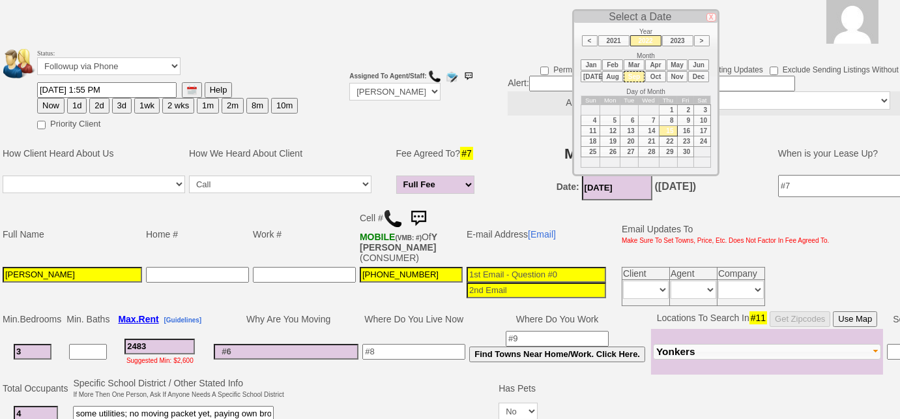
click at [702, 42] on li ">" at bounding box center [702, 40] width 16 height 11
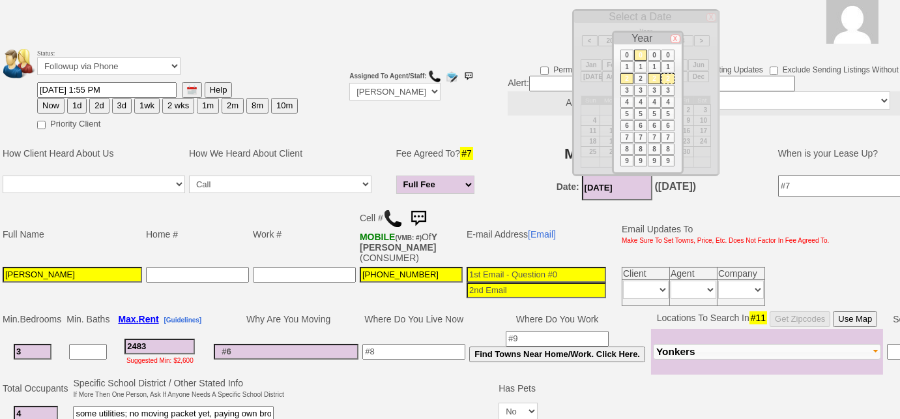
click at [626, 80] on li "2" at bounding box center [627, 78] width 13 height 11
click at [640, 52] on li "0" at bounding box center [640, 55] width 13 height 11
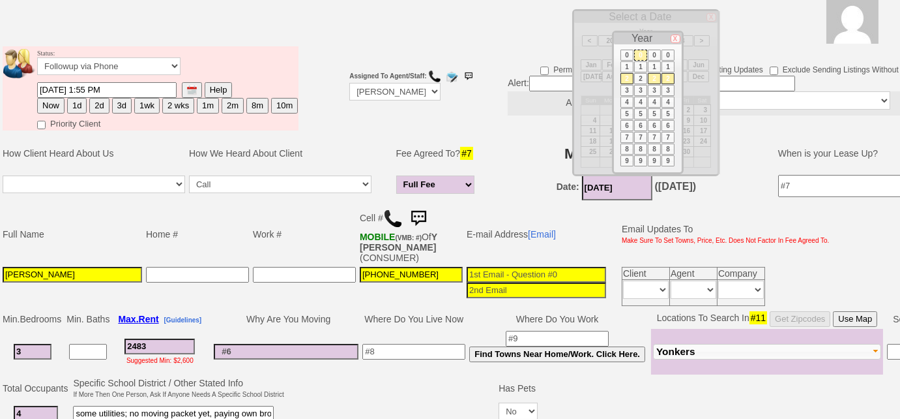
drag, startPoint x: 653, startPoint y: 74, endPoint x: 655, endPoint y: 84, distance: 10.0
click at [653, 76] on li "2" at bounding box center [654, 78] width 13 height 11
click at [664, 113] on li "5" at bounding box center [668, 113] width 13 height 11
type input "09/15/2025"
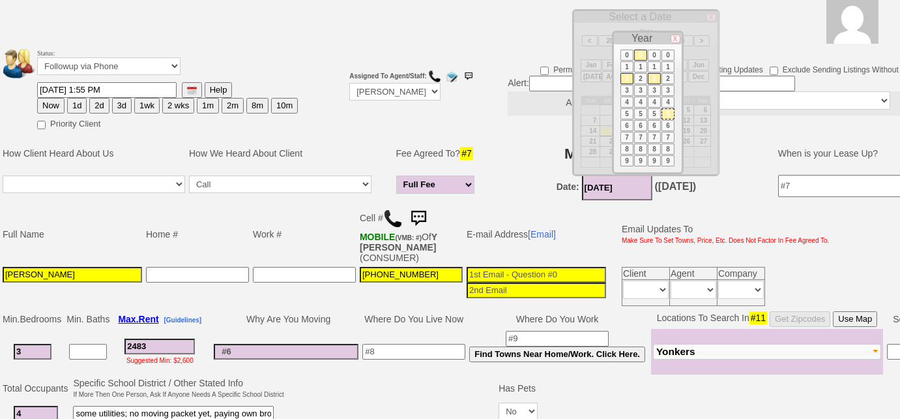
click at [545, 82] on input at bounding box center [662, 84] width 266 height 16
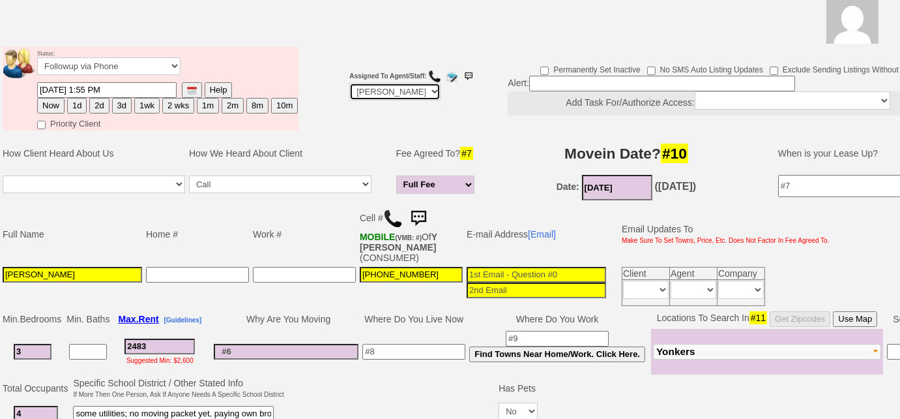
click at [414, 98] on select "Up-For-Grabs ***** STAFF ***** Bob Bruno 914-419-3579 Cristy Liberto 914-486-10…" at bounding box center [394, 92] width 91 height 18
select select "Up-For-Grabs"
click at [349, 83] on select "Up-For-Grabs ***** STAFF ***** Bob Bruno 914-419-3579 Cristy Liberto 914-486-10…" at bounding box center [394, 92] width 91 height 18
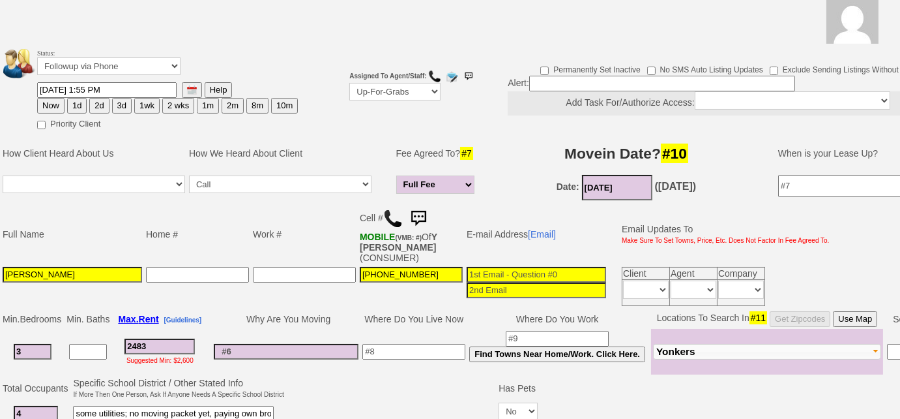
click at [544, 73] on label "Permanently Set Inactive" at bounding box center [591, 68] width 100 height 15
click at [544, 73] on input "Permanently Set Inactive" at bounding box center [545, 71] width 8 height 8
checkbox input "true"
select select "Inactive"
click at [541, 67] on input "Permanently Set Inactive" at bounding box center [545, 71] width 8 height 8
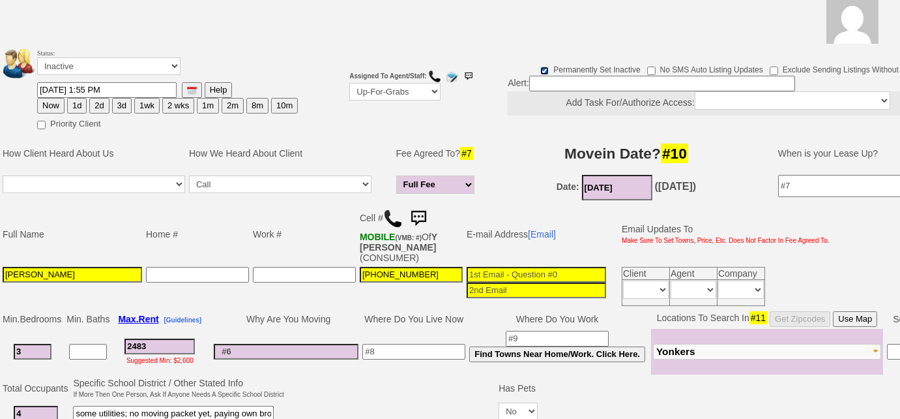
checkbox input "false"
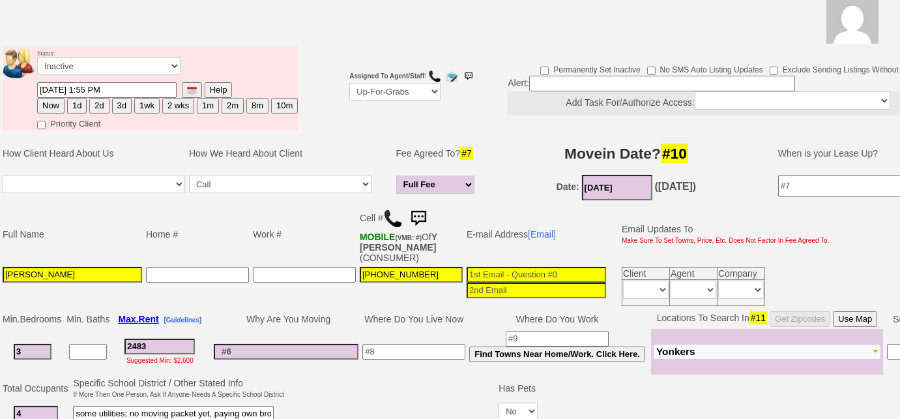
click at [537, 80] on input at bounding box center [662, 84] width 266 height 16
type input "sec 8"
drag, startPoint x: 158, startPoint y: 343, endPoint x: 113, endPoint y: 340, distance: 45.8
click at [113, 340] on tr "3 2483 Suggested Min: $2,600 Find Towns Near Home/Work. Click Here. Fleetwood" at bounding box center [490, 352] width 979 height 46
type input "2500"
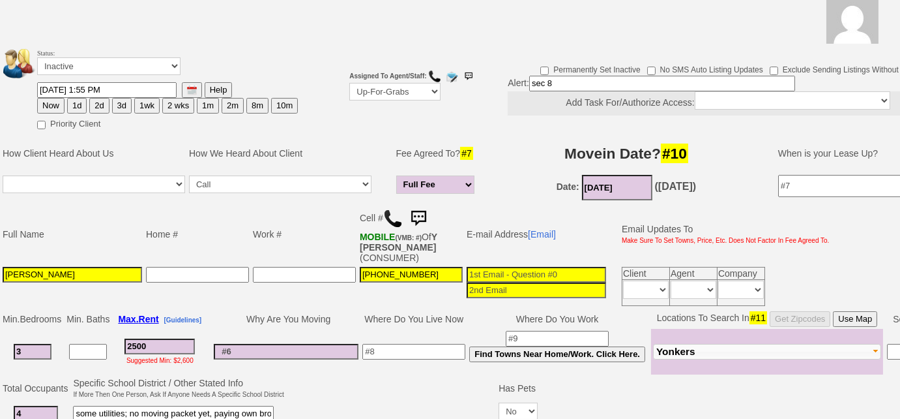
drag, startPoint x: 33, startPoint y: 348, endPoint x: 0, endPoint y: 336, distance: 34.7
click at [0, 336] on td "Min. Bedrooms Min. Baths Max. Rent [Guidelines] Why Are You Moving Where Do You…" at bounding box center [536, 341] width 1072 height 67
type input "1"
click at [106, 69] on select "Followup via Phone Followup via Email Followup When Section 8 Property Found De…" at bounding box center [108, 66] width 143 height 18
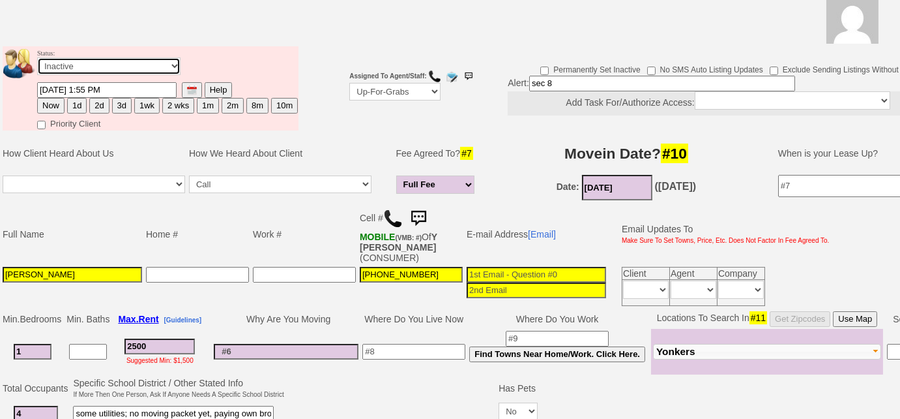
select select "Followup When Section 8 Property Found"
click at [37, 57] on select "Followup via Phone Followup via Email Followup When Section 8 Property Found De…" at bounding box center [108, 66] width 143 height 18
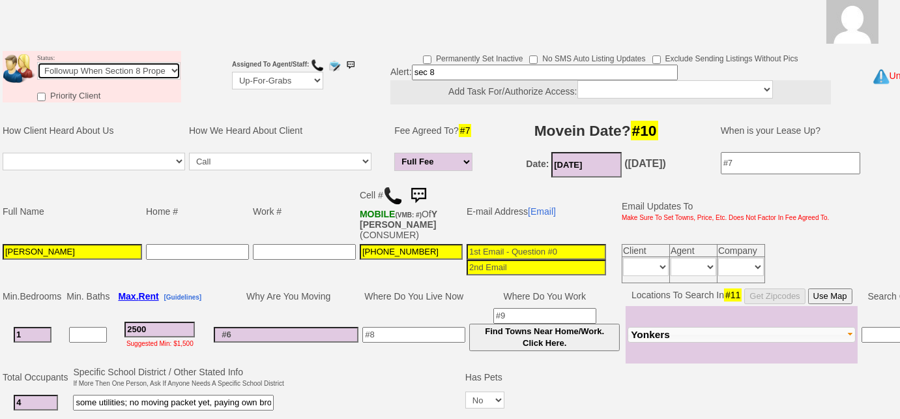
scroll to position [173, 0]
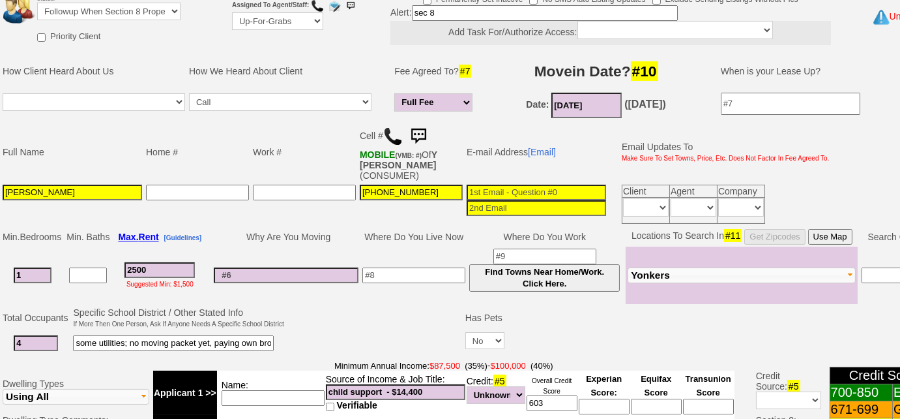
drag, startPoint x: 40, startPoint y: 342, endPoint x: 0, endPoint y: 334, distance: 40.5
click at [0, 334] on td "Total Occupants Specific School District / Other Stated Info If More Then One P…" at bounding box center [477, 331] width 955 height 53
type input "1"
drag, startPoint x: 75, startPoint y: 342, endPoint x: 423, endPoint y: 367, distance: 349.1
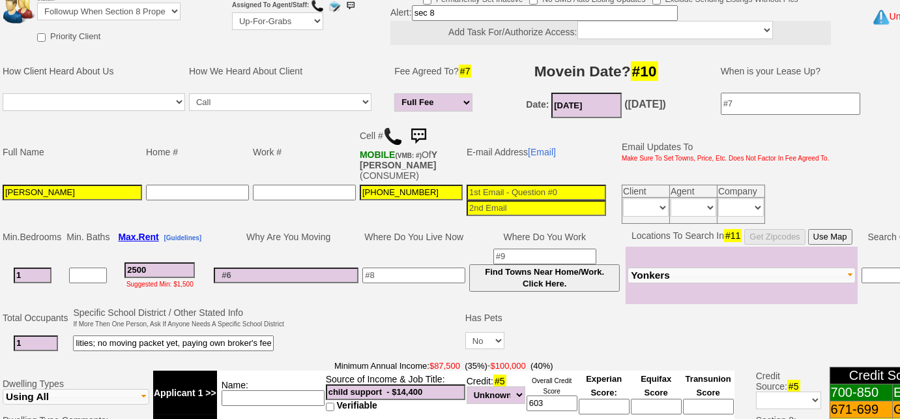
click at [423, 367] on tbody "Status: Followup via Phone Followup via Email Followup When Section 8 Property …" at bounding box center [477, 423] width 955 height 878
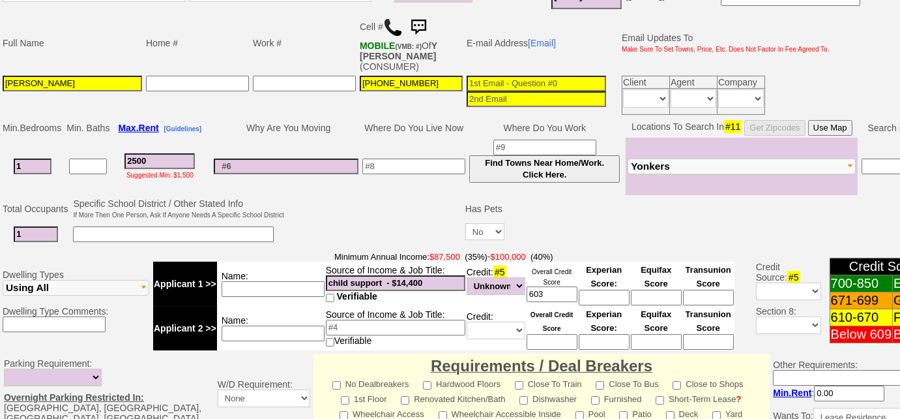
scroll to position [291, 0]
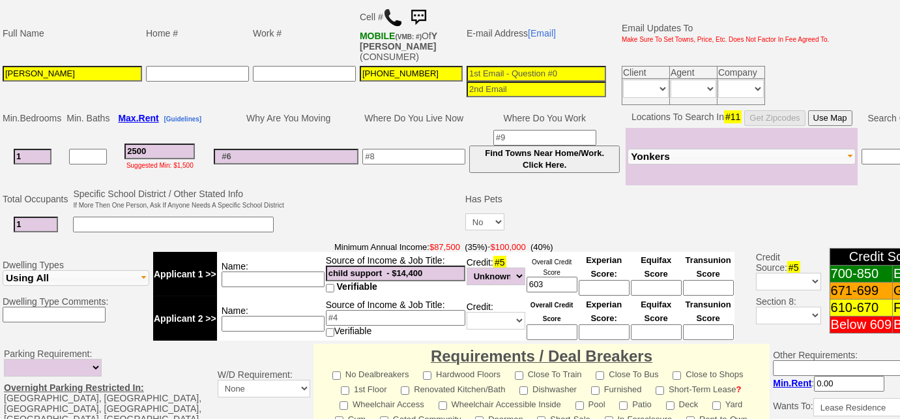
drag, startPoint x: 435, startPoint y: 270, endPoint x: 273, endPoint y: 264, distance: 162.5
click at [273, 264] on tr "Applicant 1 >> Name: Source of Income & Job Title: child support - $14,400 Veri…" at bounding box center [444, 274] width 582 height 44
click at [121, 218] on input at bounding box center [173, 224] width 201 height 16
click at [84, 222] on input "halping father" at bounding box center [173, 224] width 201 height 16
type input "helping father"
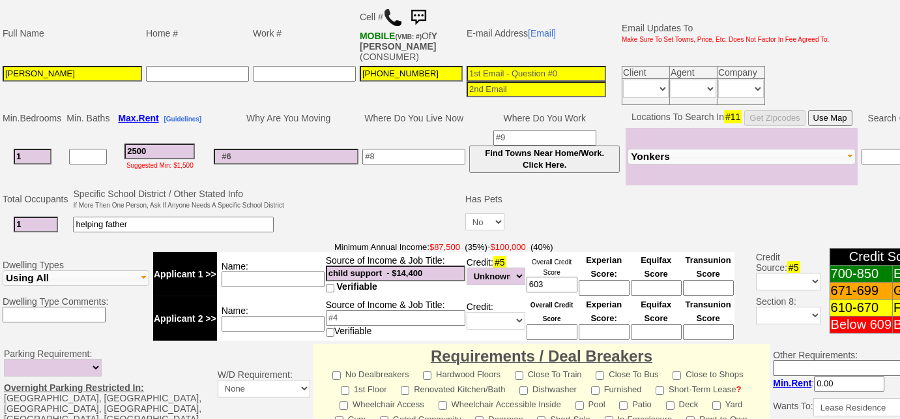
drag, startPoint x: 435, startPoint y: 267, endPoint x: 314, endPoint y: 266, distance: 120.6
click at [314, 266] on tr "Applicant 1 >> Name: Source of Income & Job Title: child support - $14,400 Veri…" at bounding box center [444, 274] width 582 height 44
click at [313, 275] on input at bounding box center [273, 279] width 103 height 16
click at [423, 271] on input "SSI - $" at bounding box center [396, 273] width 140 height 16
click at [329, 266] on input "SSI - $" at bounding box center [396, 273] width 140 height 16
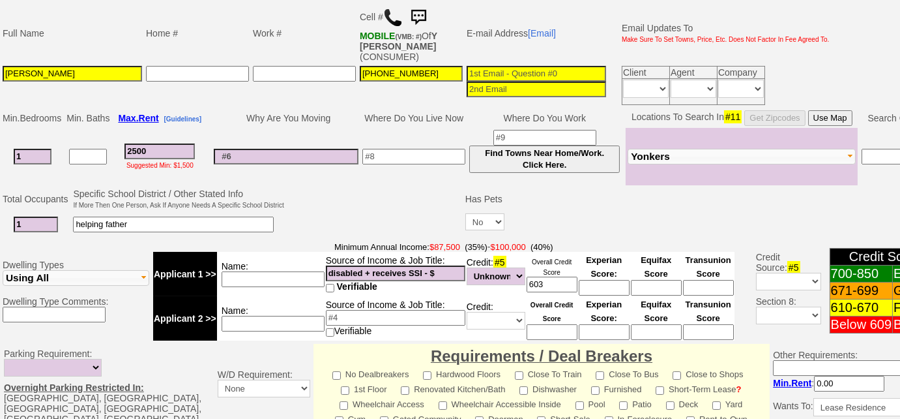
click at [450, 269] on input "disabled + receives SSI - $" at bounding box center [396, 273] width 140 height 16
type input "disabled + receives SSI - $1300"
drag, startPoint x: 559, startPoint y: 282, endPoint x: 486, endPoint y: 275, distance: 73.4
click at [486, 275] on tr "Applicant 1 >> Name: Source of Income & Job Title: disabled + receives SSI - $1…" at bounding box center [444, 274] width 582 height 44
type input "700"
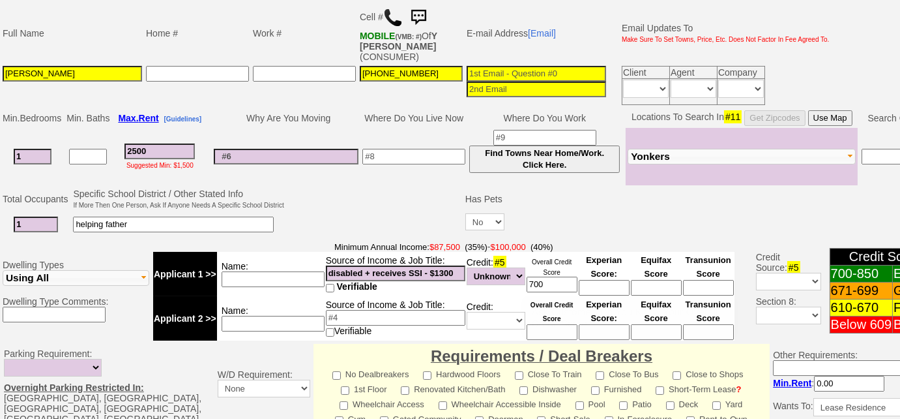
click at [377, 195] on td at bounding box center [374, 212] width 177 height 52
click at [516, 76] on input at bounding box center [537, 74] width 140 height 16
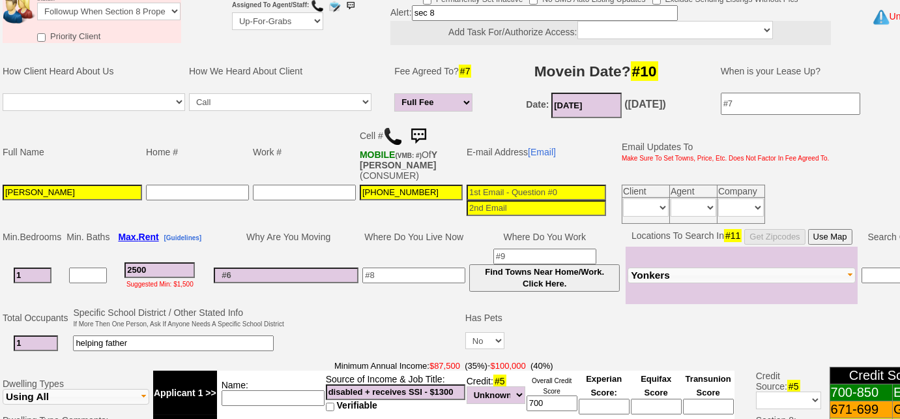
click at [591, 105] on input "09/15/2025" at bounding box center [587, 105] width 70 height 25
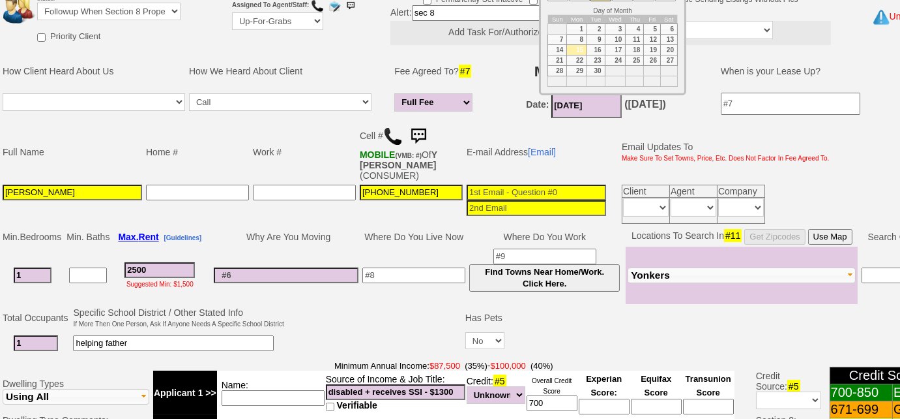
scroll to position [113, 0]
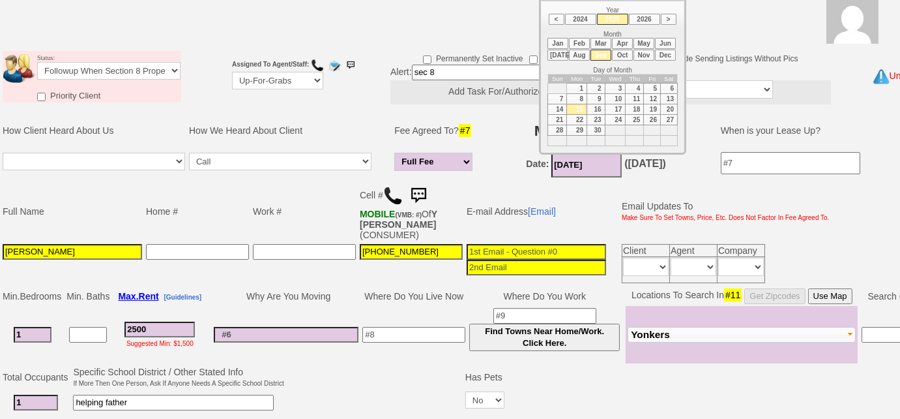
click at [584, 84] on td "1" at bounding box center [577, 88] width 20 height 10
type input "09/01/2025"
click at [509, 129] on h3 "Movein Date? #10" at bounding box center [596, 130] width 219 height 23
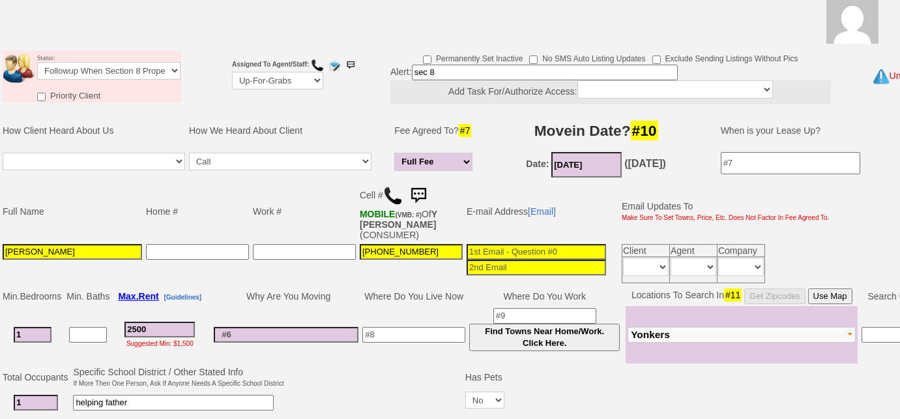
click at [483, 249] on input at bounding box center [537, 252] width 140 height 16
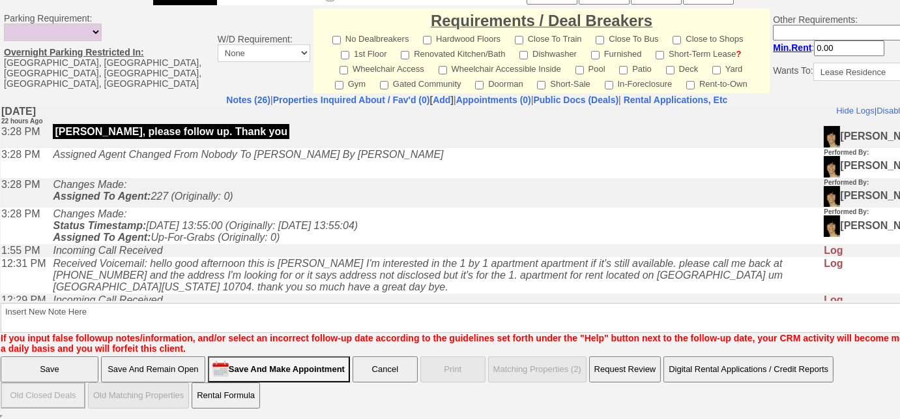
type input "yudy26fer3@gmail.com"
click at [184, 360] on input "Save And Remain Open" at bounding box center [153, 369] width 104 height 26
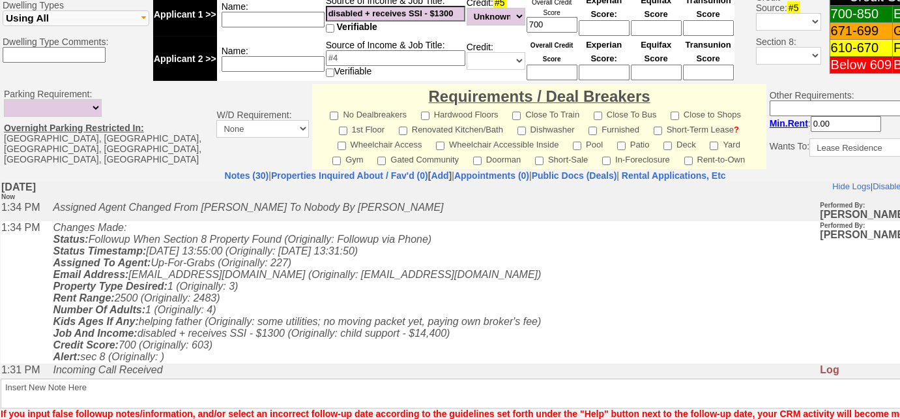
scroll to position [627, 0]
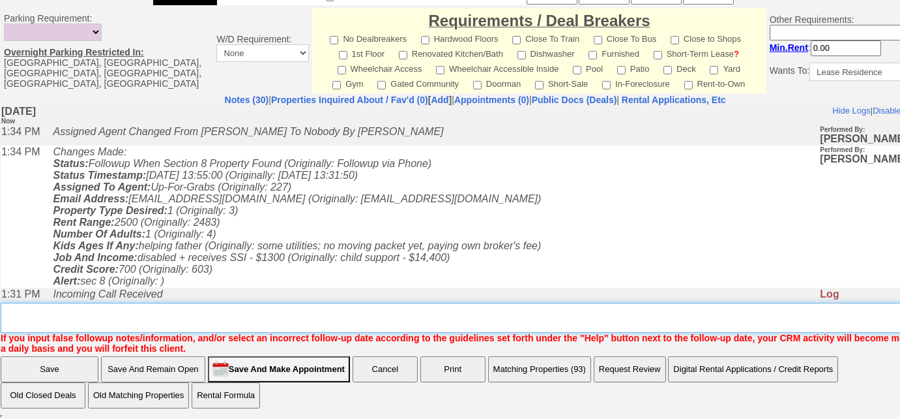
click at [73, 318] on textarea "Insert New Note Here" at bounding box center [480, 318] width 958 height 30
type textarea "sec 8 yonkers"
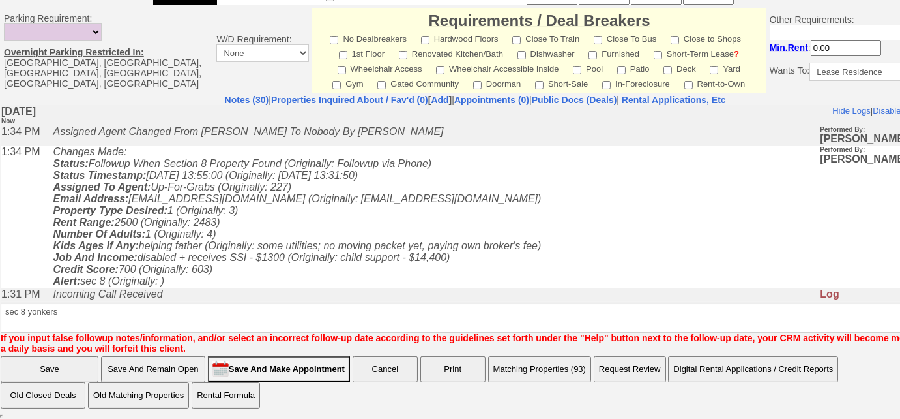
click at [53, 364] on input "Save" at bounding box center [50, 369] width 98 height 26
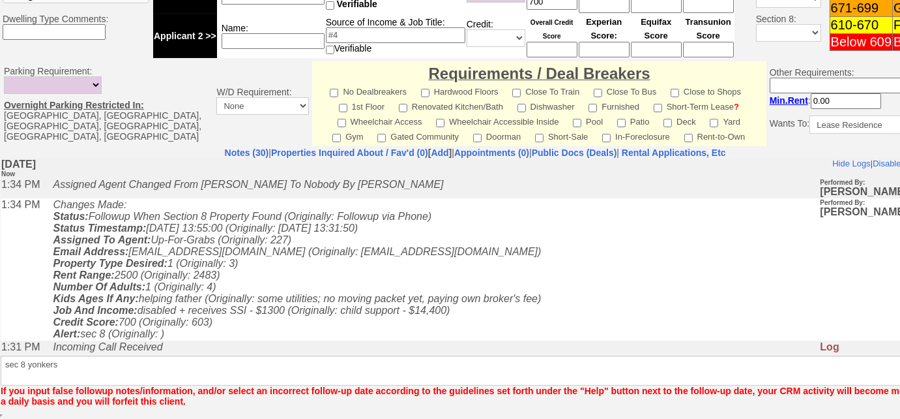
scroll to position [573, 0]
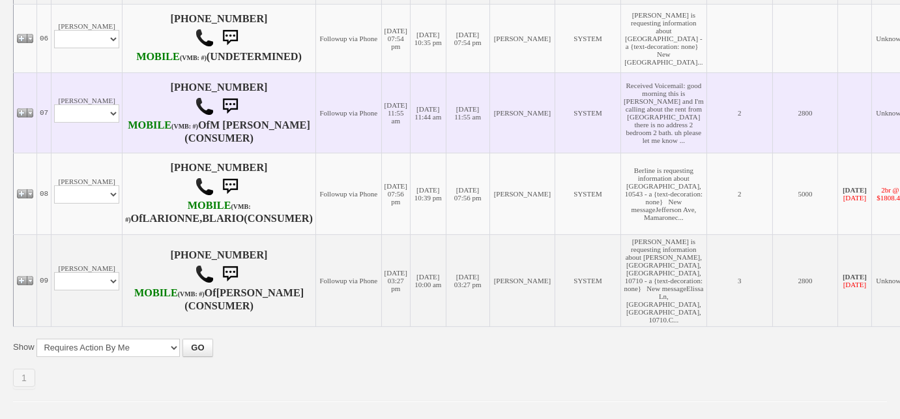
scroll to position [652, 0]
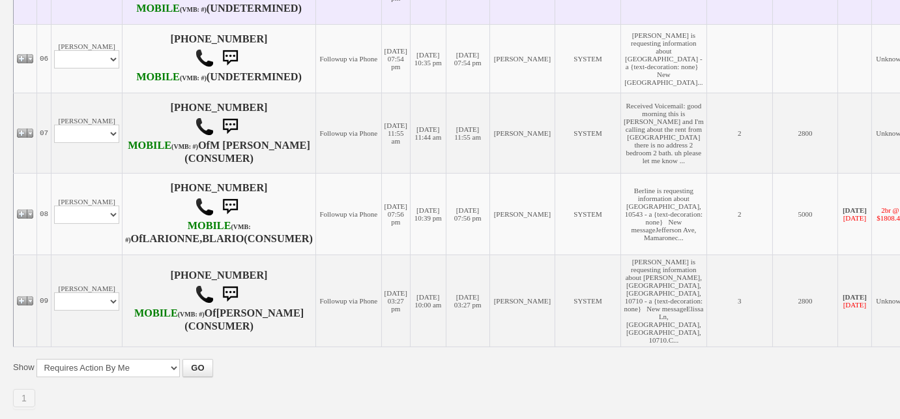
select select "ChangeURL,/crm/custom/edit_client_form.php?redirect=%2Fcrm%2Fclients.php&id=164…"
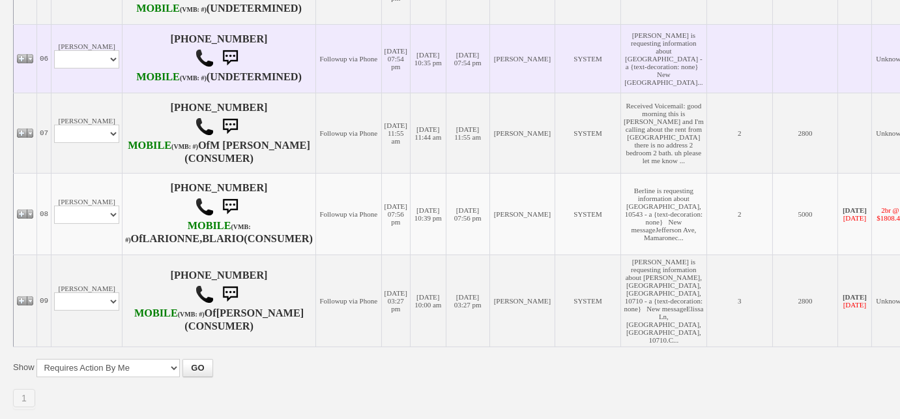
select select
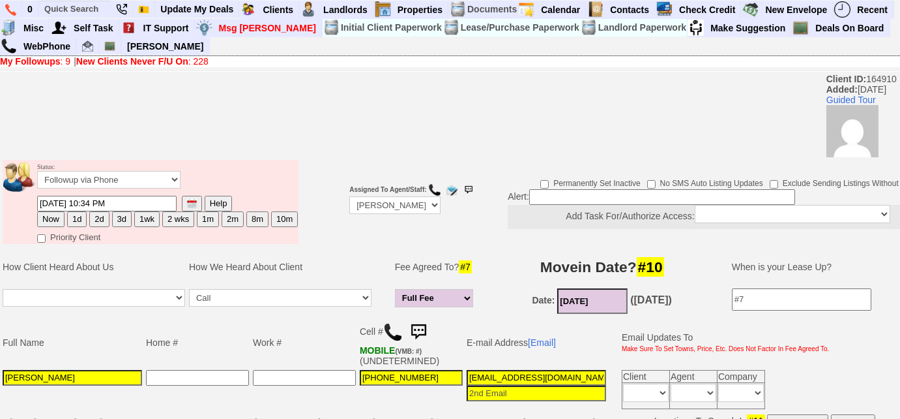
click at [78, 219] on button "1d" at bounding box center [77, 219] width 20 height 16
type input "[DATE] 01:44 PM"
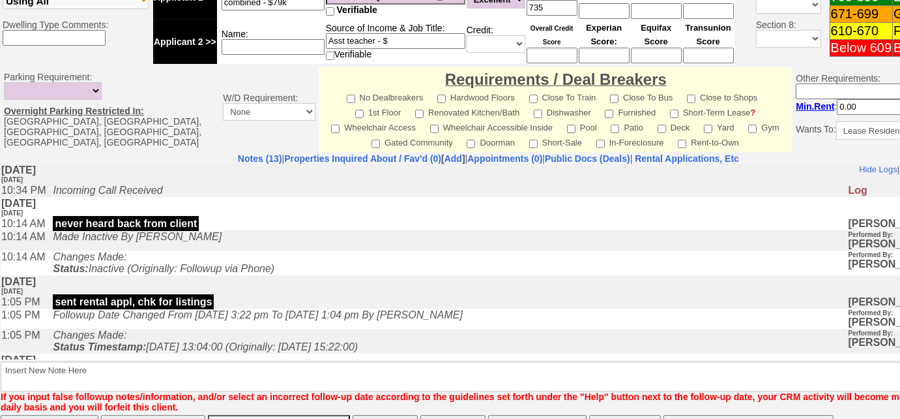
scroll to position [638, 0]
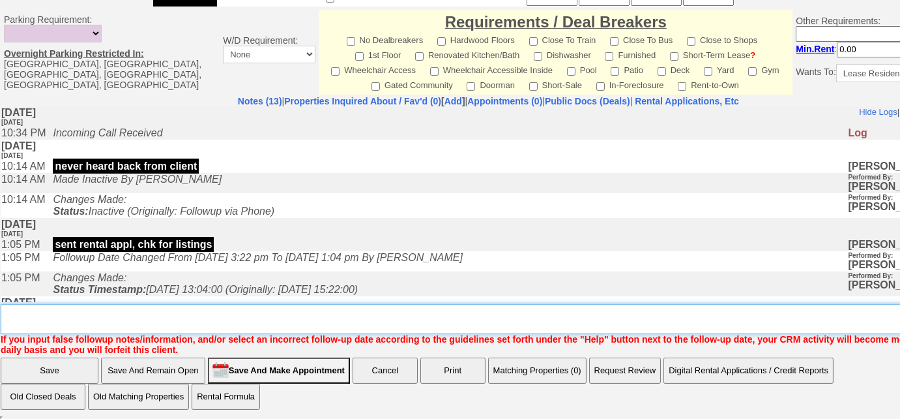
click at [222, 323] on textarea "Insert New Note Here" at bounding box center [493, 319] width 985 height 30
type textarea "f"
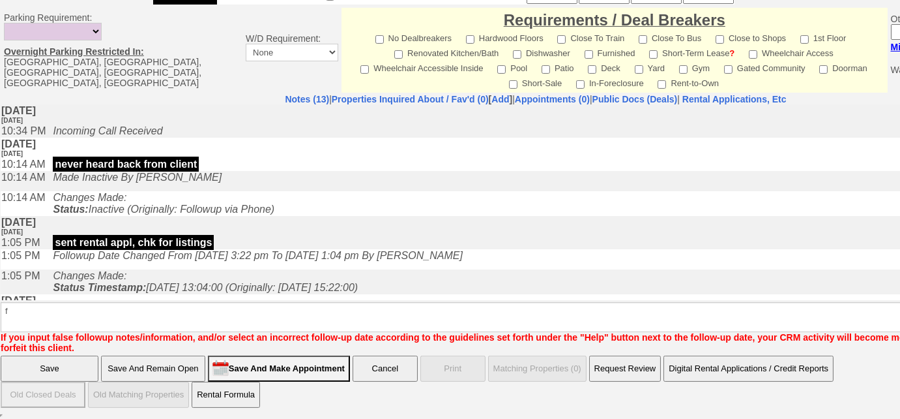
scroll to position [572, 0]
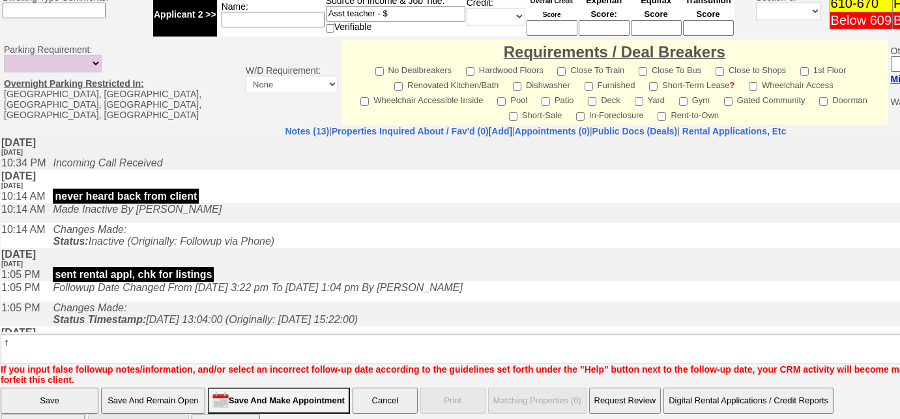
click at [41, 387] on input "Save" at bounding box center [50, 400] width 98 height 26
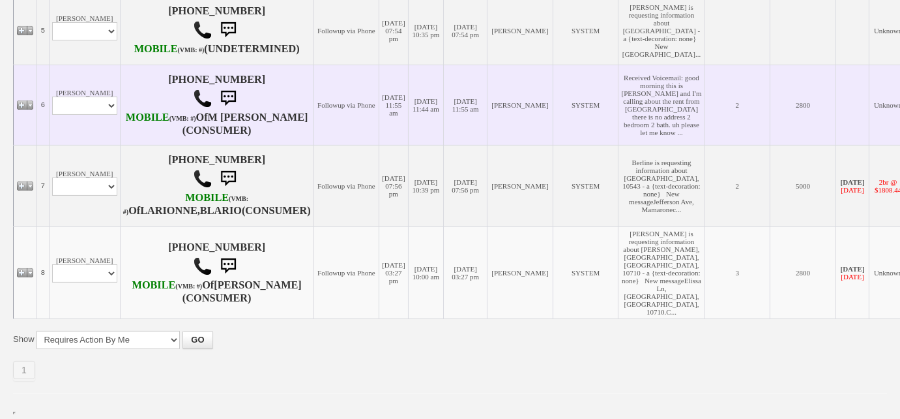
scroll to position [652, 0]
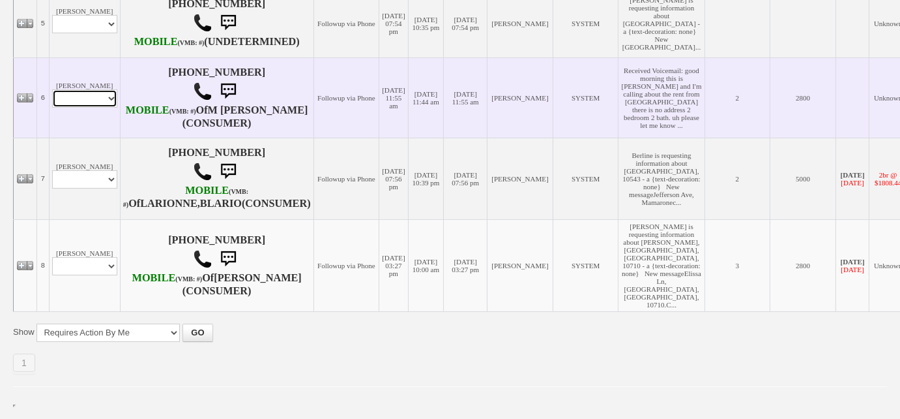
click at [110, 108] on select "Profile Edit Print Email Externally (Will Not Be Tracked In CRM) Closed Deals" at bounding box center [84, 98] width 65 height 18
select select "ChangeURL,/crm/custom/edit_client_form.php?redirect=%2Fcrm%2Fclients.php&id=2411"
click at [52, 108] on select "Profile Edit Print Email Externally (Will Not Be Tracked In CRM) Closed Deals" at bounding box center [84, 98] width 65 height 18
select select
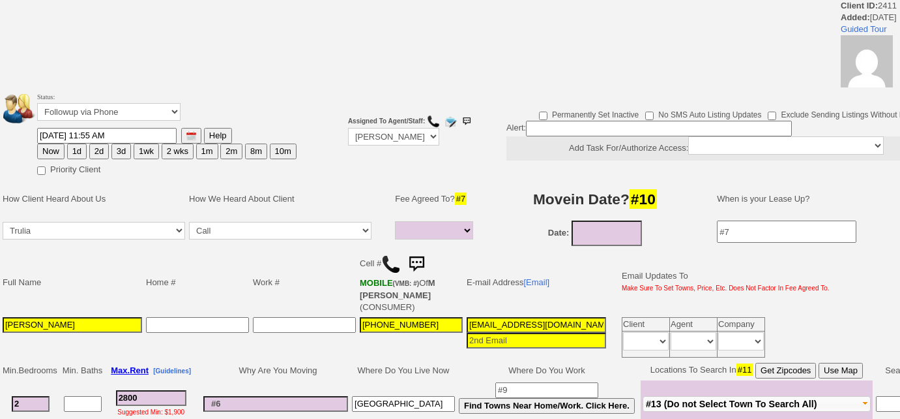
select select
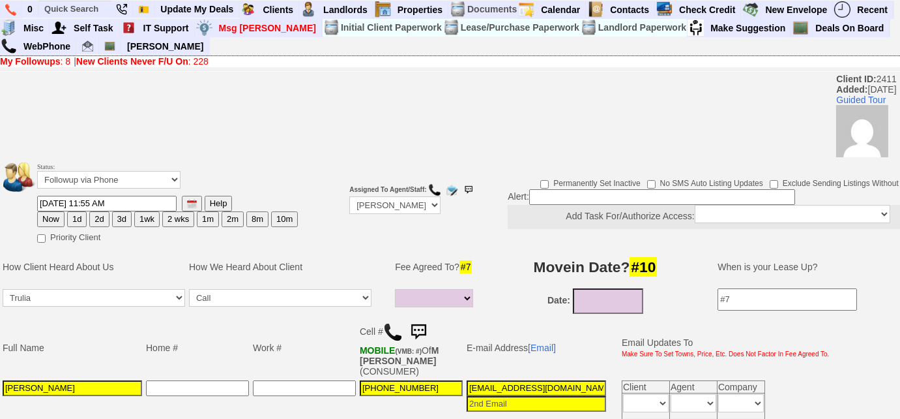
click at [77, 215] on button "1d" at bounding box center [77, 219] width 20 height 16
type input "[DATE] 01:44 PM"
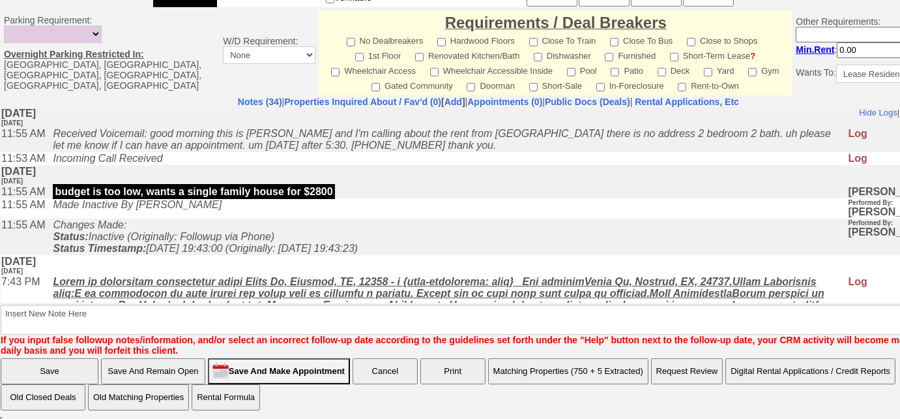
scroll to position [648, 0]
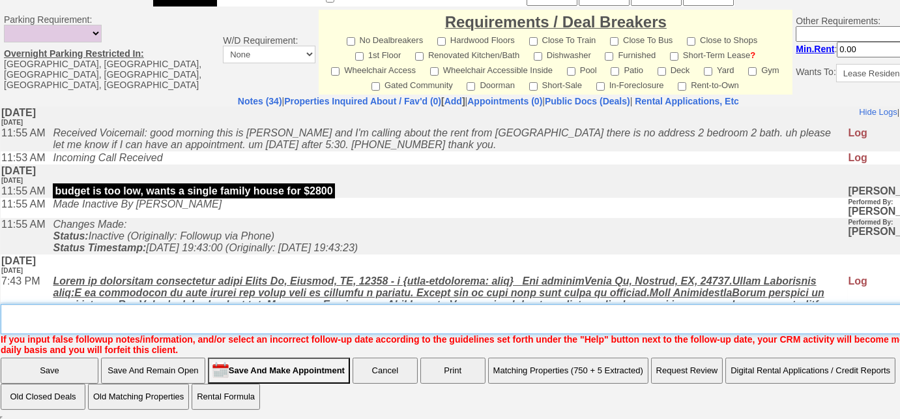
click at [158, 328] on textarea "Insert New Note Here" at bounding box center [493, 319] width 985 height 30
type textarea "f"
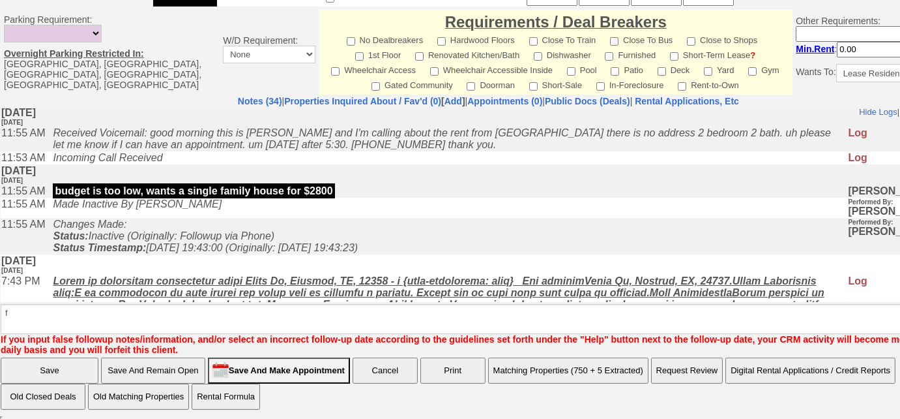
scroll to position [583, 0]
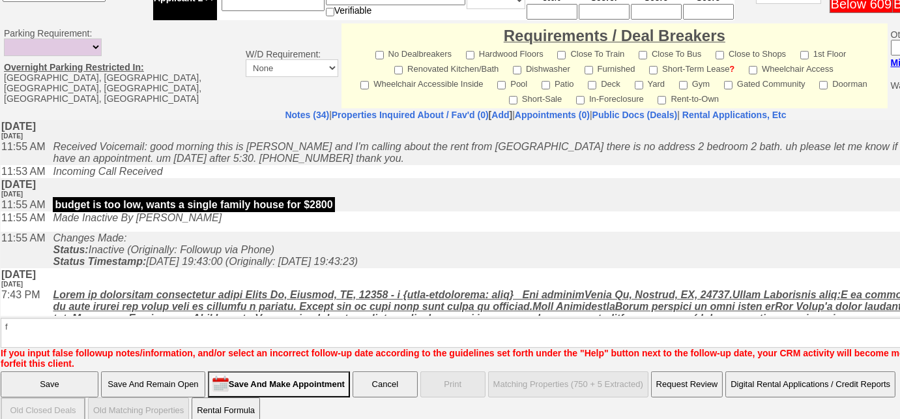
click at [24, 371] on input "Save" at bounding box center [50, 384] width 98 height 26
